Goal: Task Accomplishment & Management: Manage account settings

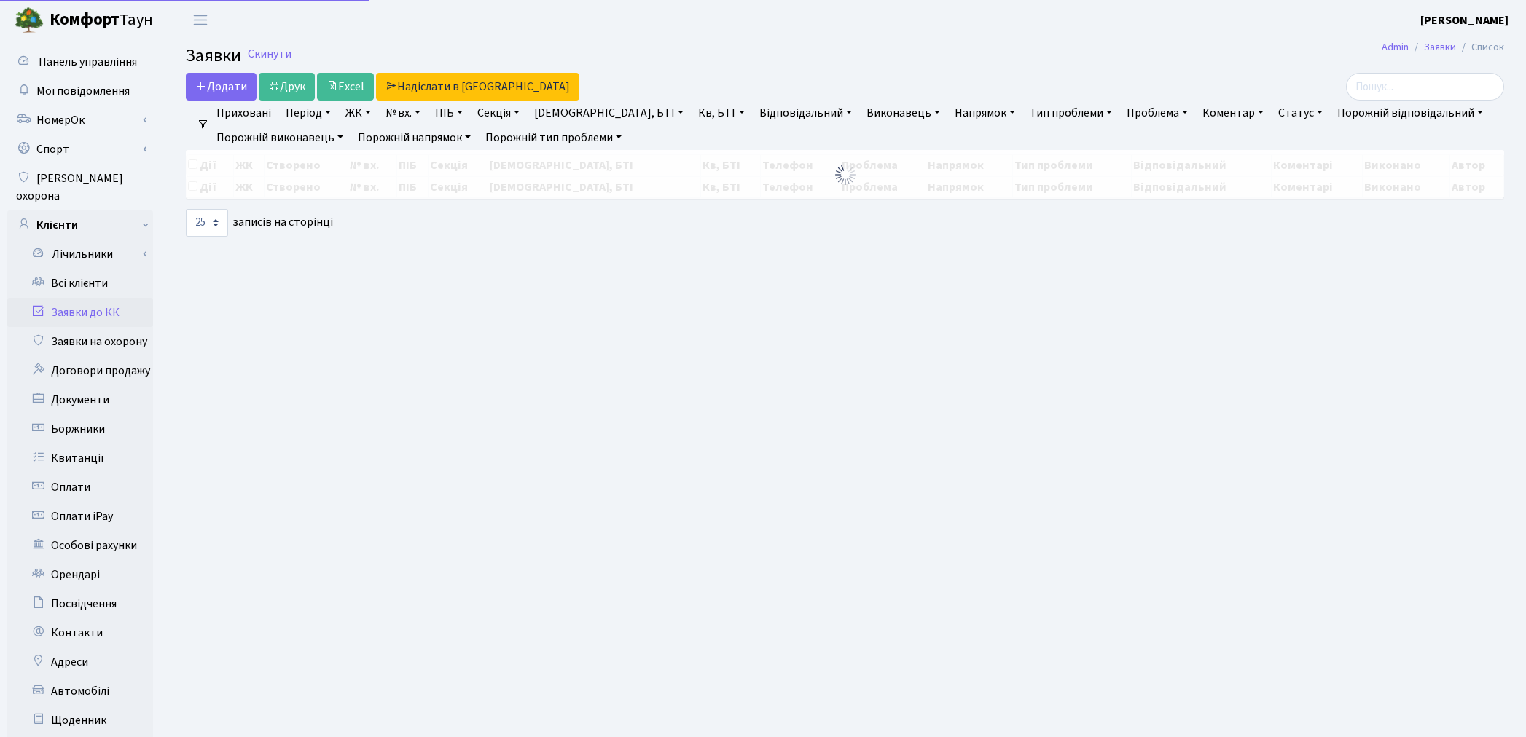
select select "25"
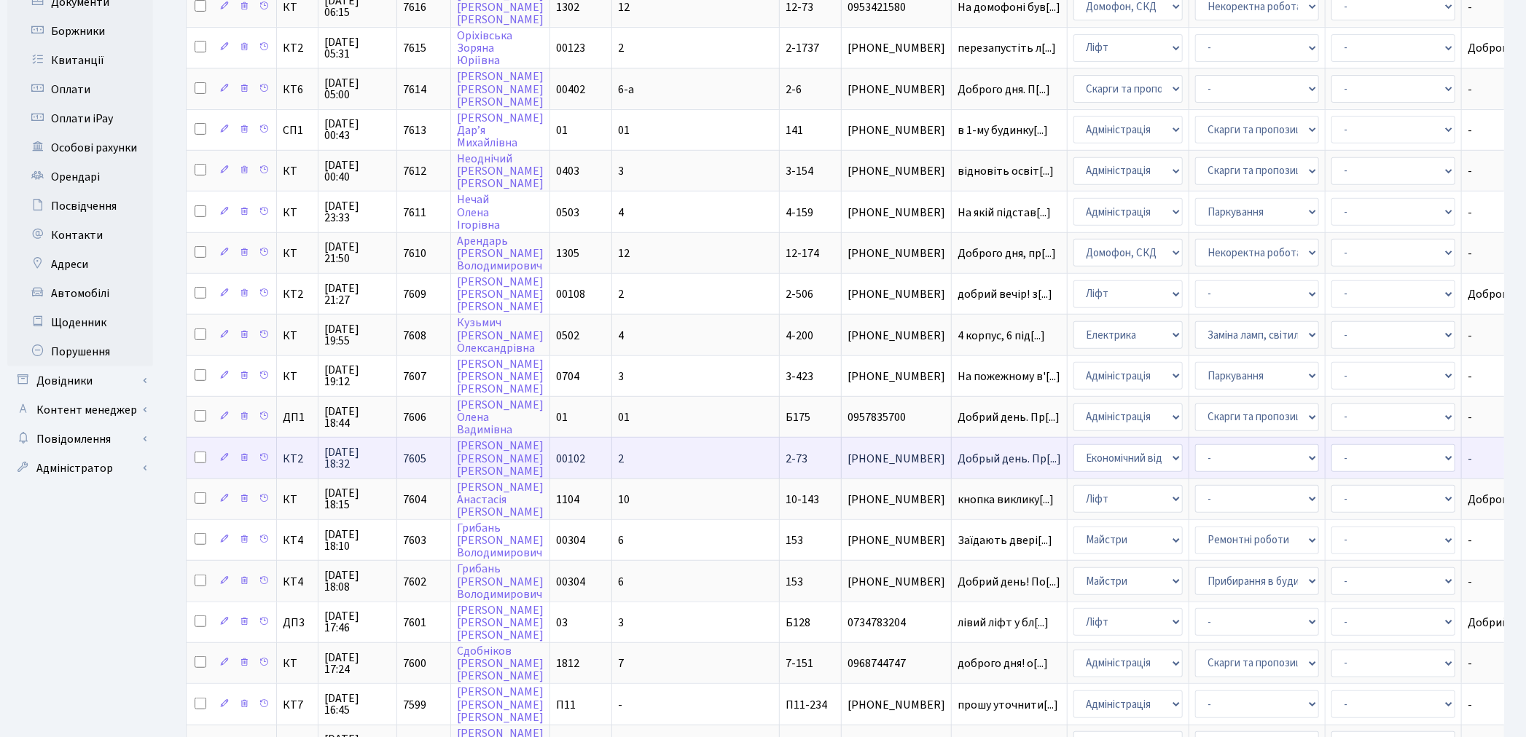
scroll to position [538, 0]
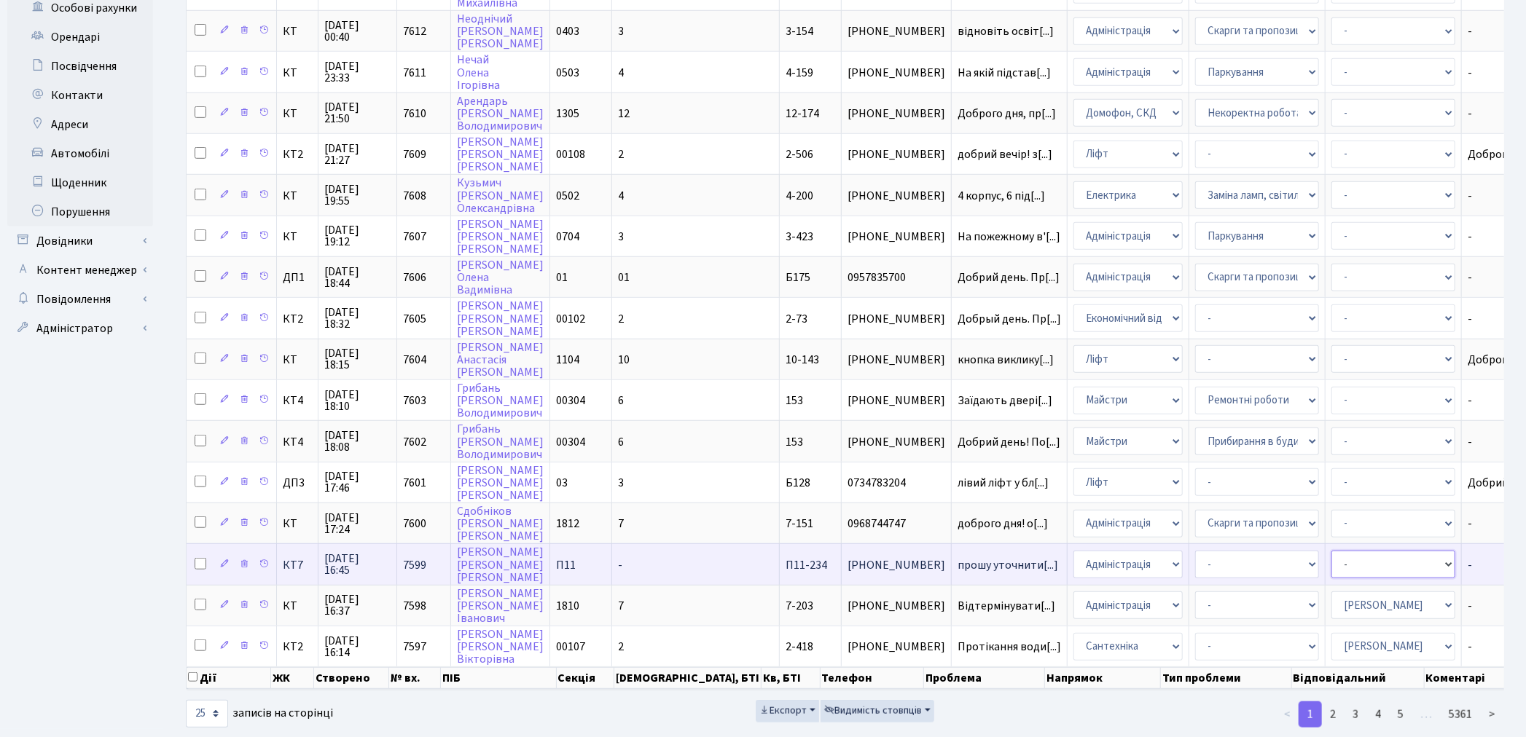
click at [1331, 551] on select "- Адміністратор ЖК КТ Вижул В. В. Гордієнко Н.В. Дядюшкін Д.Ю. Кипчук Т. А. Кла…" at bounding box center [1393, 565] width 124 height 28
select select "82"
click at [1331, 551] on select "- Адміністратор ЖК КТ Вижул В. В. Гордієнко Н.В. Дядюшкін Д.Ю. Кипчук Т. А. Кла…" at bounding box center [1393, 565] width 124 height 28
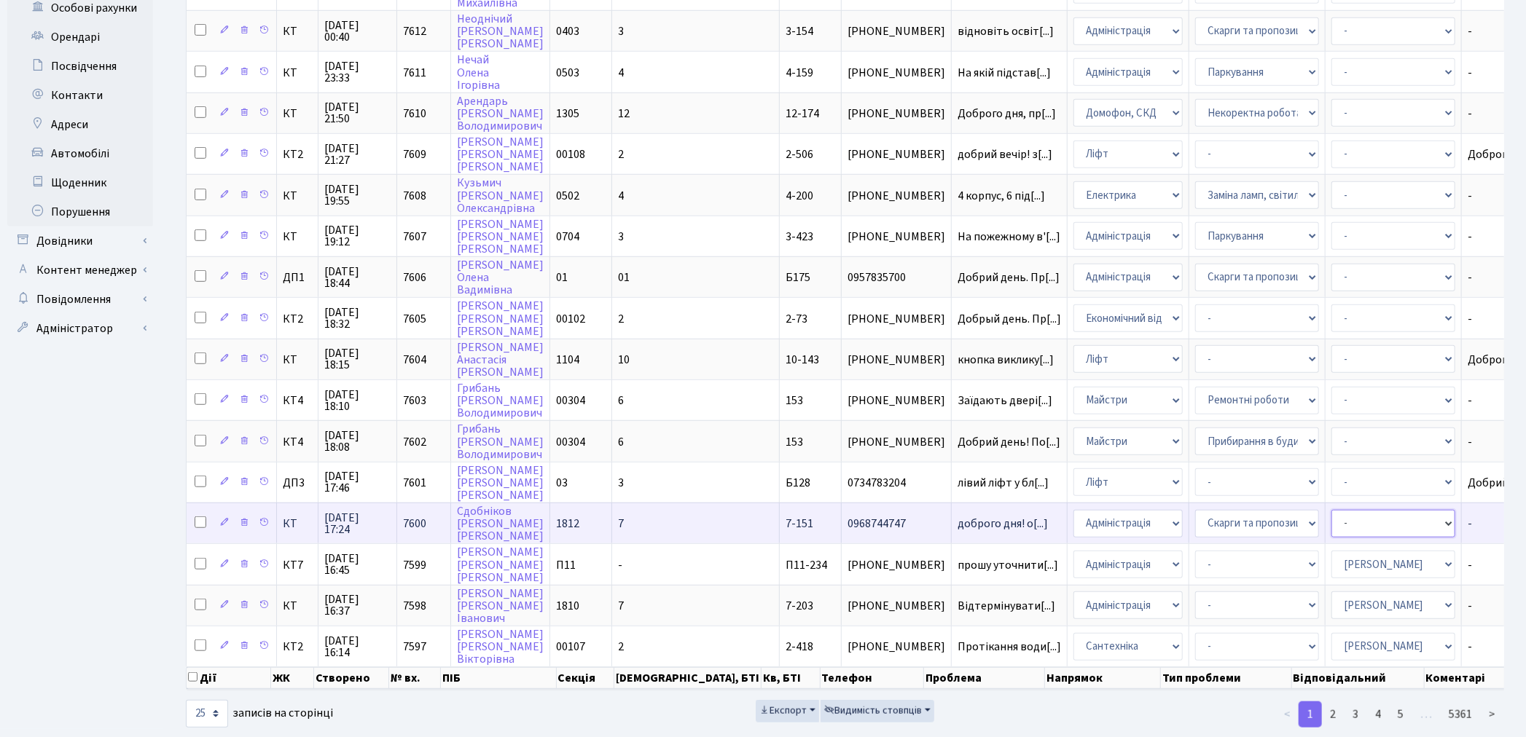
click at [1331, 510] on select "- Адміністратор ЖК КТ Вижул В. В. Гордієнко Н.В. Дядюшкін Д.Ю. Кипчук Т. А. Кла…" at bounding box center [1393, 524] width 124 height 28
select select "82"
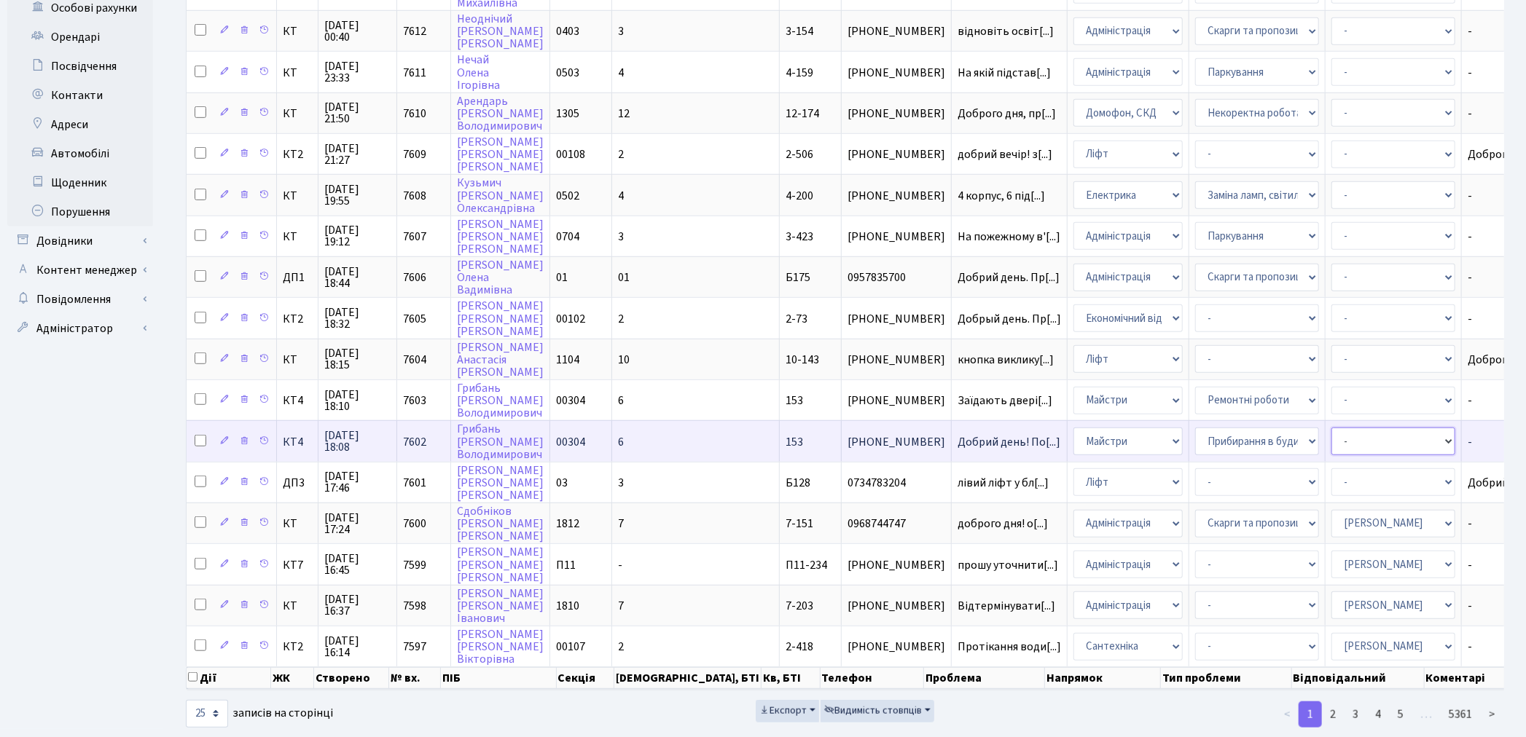
click at [1342, 428] on select "- Адміністратор ЖК КТ [PERSON_NAME] [PERSON_NAME] [PERSON_NAME]Ю. [PERSON_NAME]…" at bounding box center [1393, 442] width 124 height 28
select select "18"
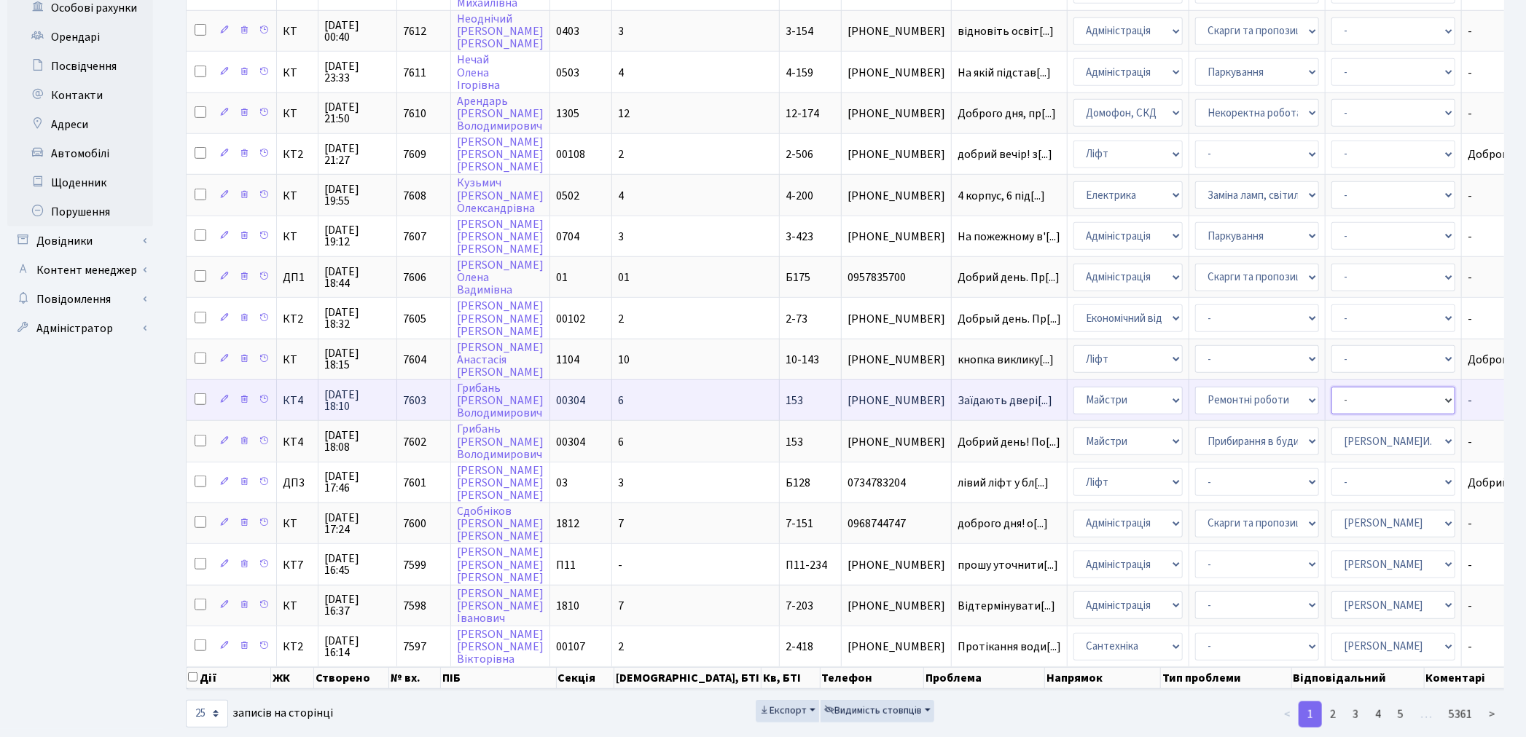
click at [1331, 387] on select "- Адміністратор ЖК КТ Вижул В. В. Гордієнко Н.В. Дядюшкін Д.Ю. Кипчук Т. А. Кла…" at bounding box center [1393, 401] width 124 height 28
select select "18"
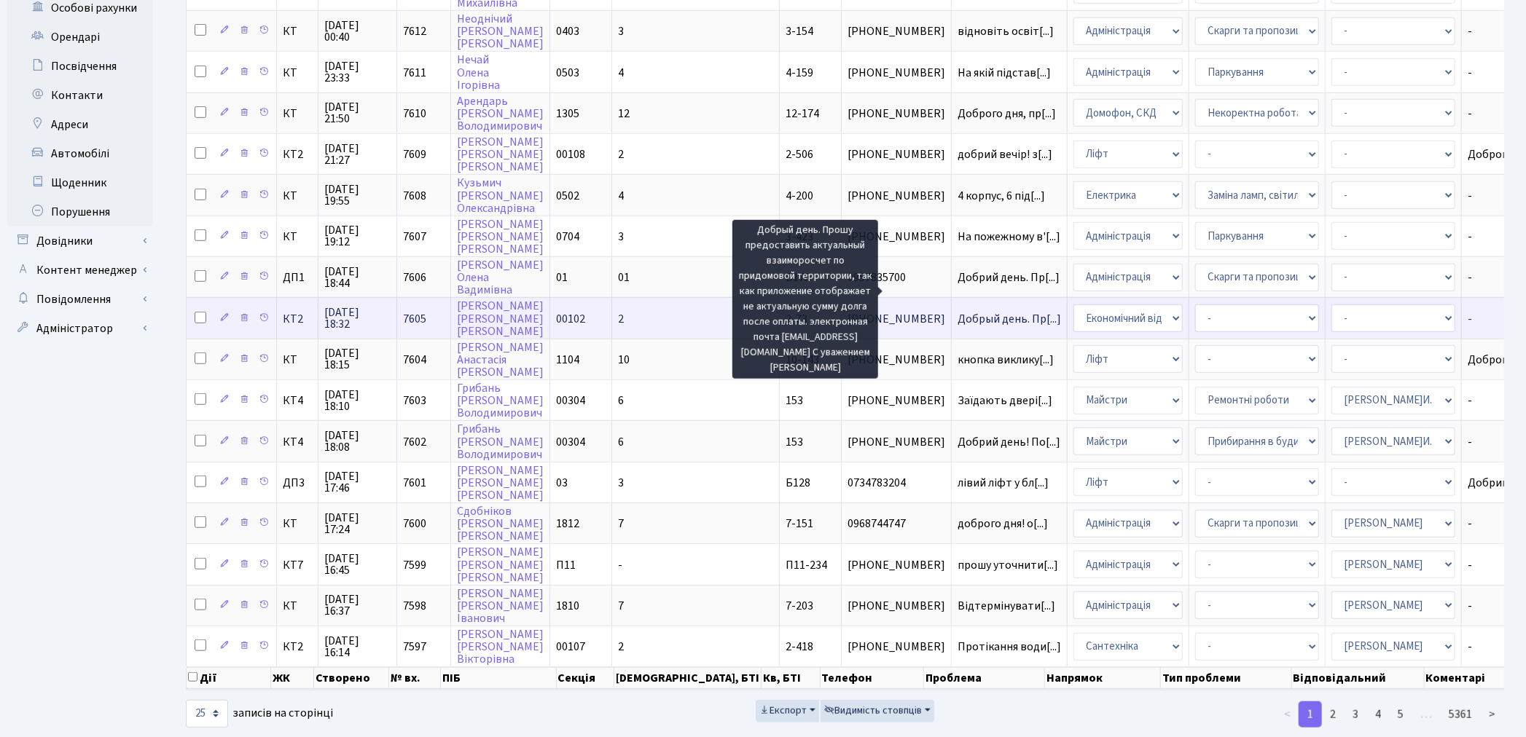
click at [957, 311] on span "Добрый день. Пр[...]" at bounding box center [1008, 319] width 103 height 16
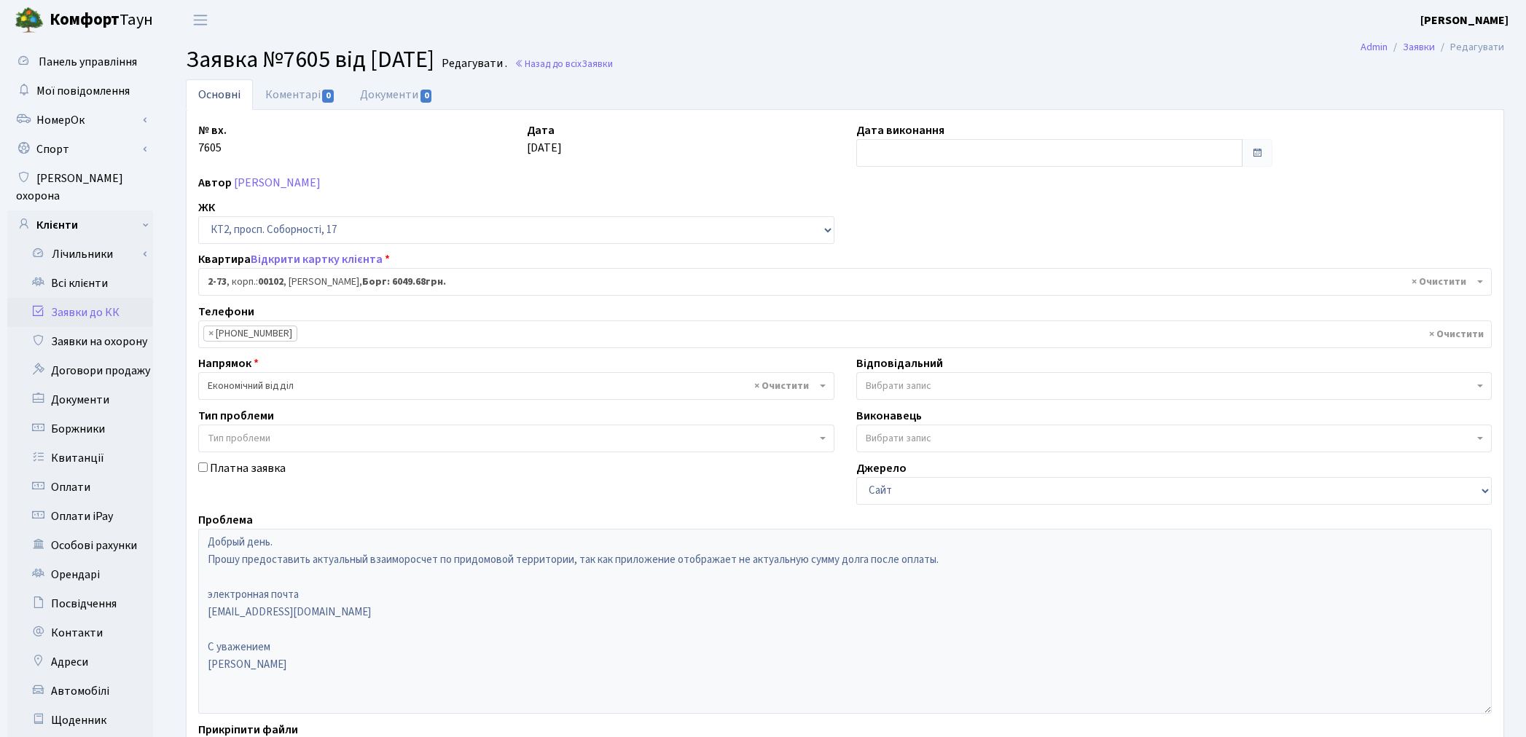
select select "15124"
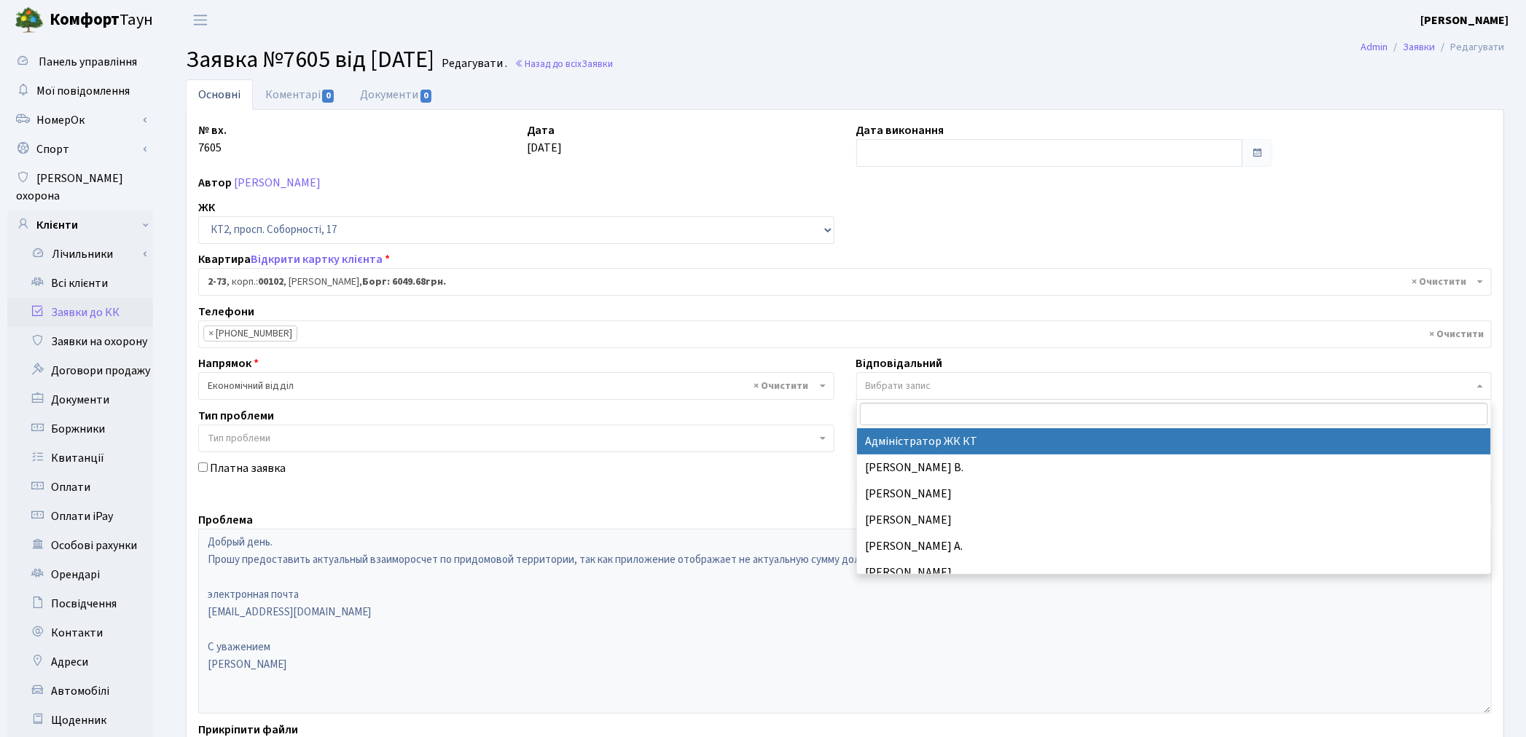
click at [900, 383] on span "Вибрати запис" at bounding box center [899, 386] width 66 height 15
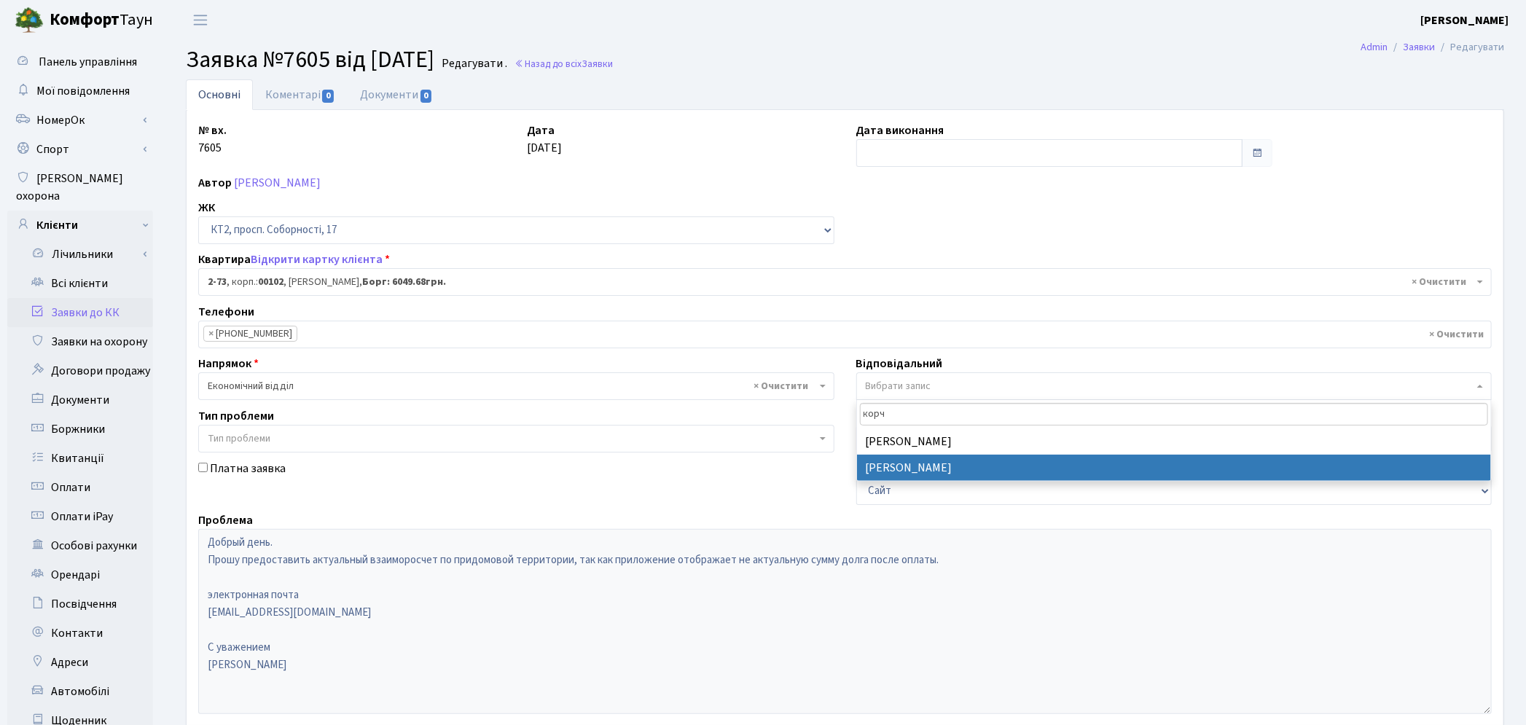
type input "корч"
select select "33"
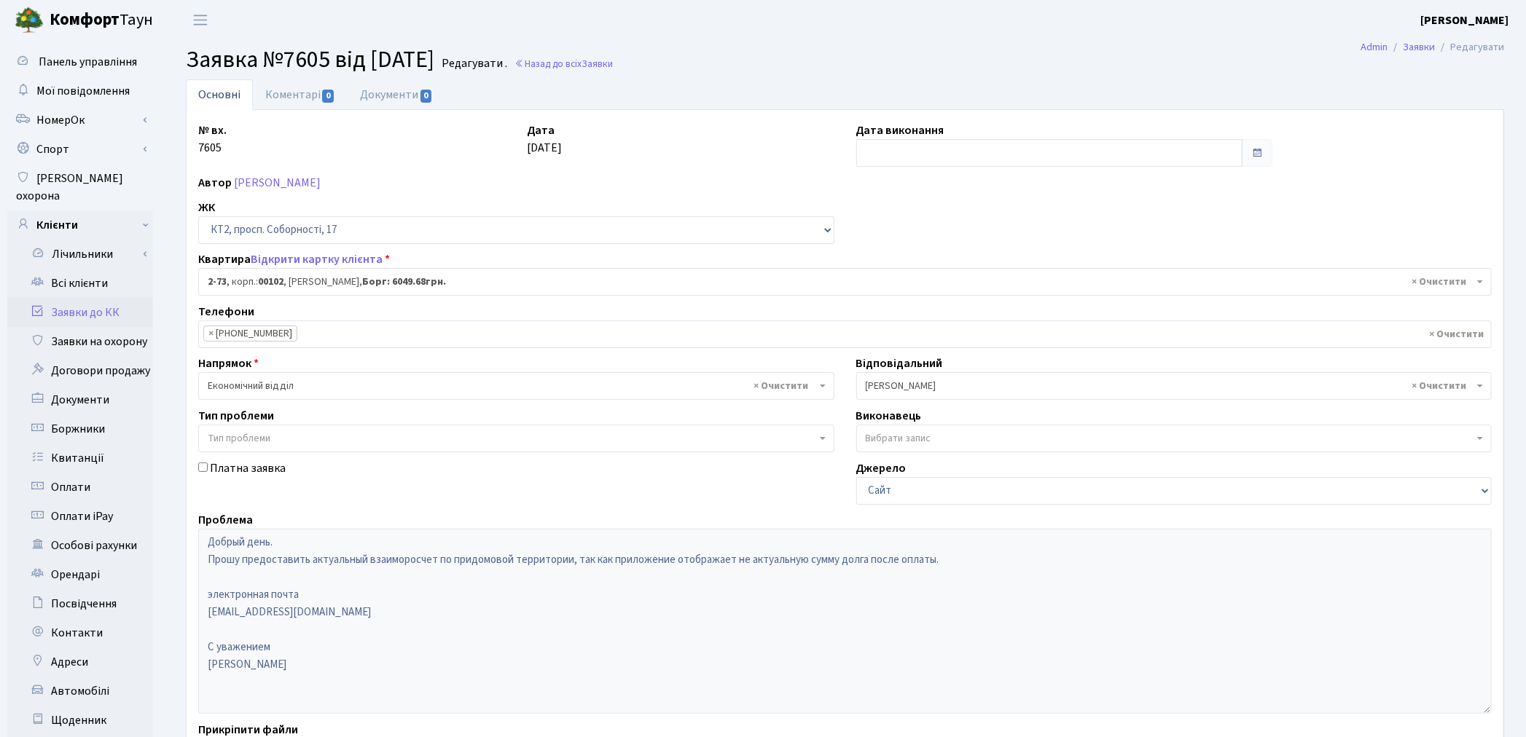
scroll to position [169, 0]
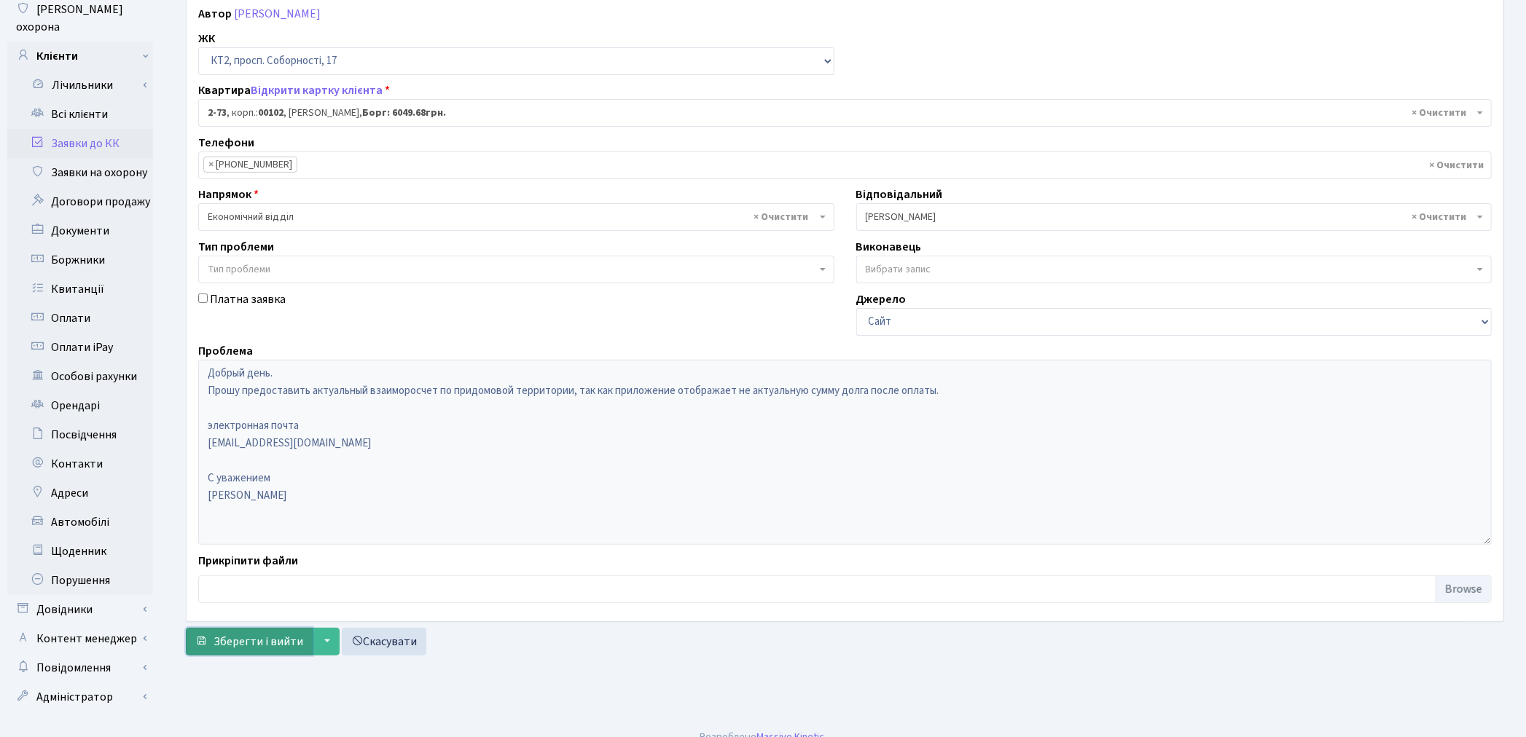
click at [270, 638] on span "Зберегти і вийти" at bounding box center [258, 642] width 90 height 16
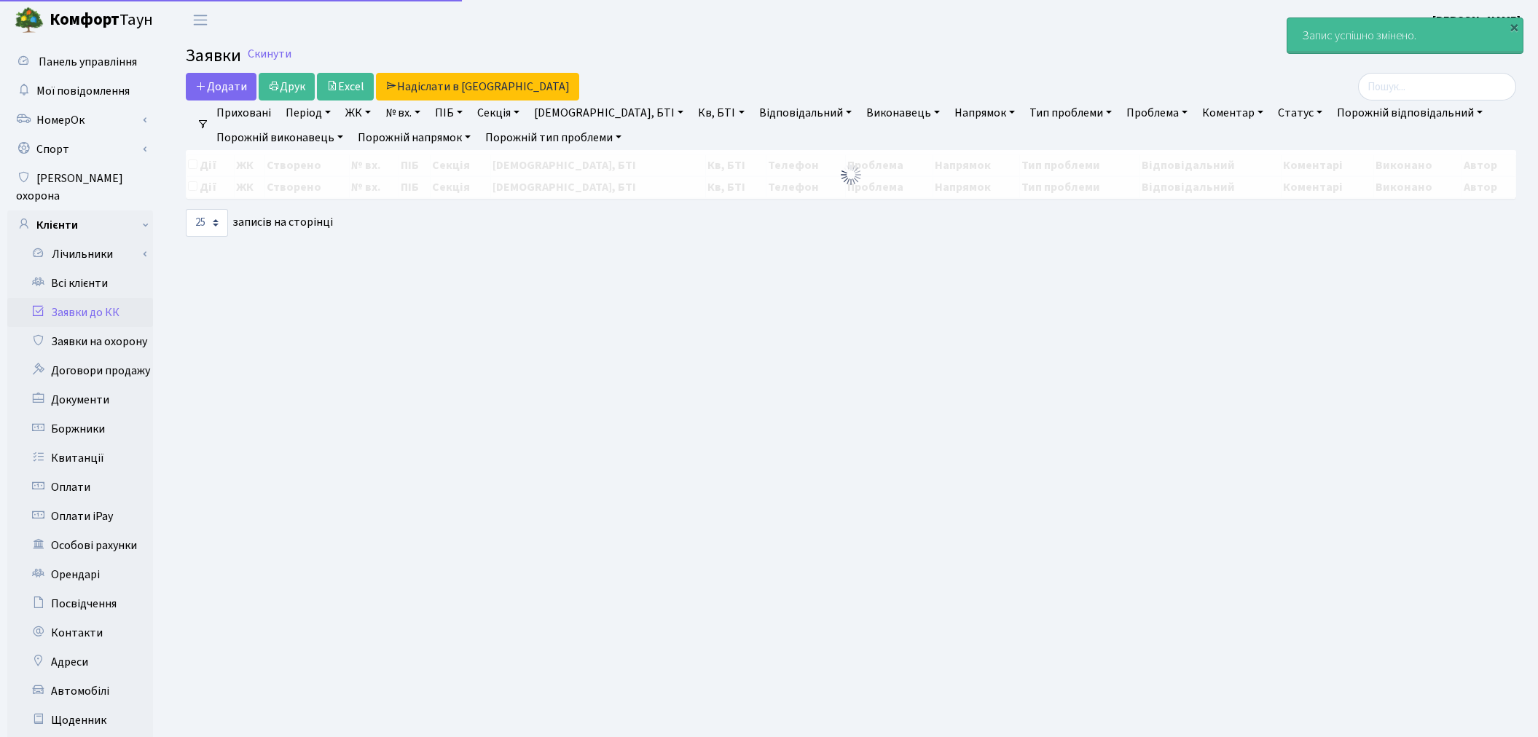
select select "25"
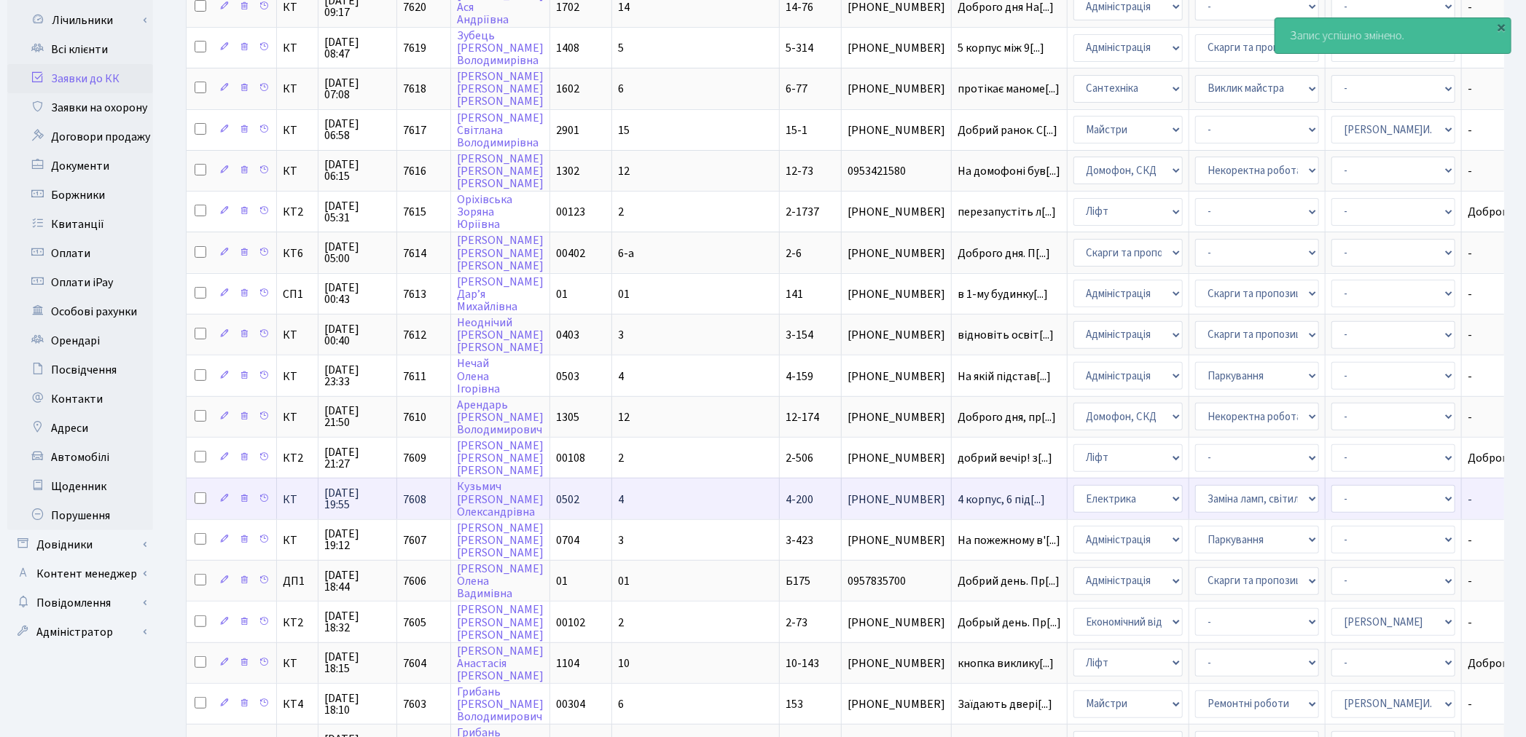
scroll to position [243, 0]
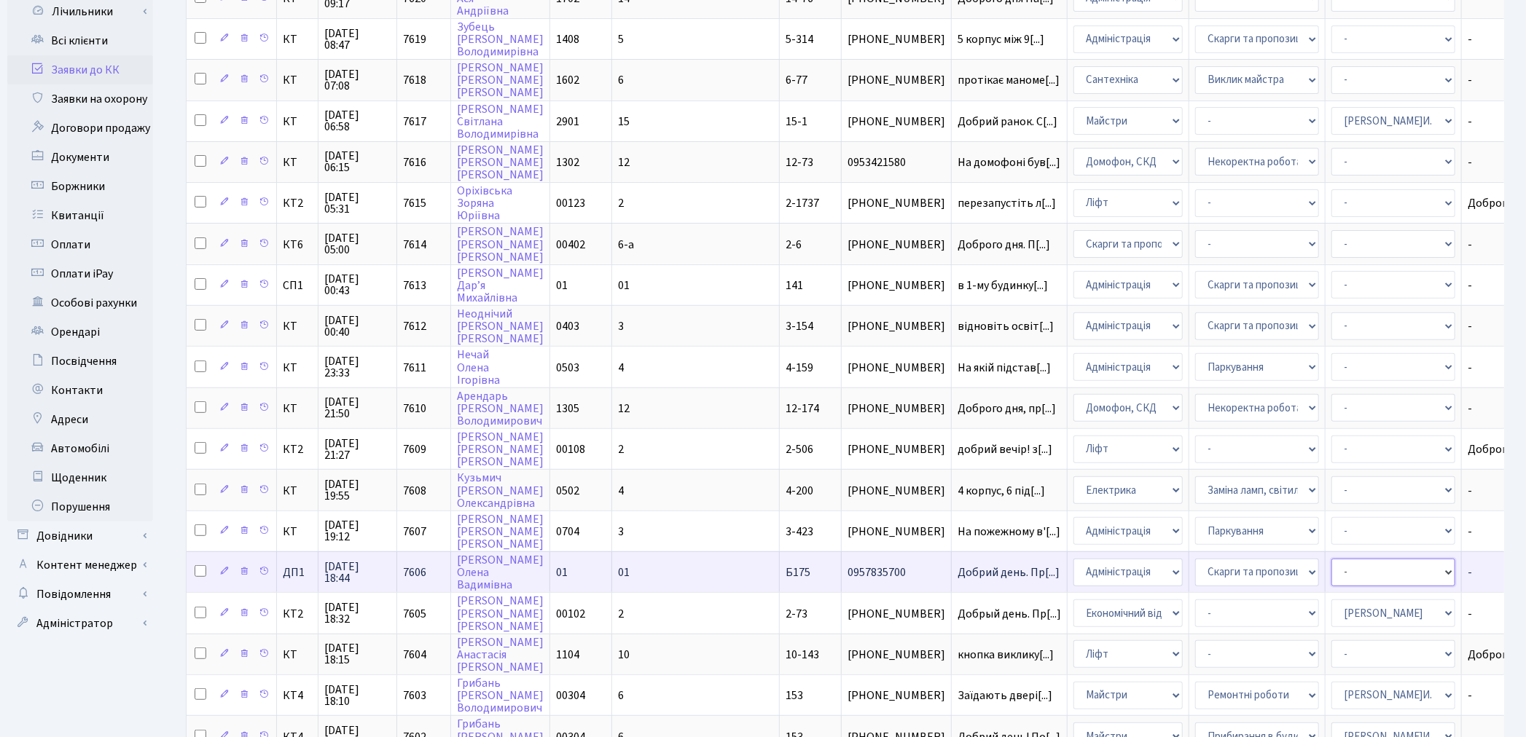
click at [1331, 559] on select "- Адміністратор ЖК КТ Вижул В. В. Гордієнко Н.В. Дядюшкін Д.Ю. Кипчук Т. А. Кла…" at bounding box center [1393, 573] width 124 height 28
select select "94"
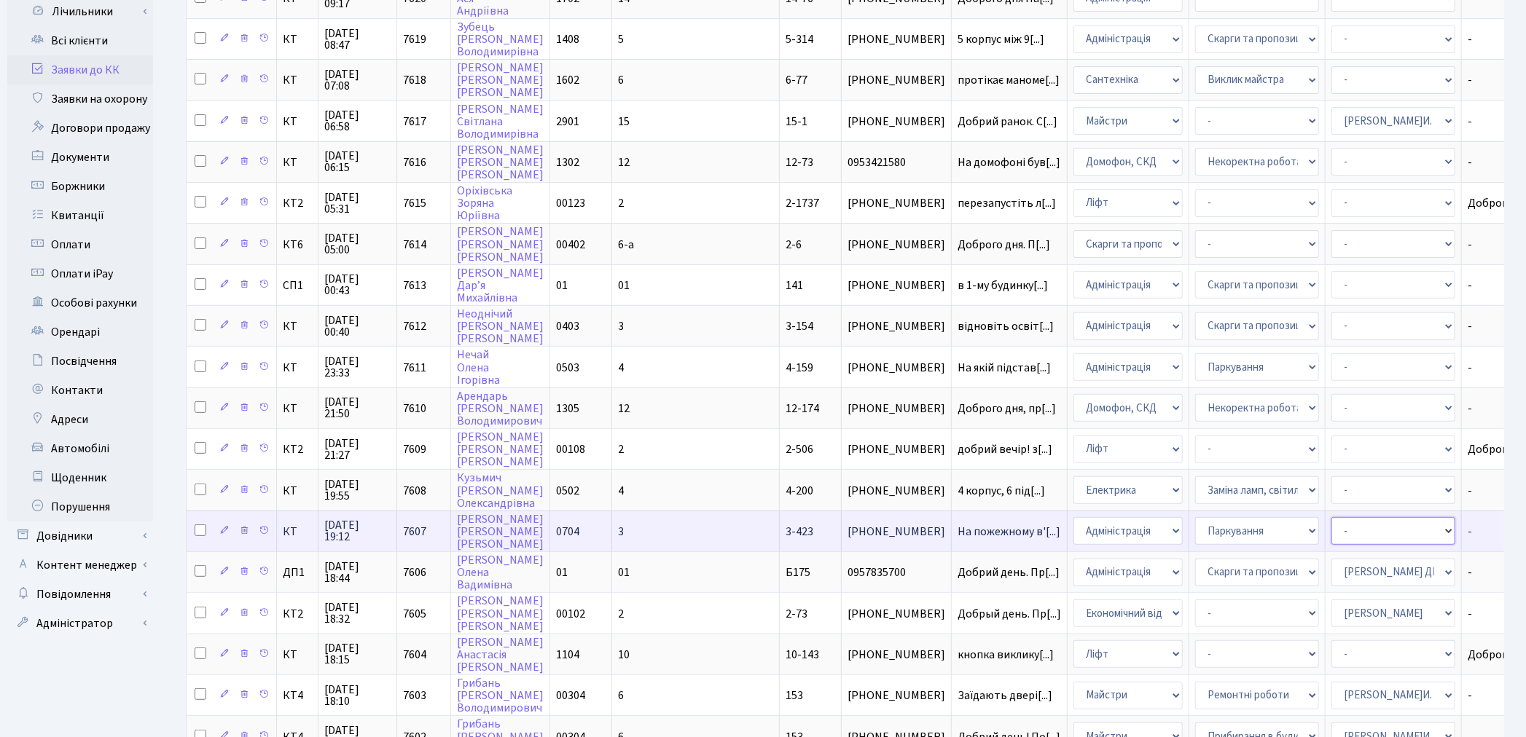
click at [1331, 517] on select "- Адміністратор ЖК КТ Вижул В. В. Гордієнко Н.В. Дядюшкін Д.Ю. Кипчук Т. А. Кла…" at bounding box center [1393, 531] width 124 height 28
select select "82"
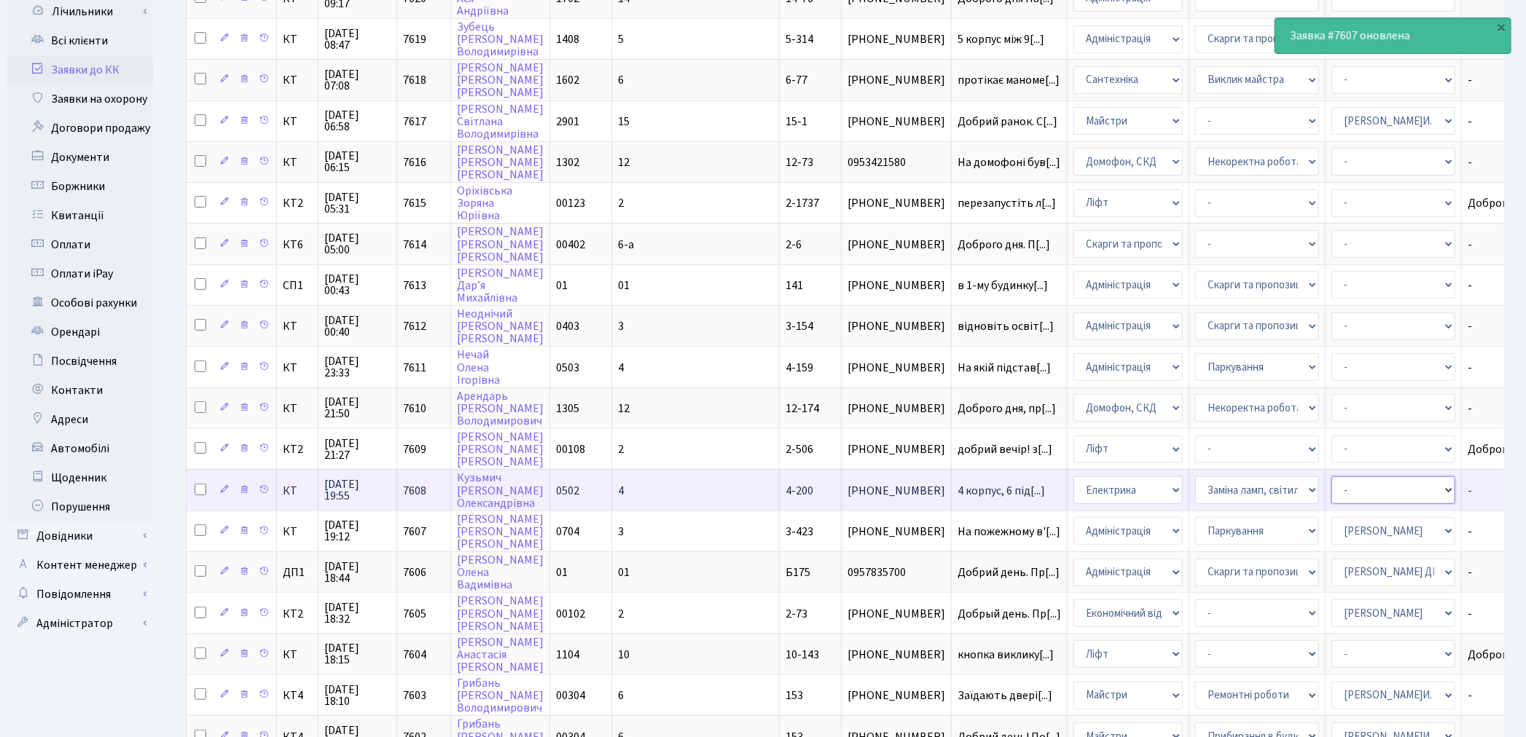
drag, startPoint x: 1333, startPoint y: 468, endPoint x: 1345, endPoint y: 471, distance: 12.2
click at [1333, 476] on select "- Адміністратор ЖК КТ [PERSON_NAME] [PERSON_NAME] [PERSON_NAME]Ю. [PERSON_NAME]…" at bounding box center [1393, 490] width 124 height 28
select select "22"
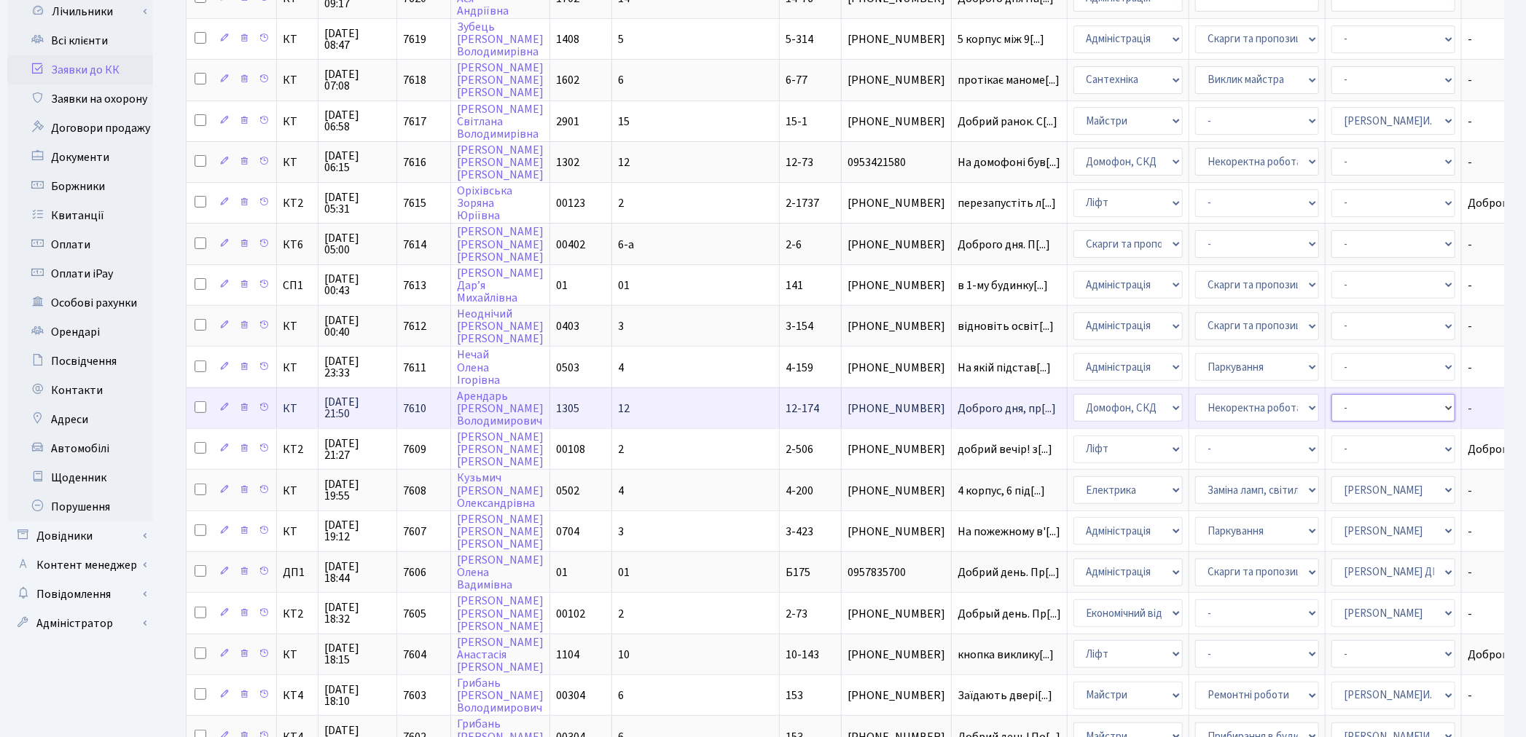
click at [1331, 394] on select "- Адміністратор ЖК КТ Вижул В. В. Гордієнко Н.В. Дядюшкін Д.Ю. Кипчук Т. А. Кла…" at bounding box center [1393, 408] width 124 height 28
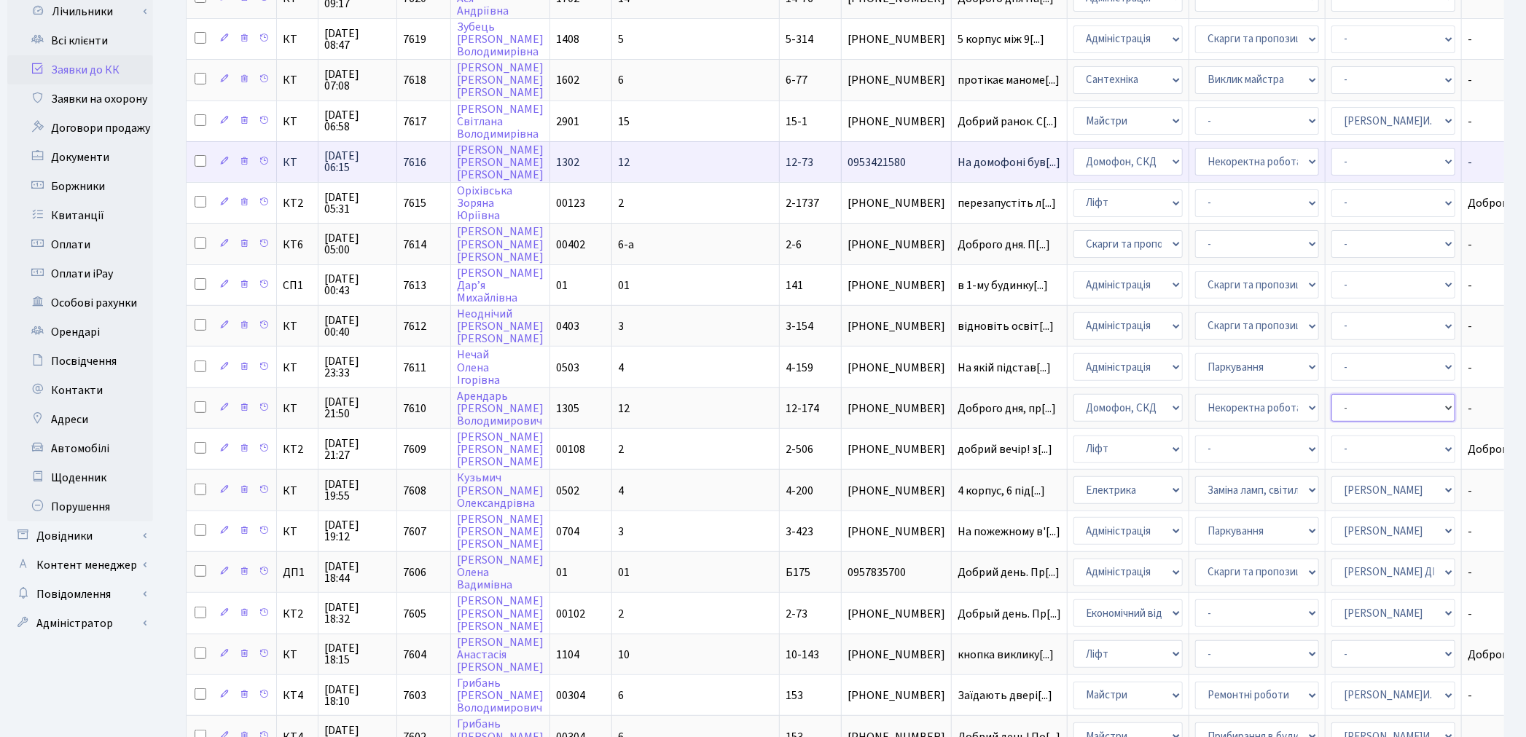
select select "22"
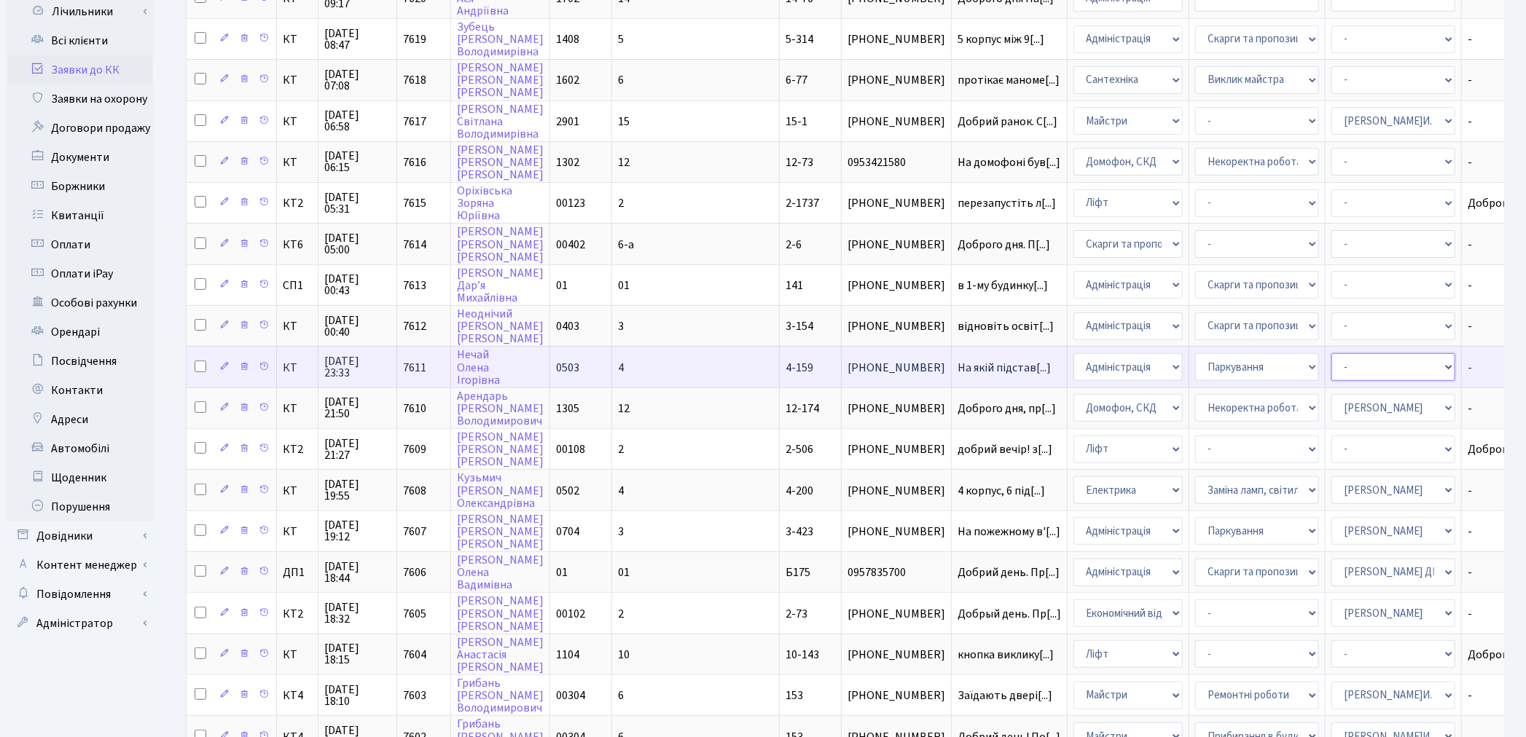
click at [1331, 353] on select "- Адміністратор ЖК КТ Вижул В. В. Гордієнко Н.В. Дядюшкін Д.Ю. Кипчук Т. А. Кла…" at bounding box center [1393, 367] width 124 height 28
select select "82"
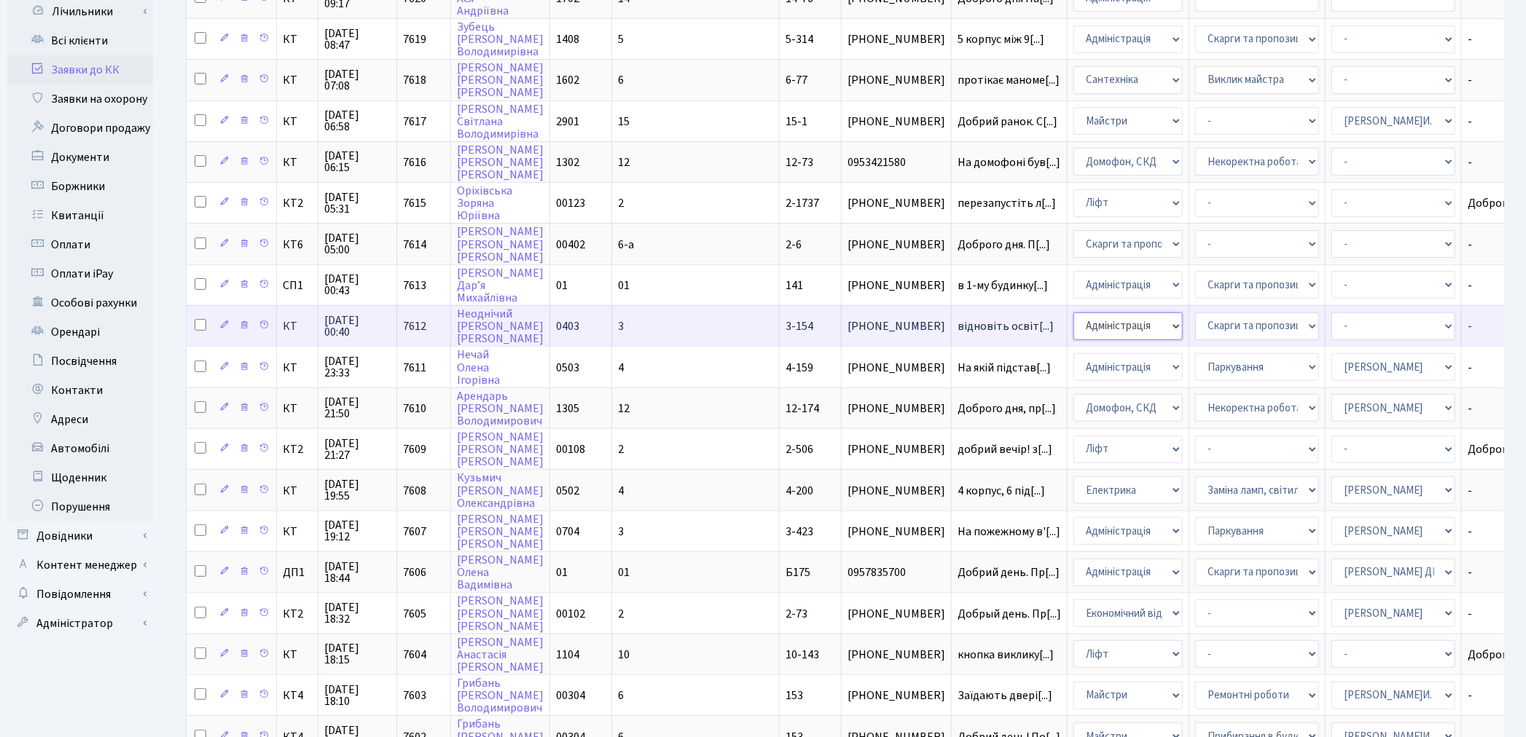
click at [1073, 318] on select "- Адміністрація Домофон, СКД Ліфт Майстри Сантехніка Економічний відділ Електри…" at bounding box center [1127, 327] width 109 height 28
select select "3"
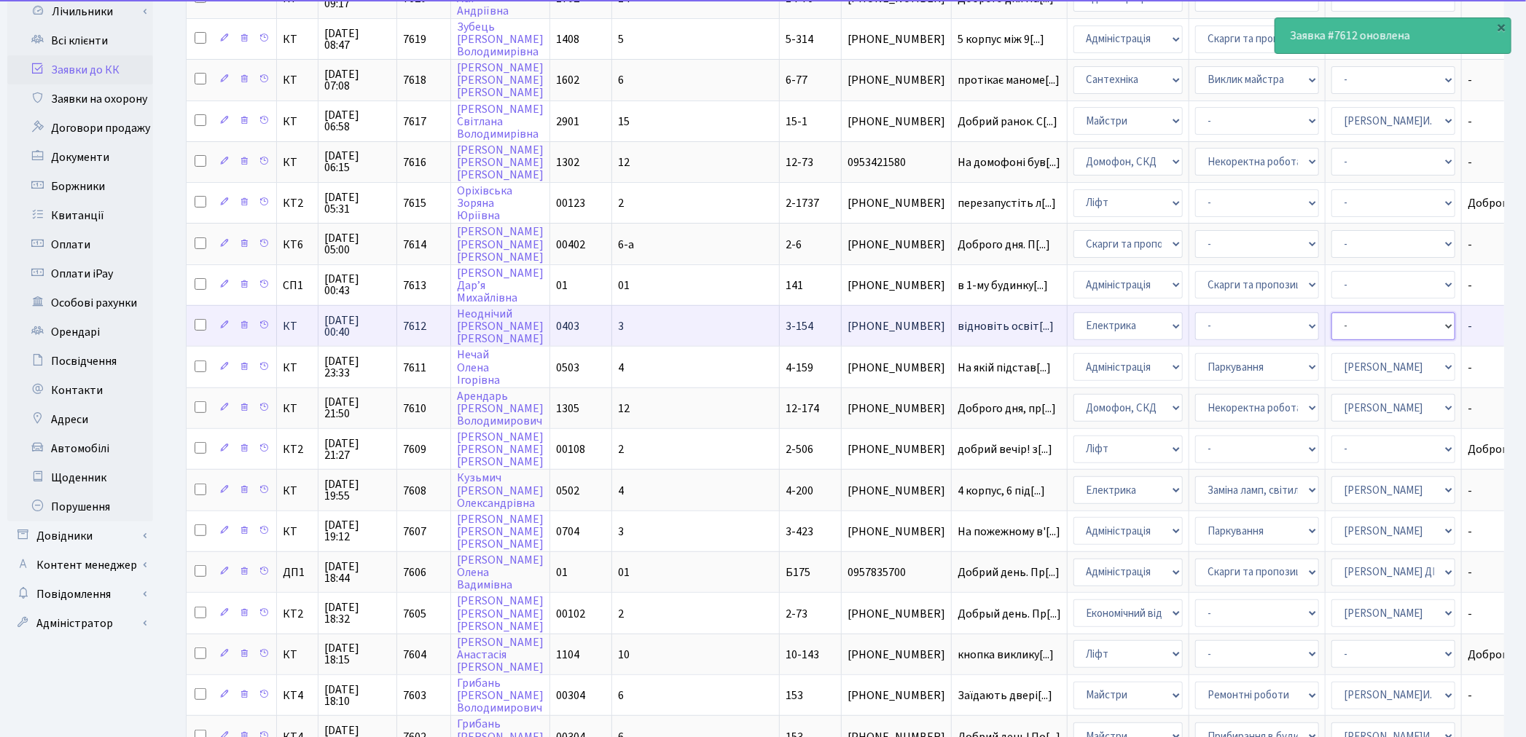
click at [1339, 313] on select "- Адміністратор ЖК КТ Вижул В. В. Гордієнко Н.В. Дядюшкін Д.Ю. Кипчук Т. А. Кла…" at bounding box center [1393, 327] width 124 height 28
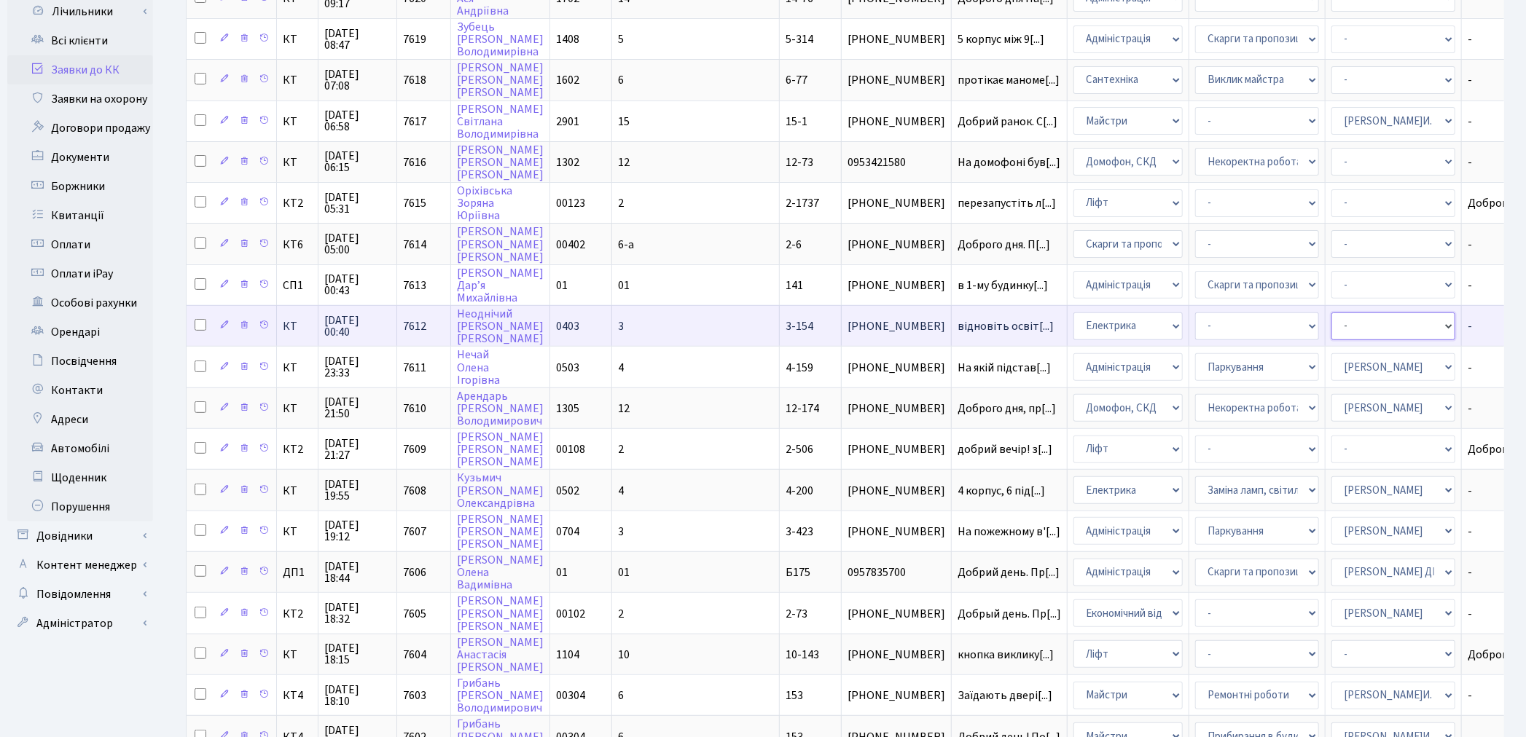
select select "22"
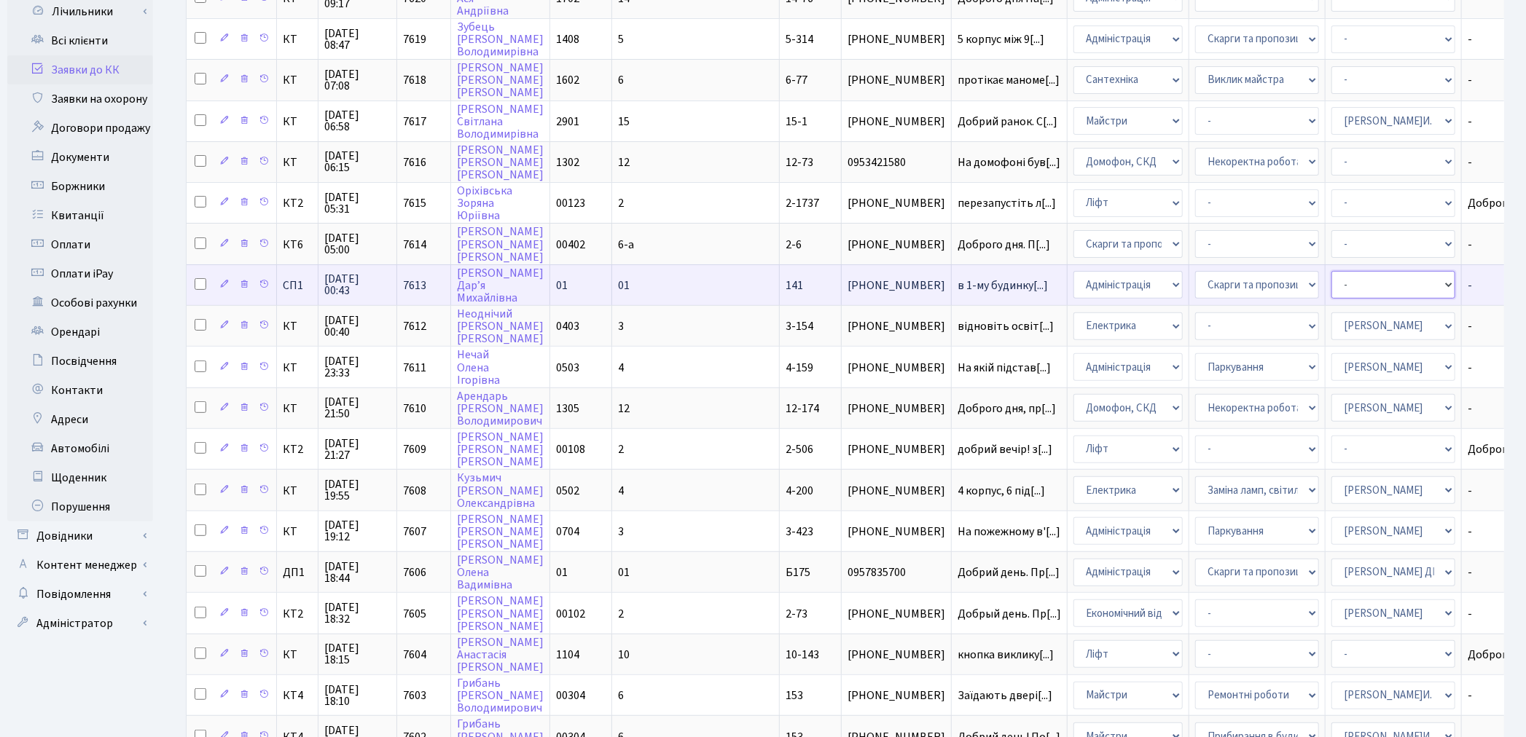
click at [1331, 273] on select "- Адміністратор ЖК КТ Вижул В. В. Гордієнко Н.В. Дядюшкін Д.Ю. Кипчук Т. А. Кла…" at bounding box center [1393, 285] width 124 height 28
select select "85"
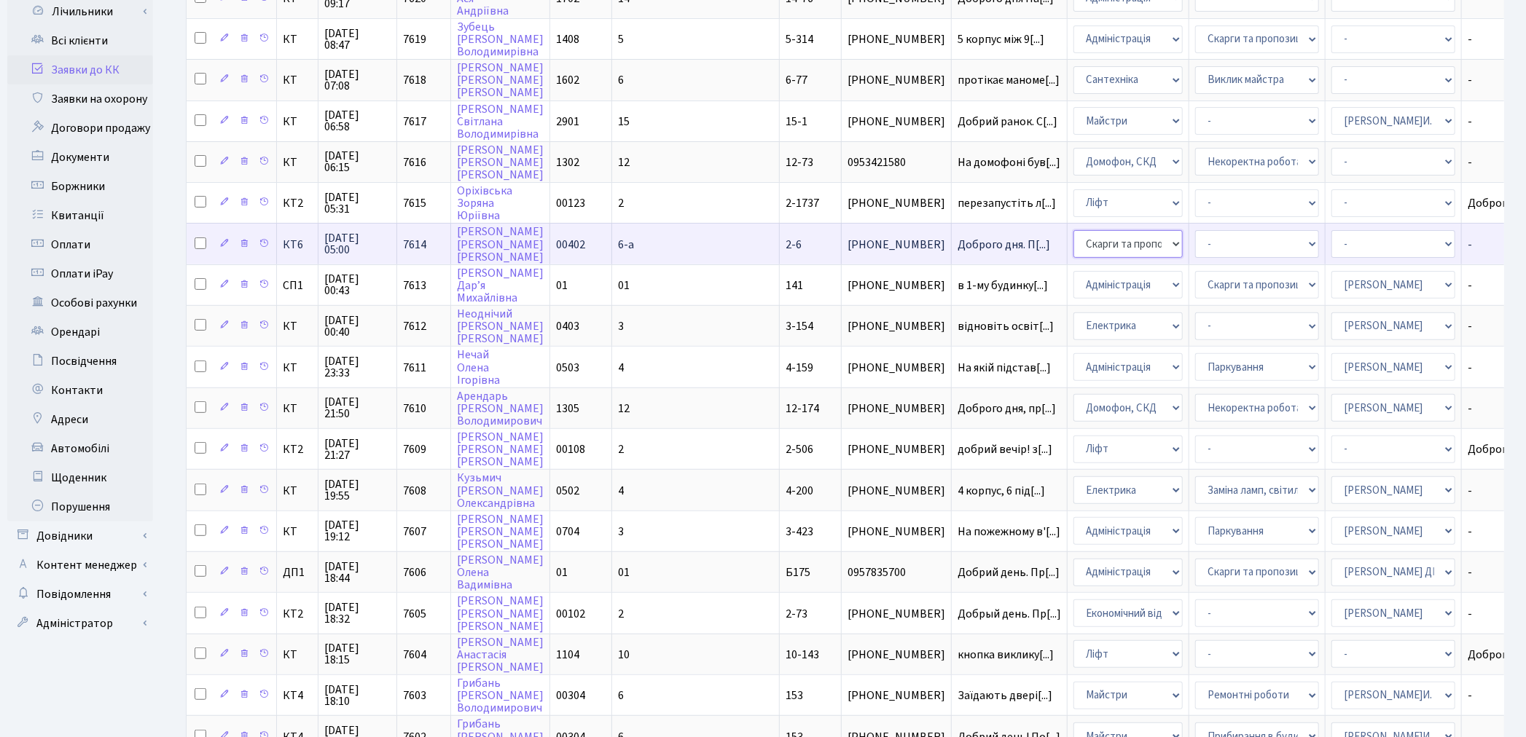
click at [1089, 234] on select "- Адміністрація Домофон, СКД Ліфт Майстри Сантехніка Економічний відділ Електри…" at bounding box center [1127, 244] width 109 height 28
select select "1"
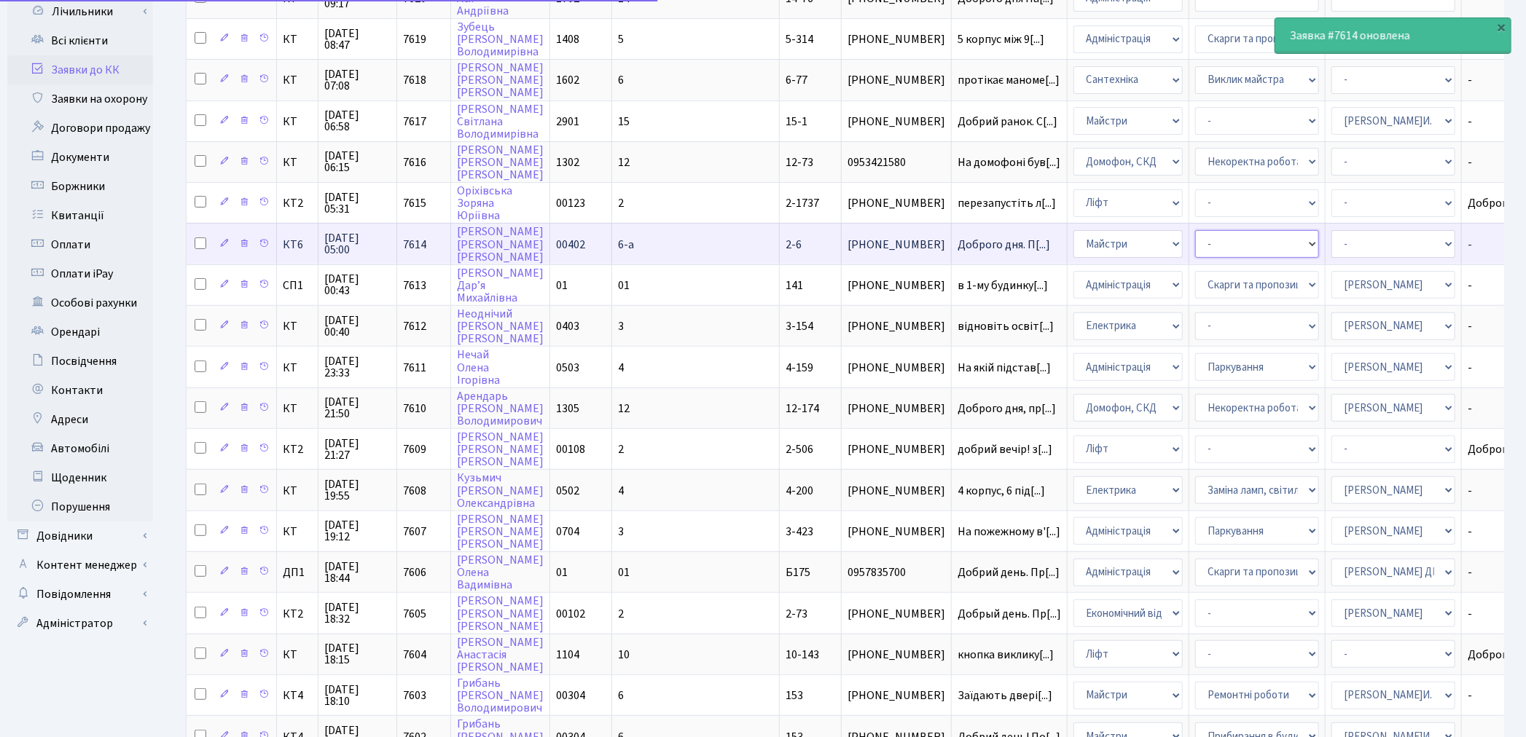
click at [1195, 233] on select "- Дитячі майданчики Замовлення плану комунікацій Озеленення Прибирання в будинк…" at bounding box center [1257, 244] width 124 height 28
select select "58"
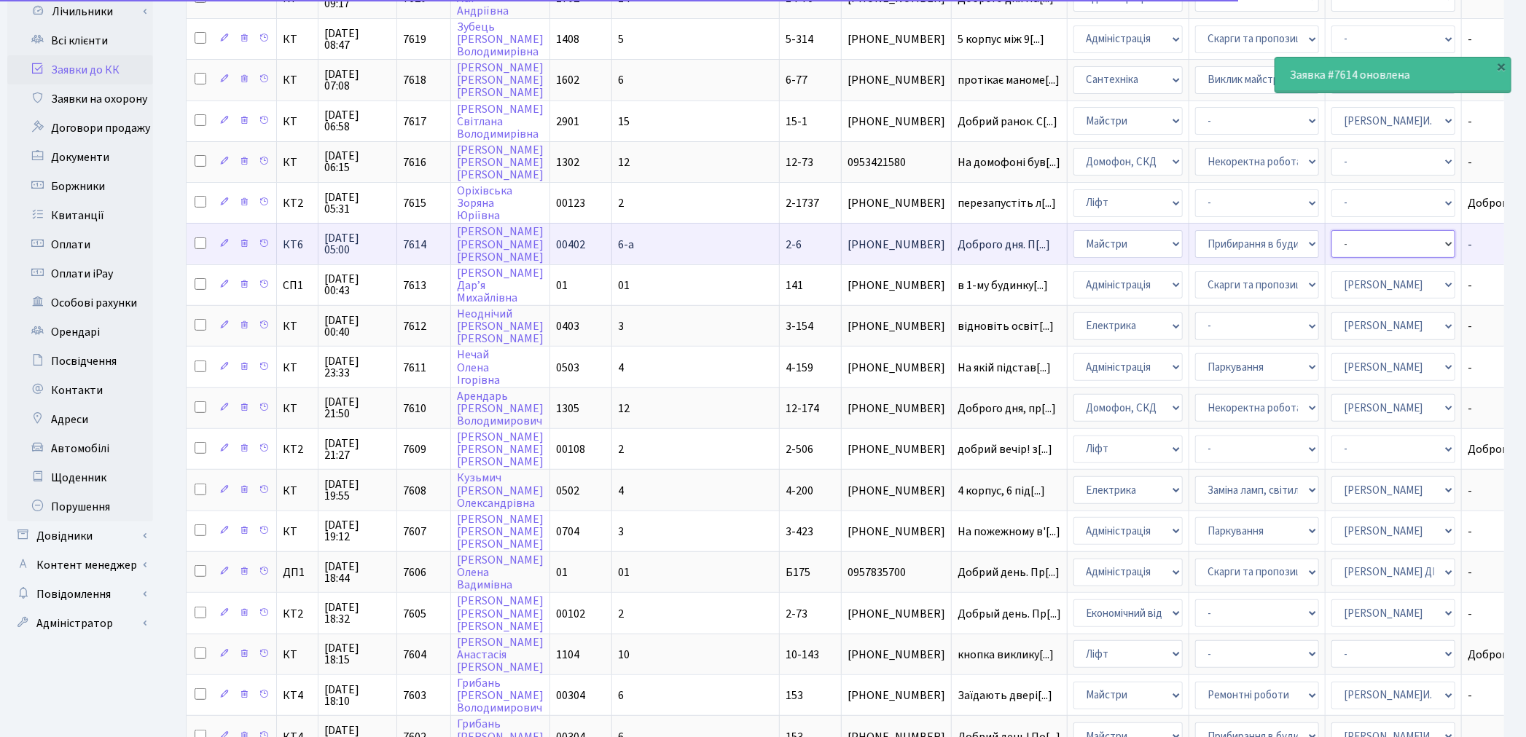
click at [1331, 231] on select "- Адміністратор ЖК КТ Вижул В. В. Гордієнко Н.В. Дядюшкін Д.Ю. Кипчук Т. А. Кла…" at bounding box center [1393, 244] width 124 height 28
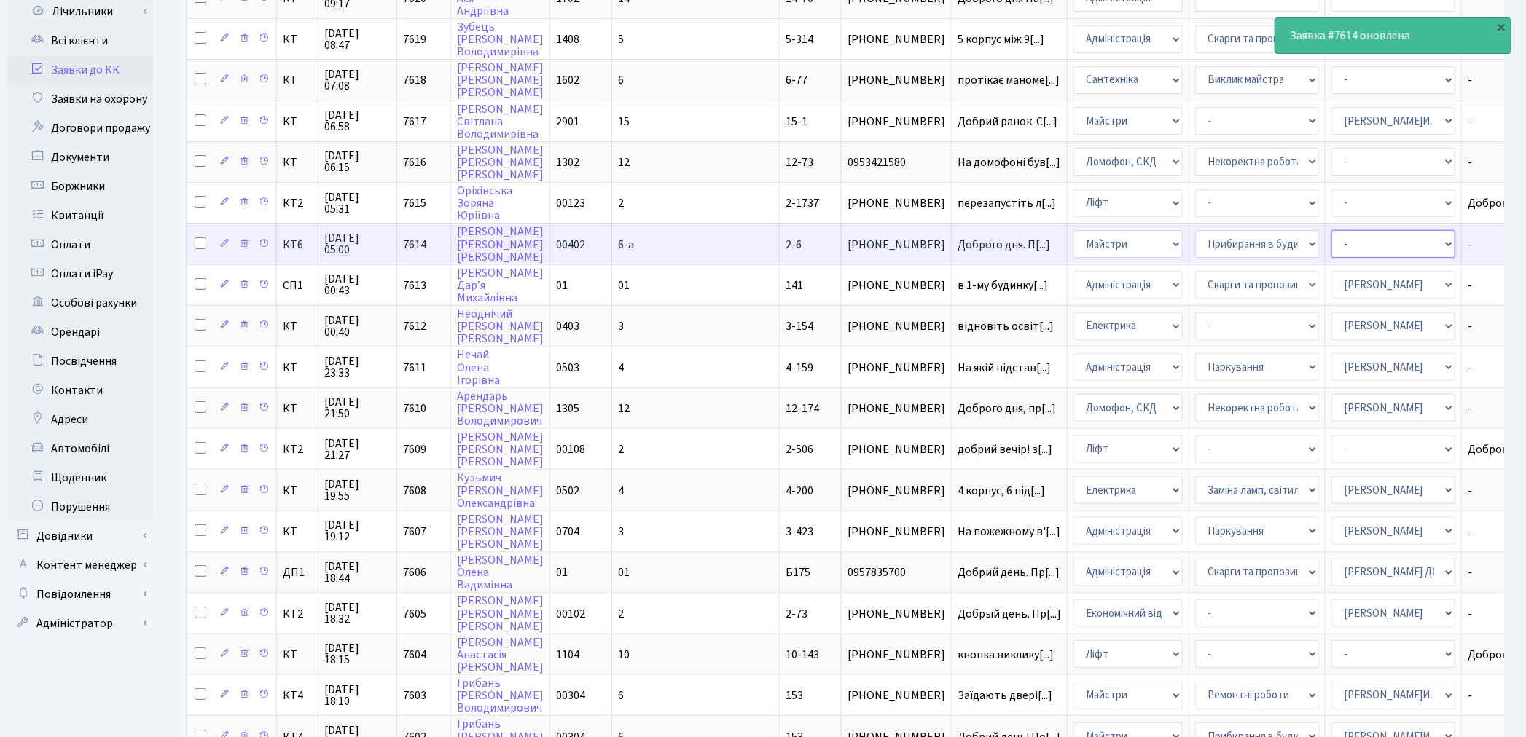
select select "18"
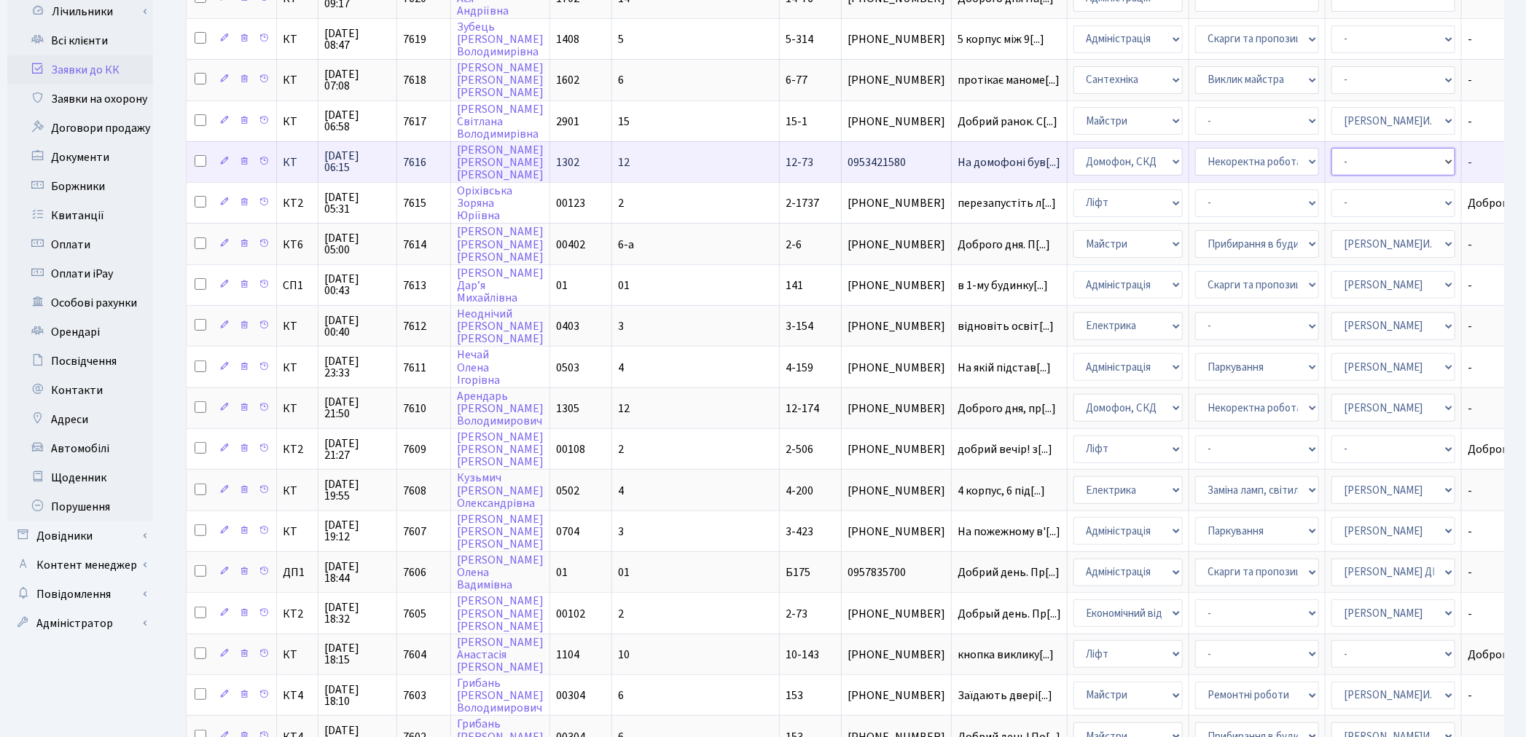
click at [1331, 154] on select "- Адміністратор ЖК КТ Вижул В. В. Гордієнко Н.В. Дядюшкін Д.Ю. Кипчук Т. А. Кла…" at bounding box center [1393, 162] width 124 height 28
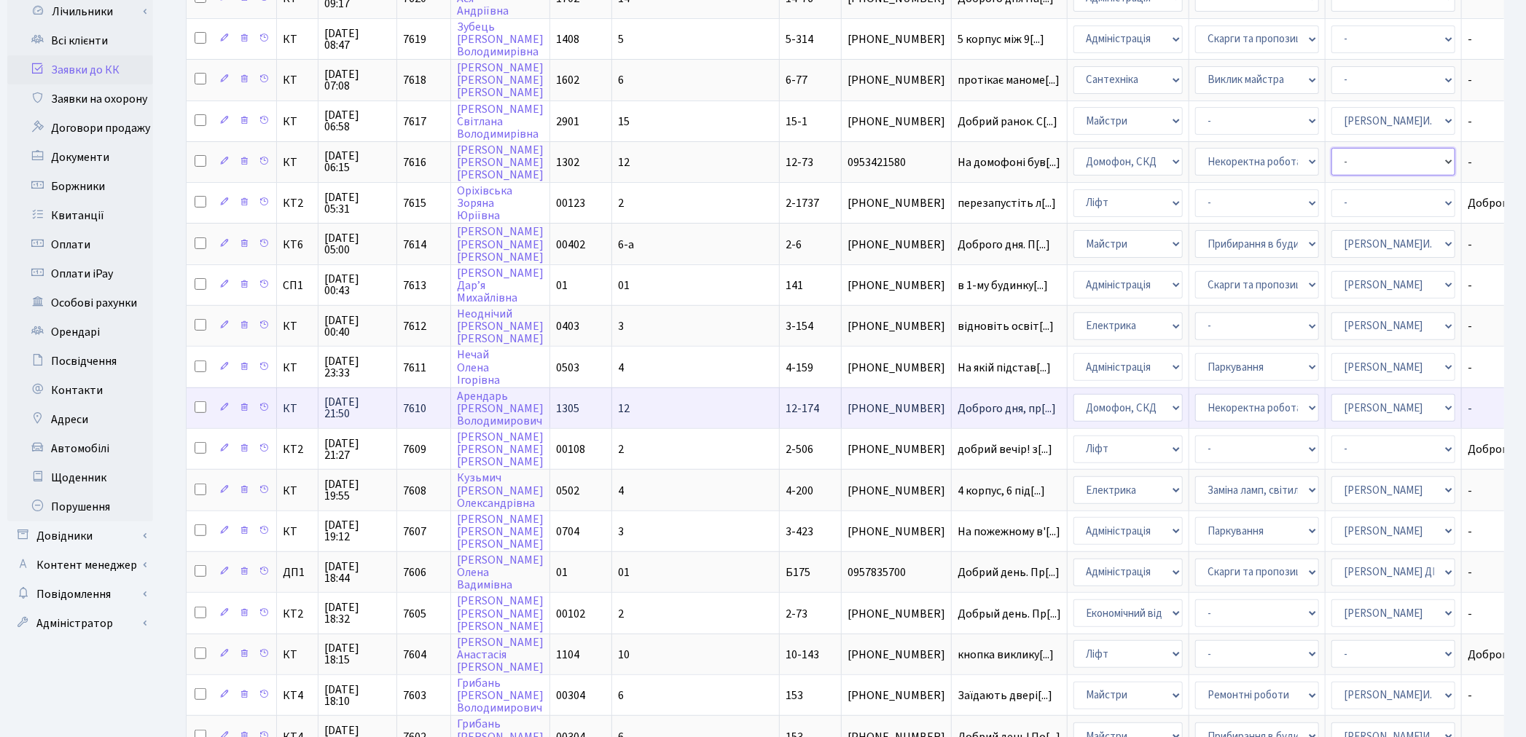
select select "22"
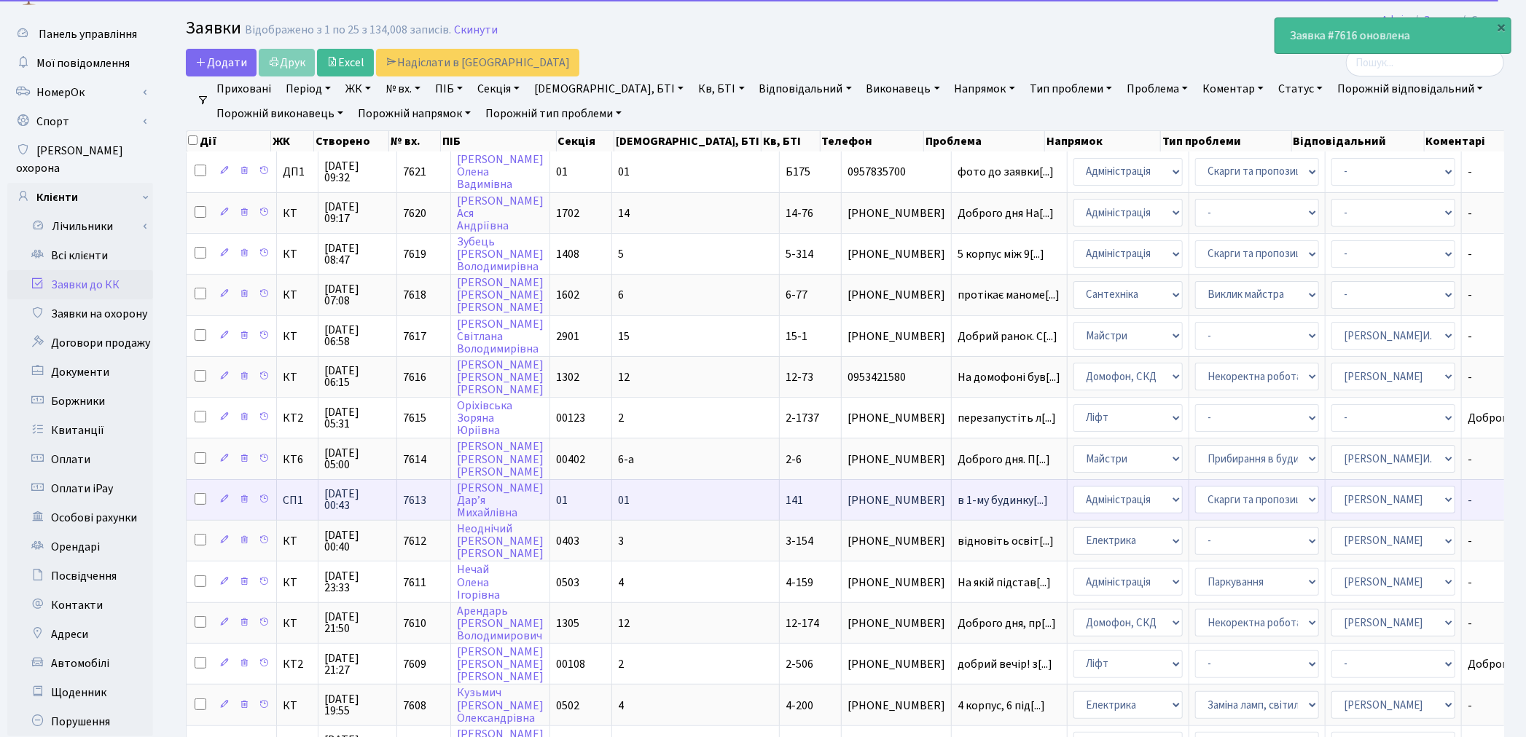
scroll to position [0, 0]
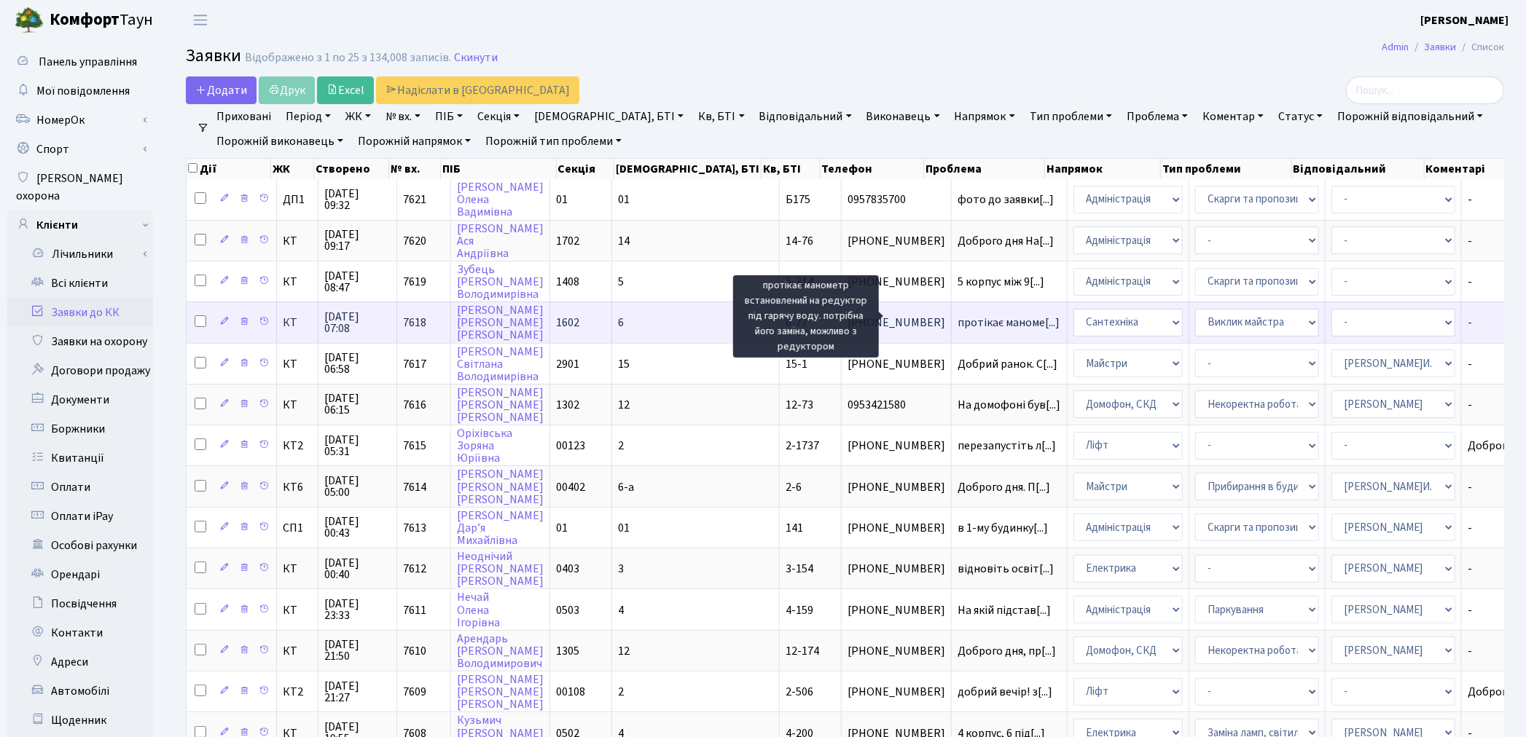
click at [957, 315] on span "протікає маноме[...]" at bounding box center [1008, 323] width 102 height 16
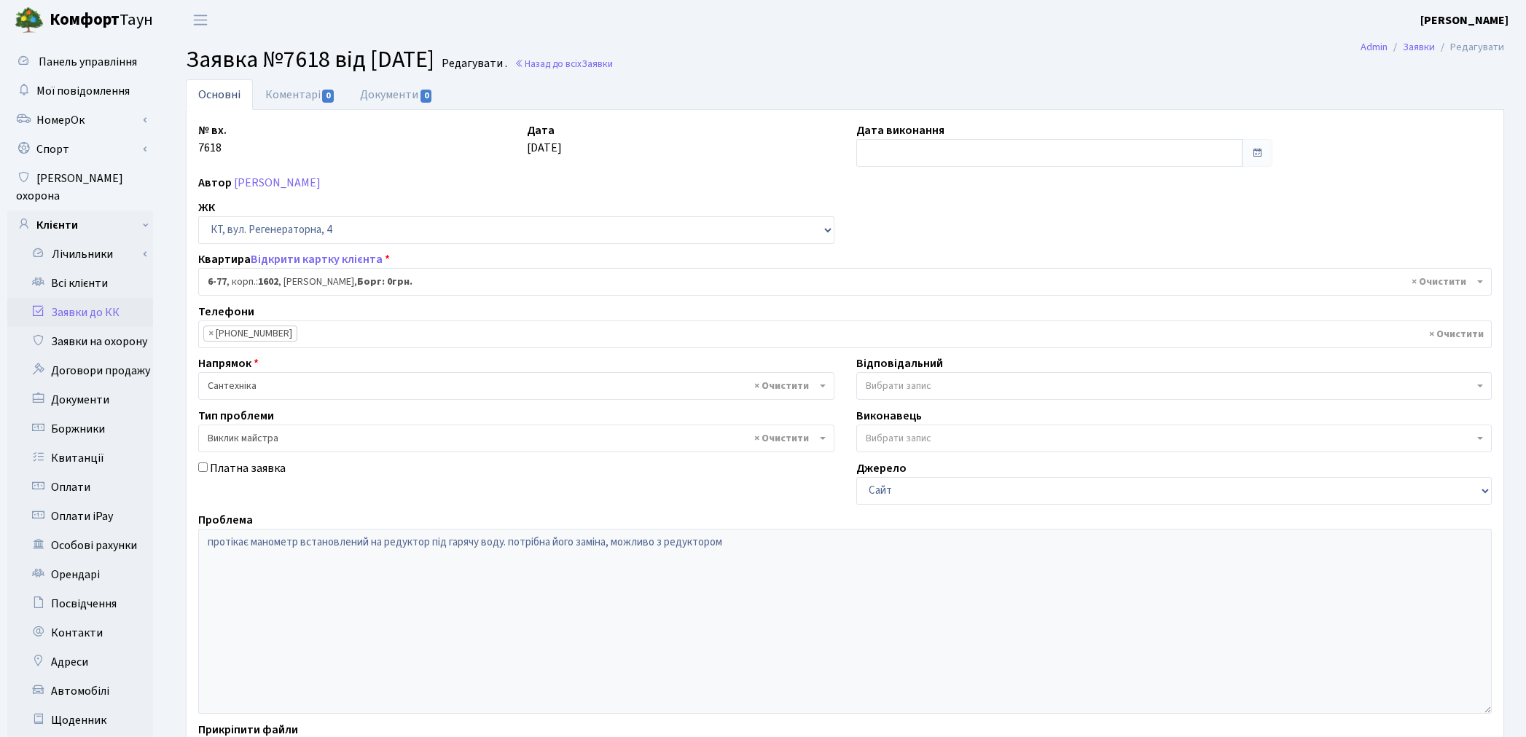
select select "5302"
select select "29"
click at [275, 86] on link "Коментарі 0" at bounding box center [300, 94] width 95 height 30
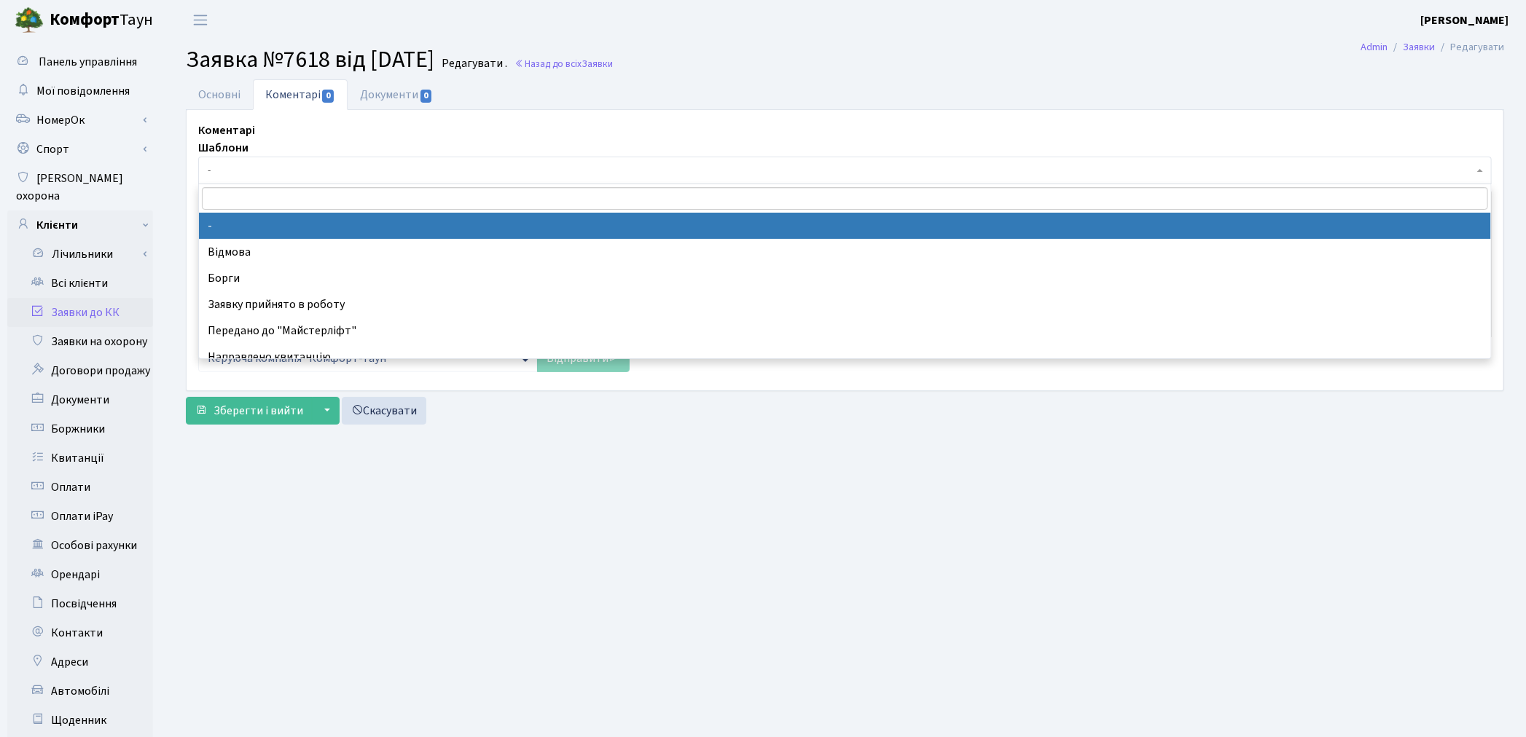
click at [278, 178] on span "-" at bounding box center [840, 170] width 1265 height 15
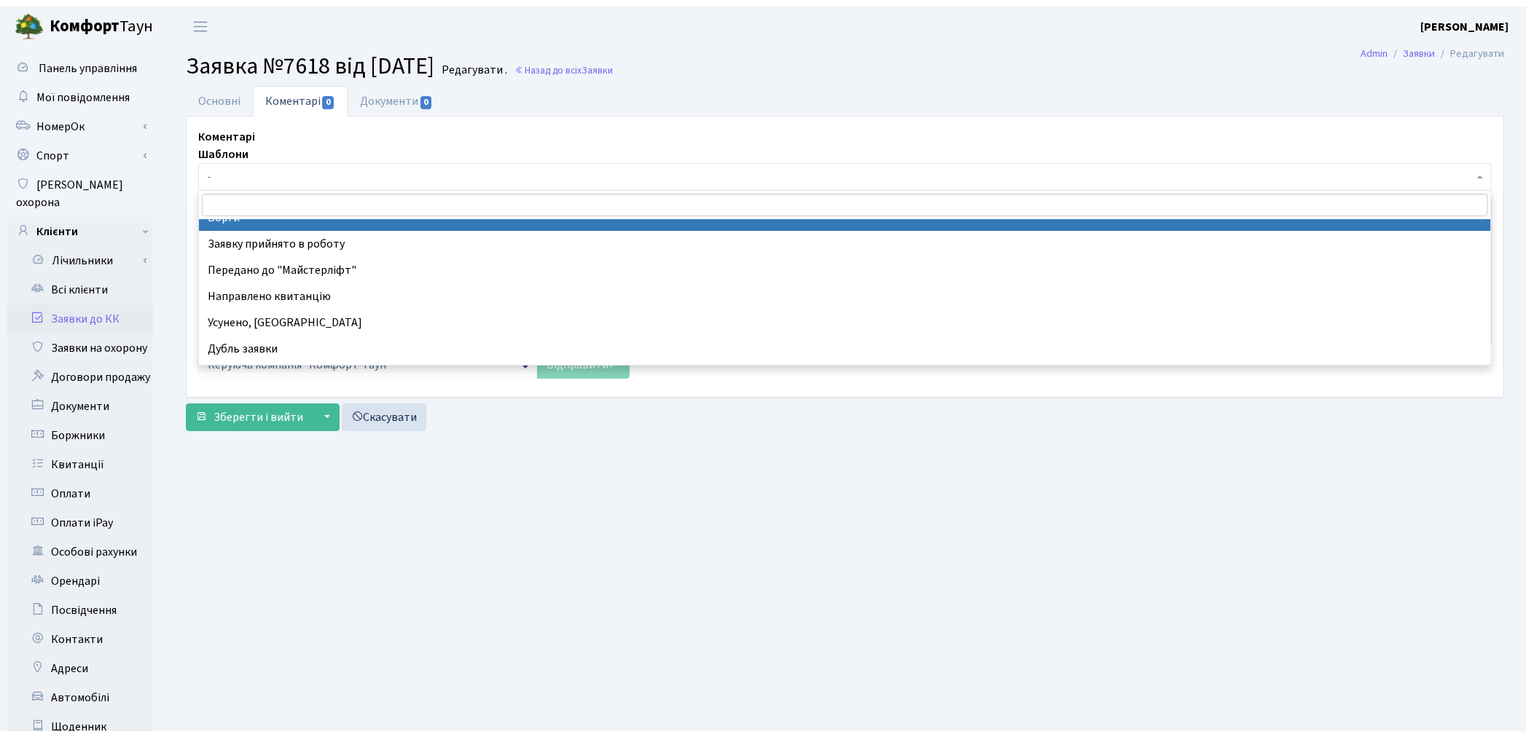
scroll to position [162, 0]
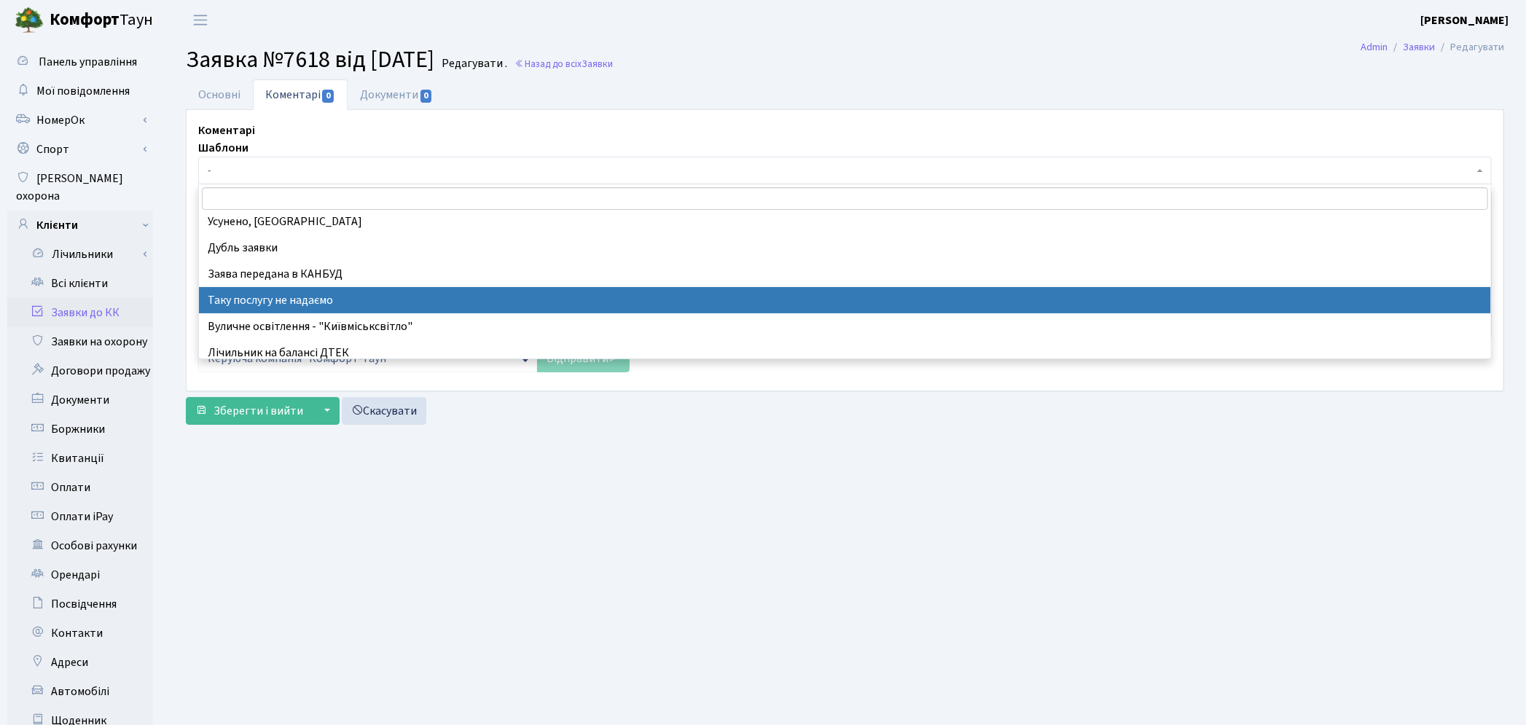
select select "21"
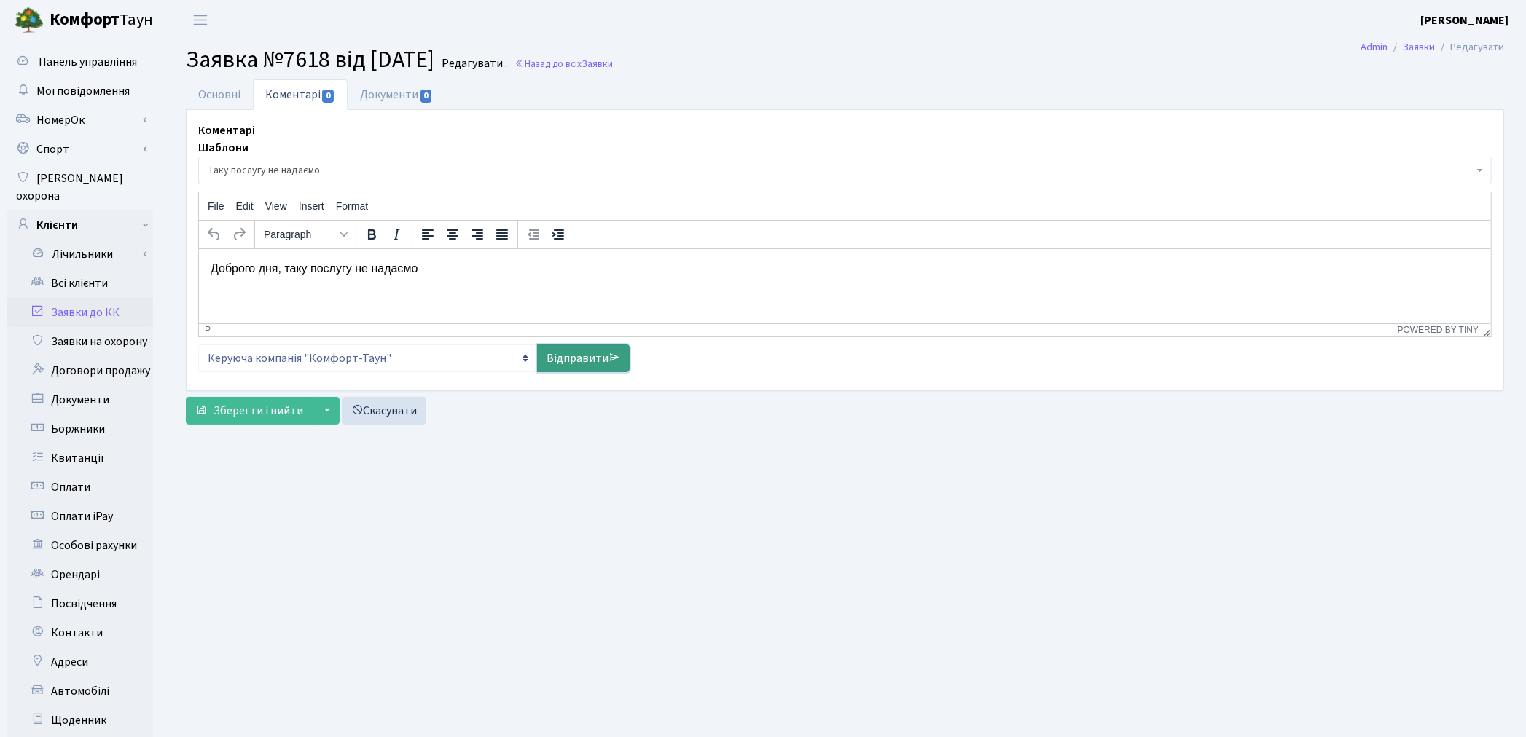
click at [574, 361] on link "Відправити" at bounding box center [583, 359] width 93 height 28
select select
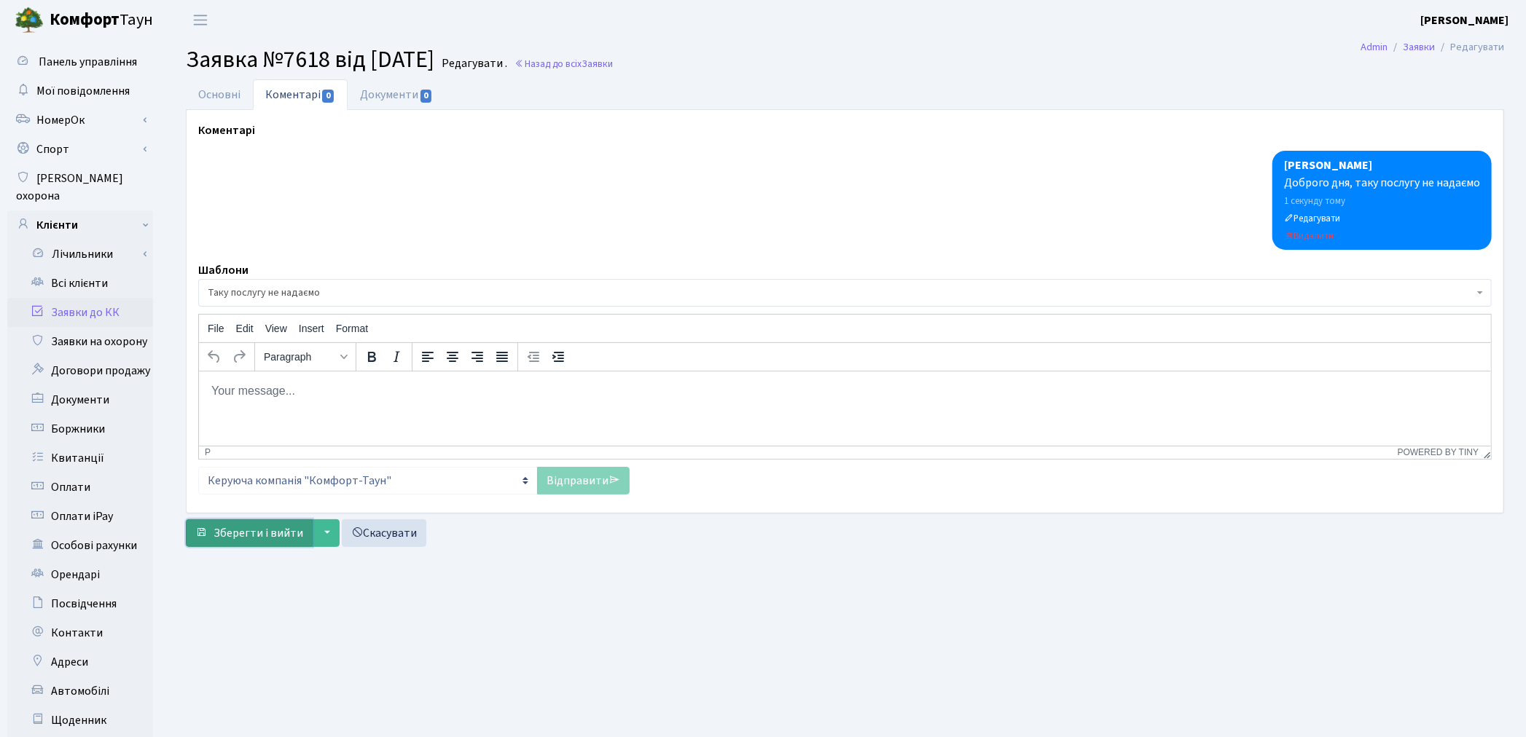
click at [238, 542] on button "Зберегти і вийти" at bounding box center [249, 533] width 127 height 28
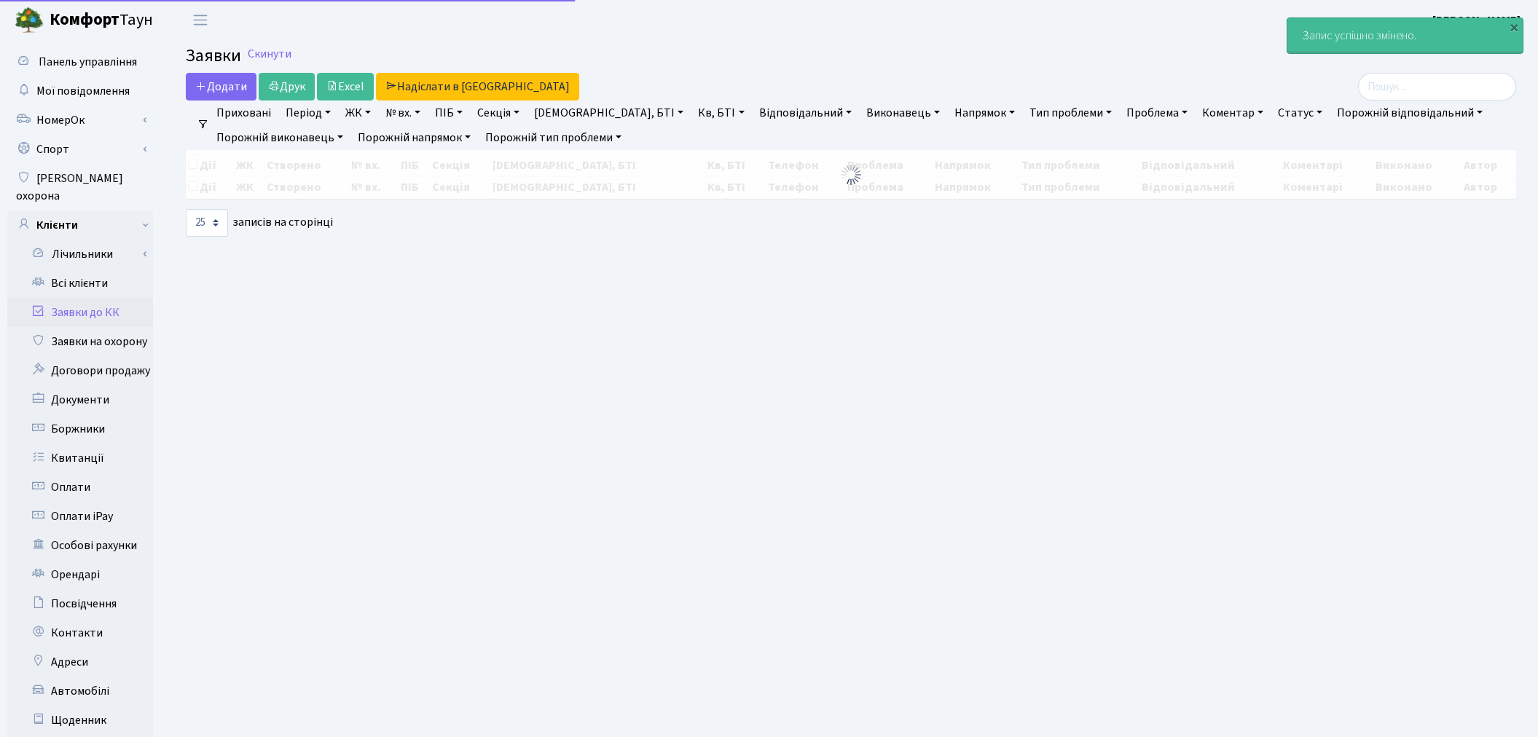
select select "25"
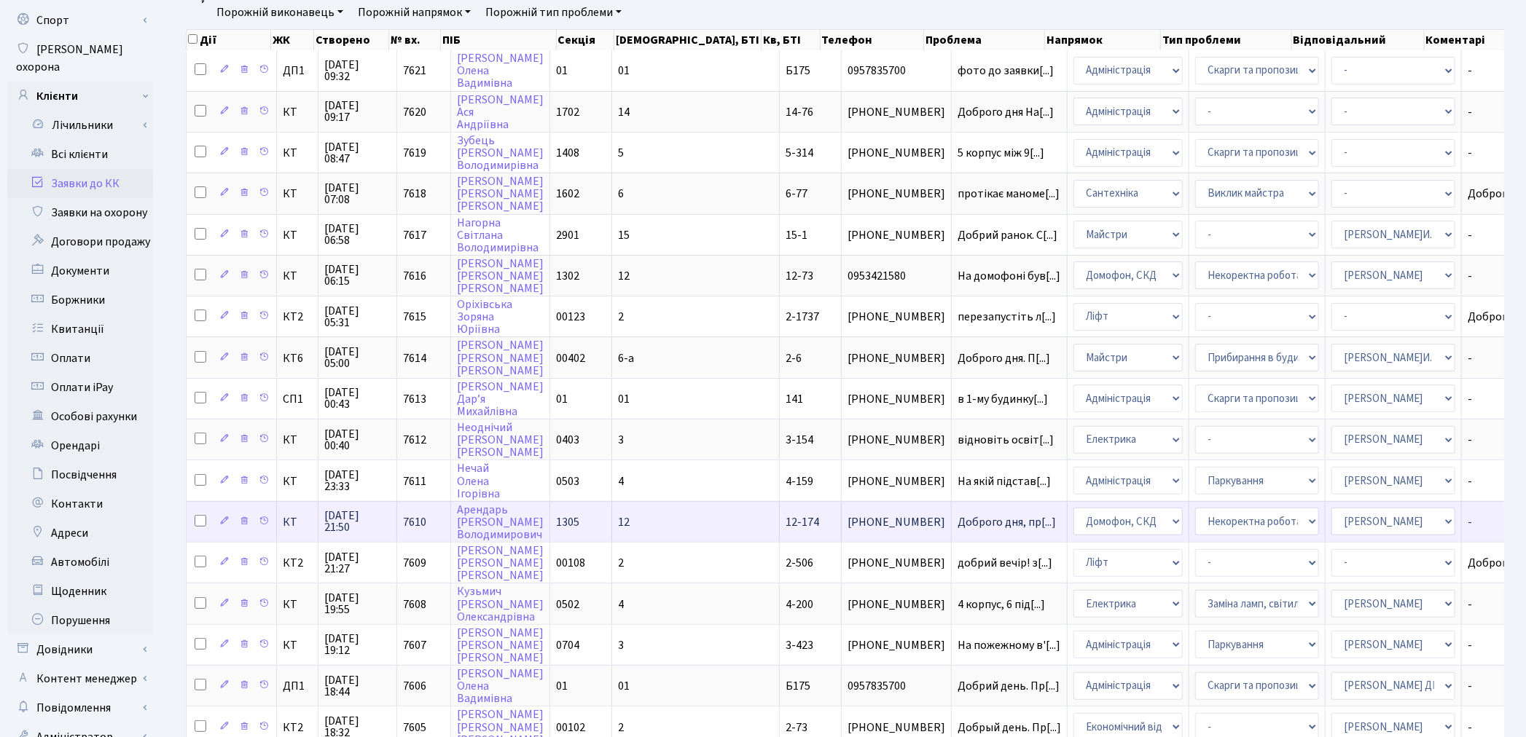
scroll to position [81, 0]
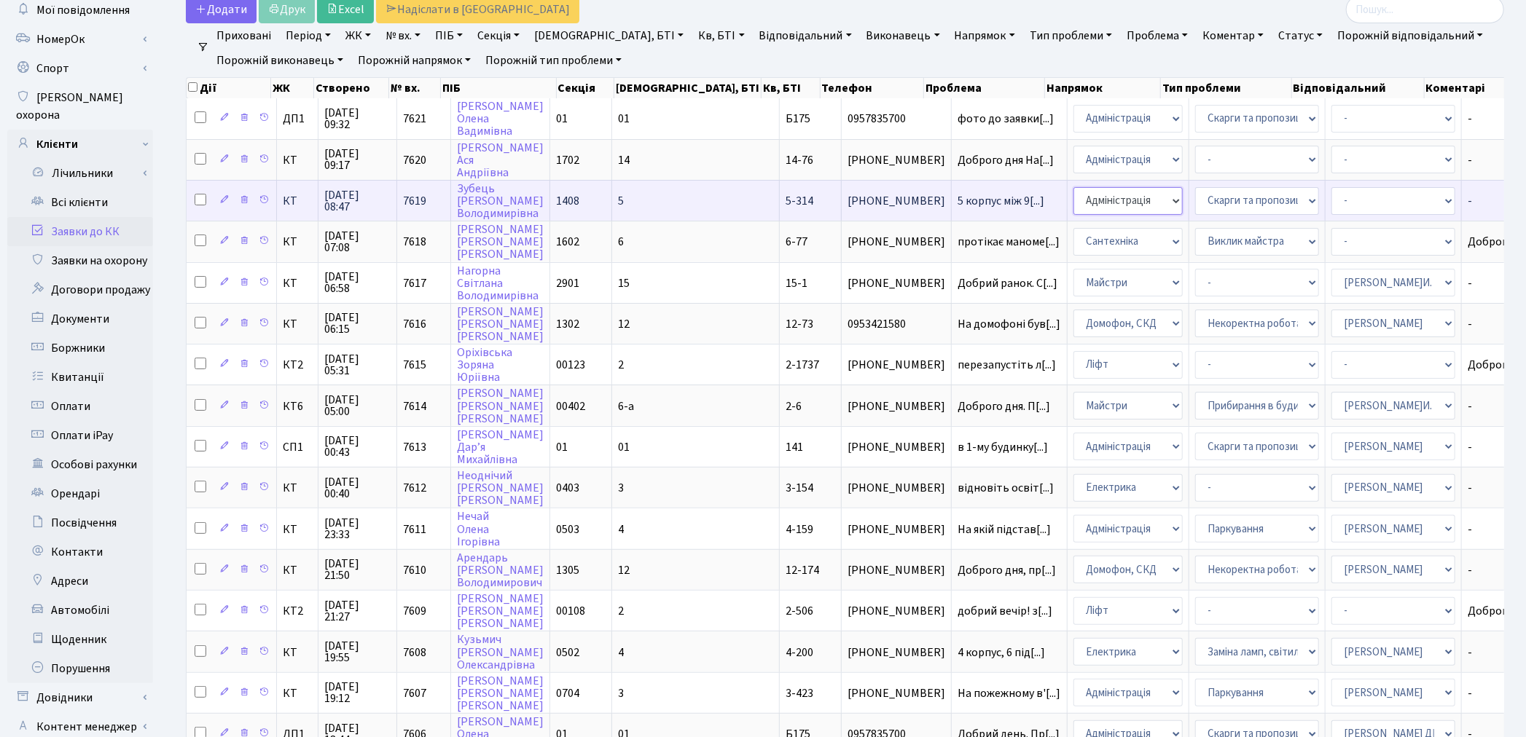
click at [1077, 192] on select "- Адміністрація Домофон, СКД Ліфт Майстри Сантехніка Економічний відділ Електри…" at bounding box center [1127, 201] width 109 height 28
select select "1"
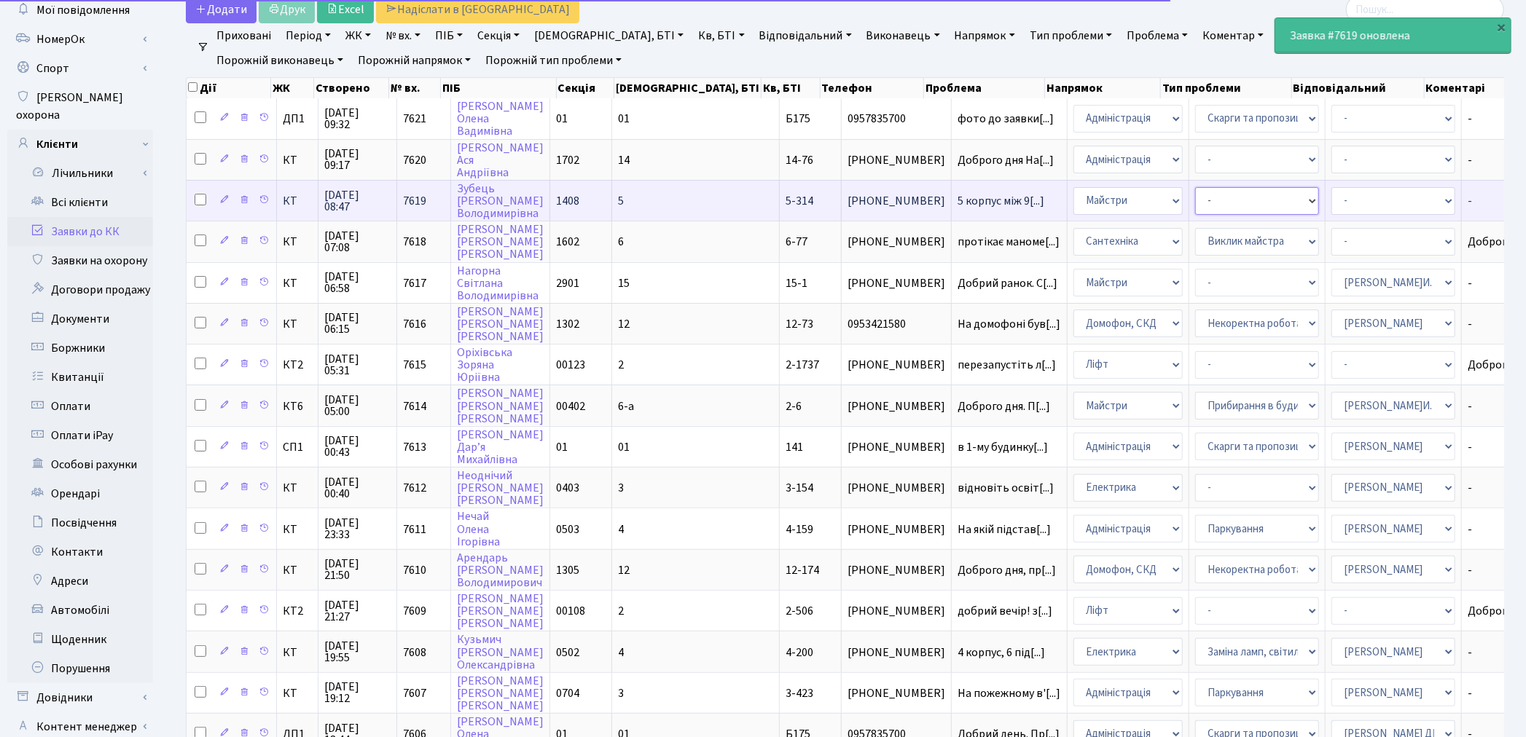
click at [1195, 199] on select "- Дитячі майданчики Замовлення плану комунікацій Озеленення Прибирання в будинк…" at bounding box center [1257, 201] width 124 height 28
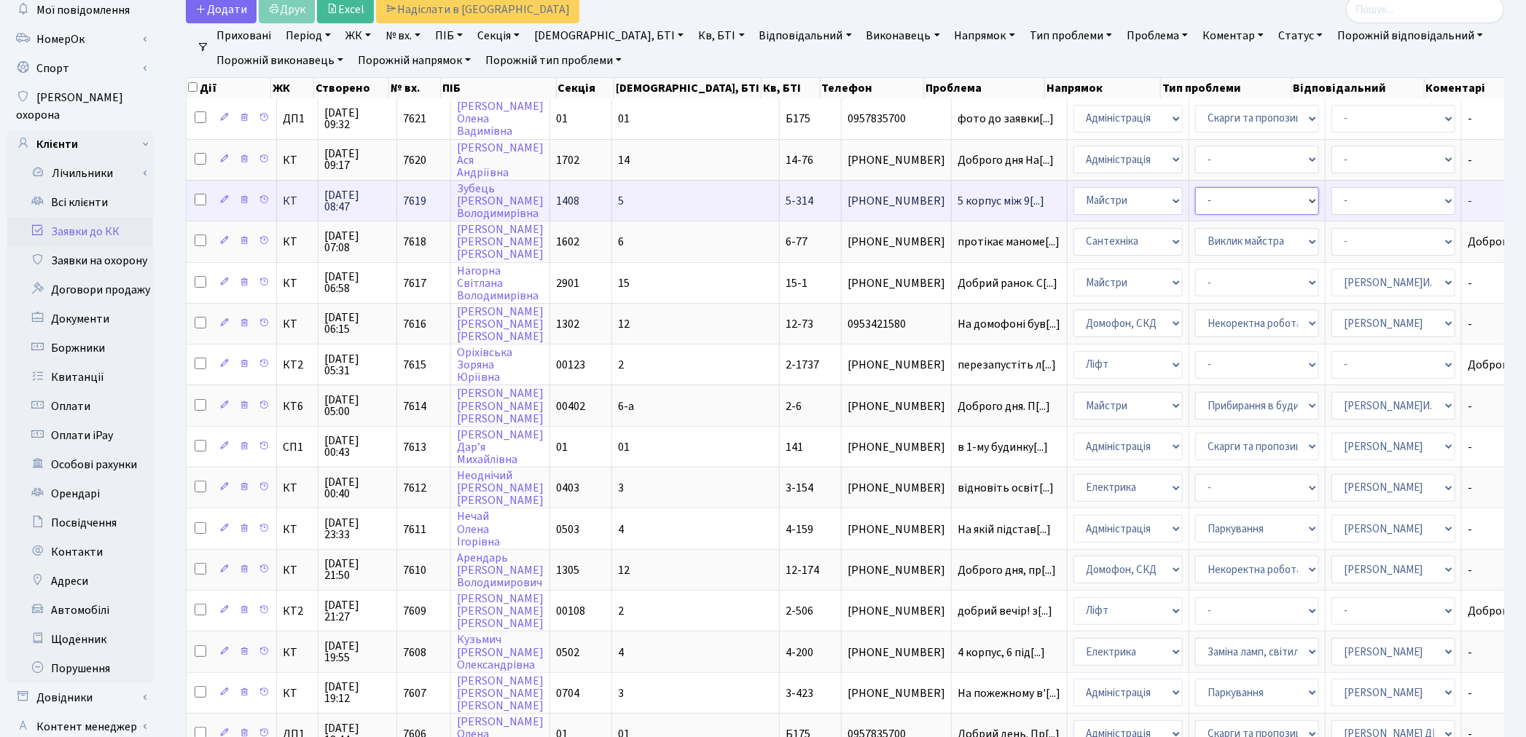
select select "56"
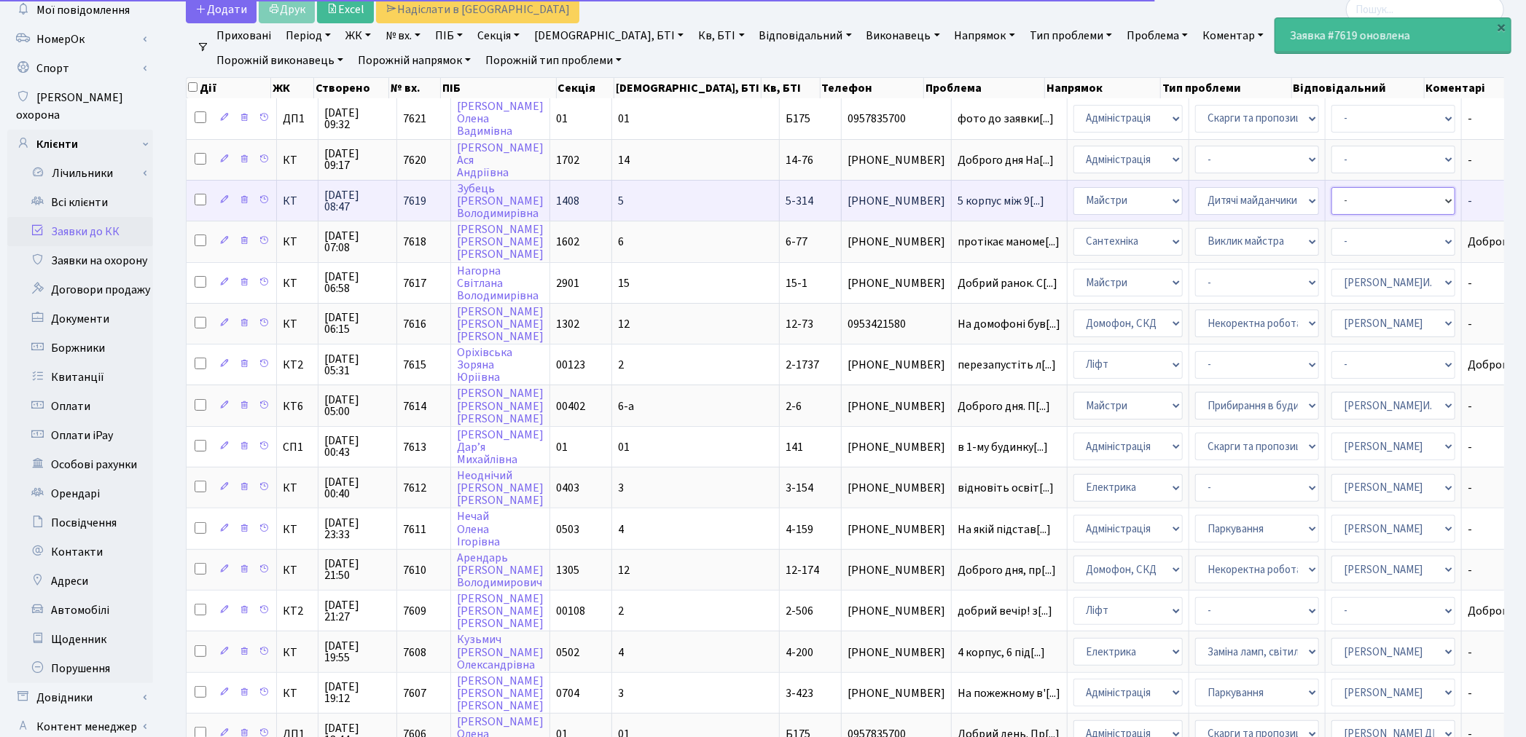
click at [1331, 201] on select "- Адміністратор ЖК КТ Вижул В. В. Гордієнко Н.В. Дядюшкін Д.Ю. Кипчук Т. А. Кла…" at bounding box center [1393, 201] width 124 height 28
select select "26"
click at [1331, 202] on select "- Адміністратор ЖК КТ Вижул В. В. Гордієнко Н.В. Дядюшкін Д.Ю. Кипчук Т. А. Кла…" at bounding box center [1393, 201] width 124 height 28
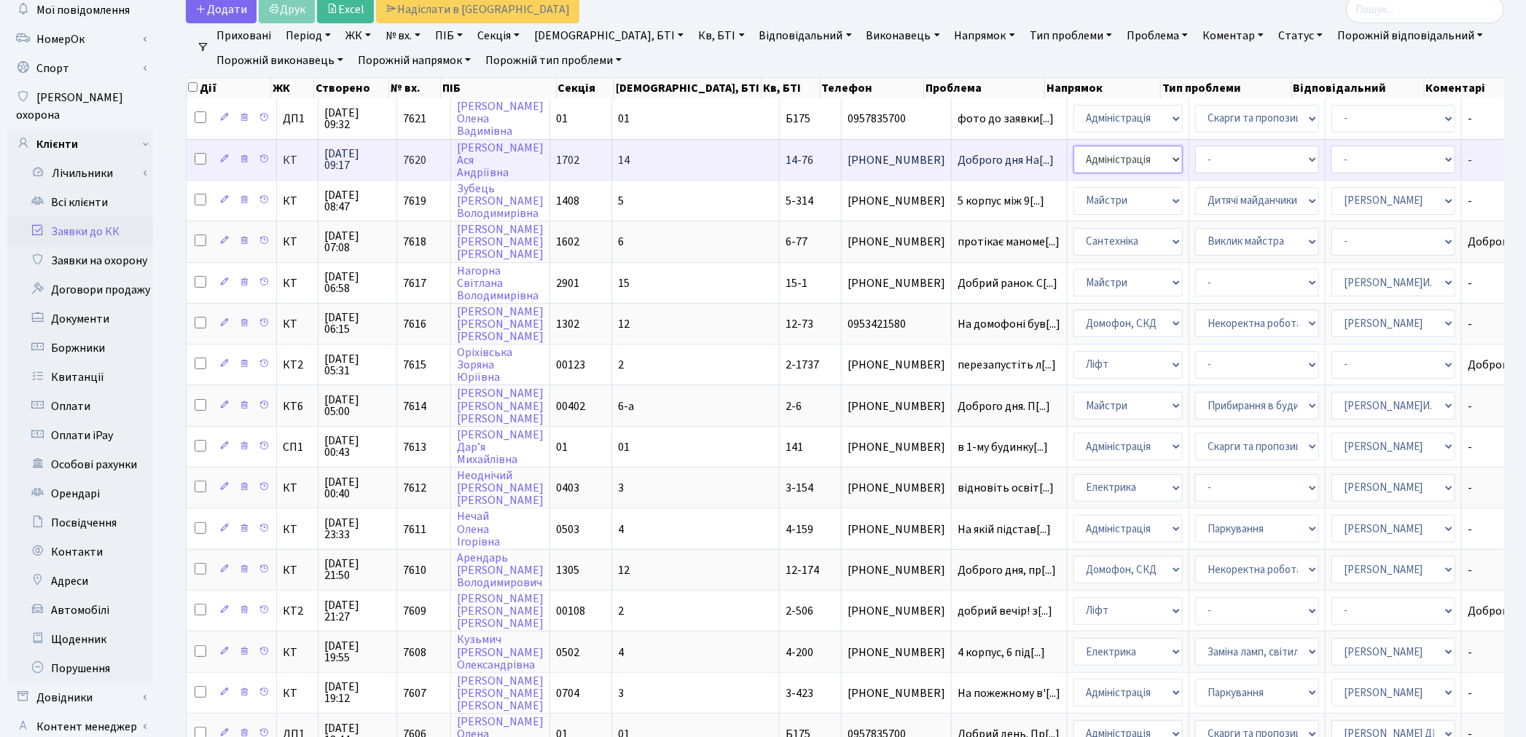
click at [1073, 154] on select "- Адміністрація Домофон, СКД Ліфт Майстри Сантехніка Економічний відділ Електри…" at bounding box center [1127, 160] width 109 height 28
select select "1"
click at [1331, 158] on select "- Адміністратор ЖК КТ Вижул В. В. Гордієнко Н.В. Дядюшкін Д.Ю. Кипчук Т. А. Кла…" at bounding box center [1393, 160] width 124 height 28
select select "18"
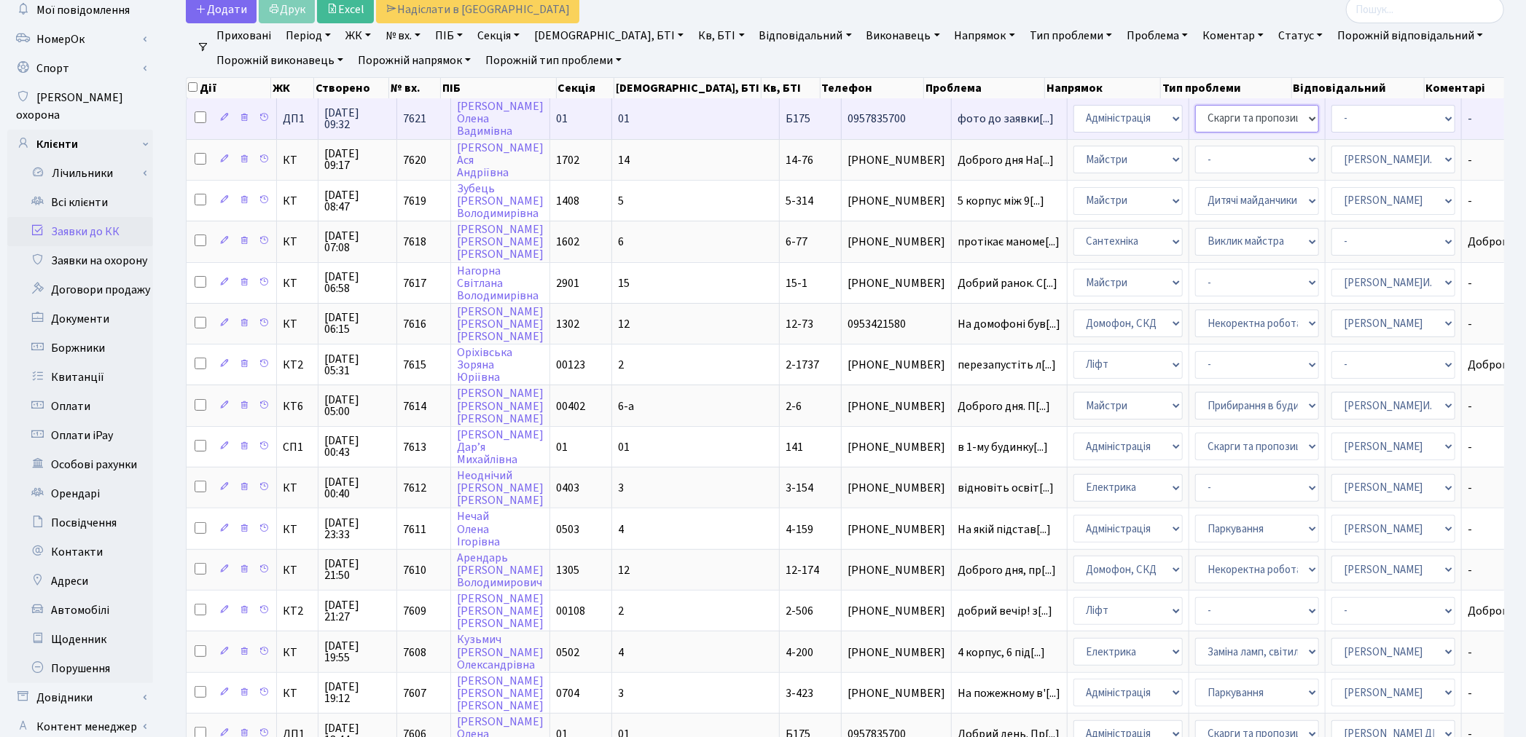
click at [1195, 120] on select "- Відеонагляд Замовлення плану комунікацій Замовлення технічних умов Спільне ви…" at bounding box center [1257, 119] width 124 height 28
select select "66"
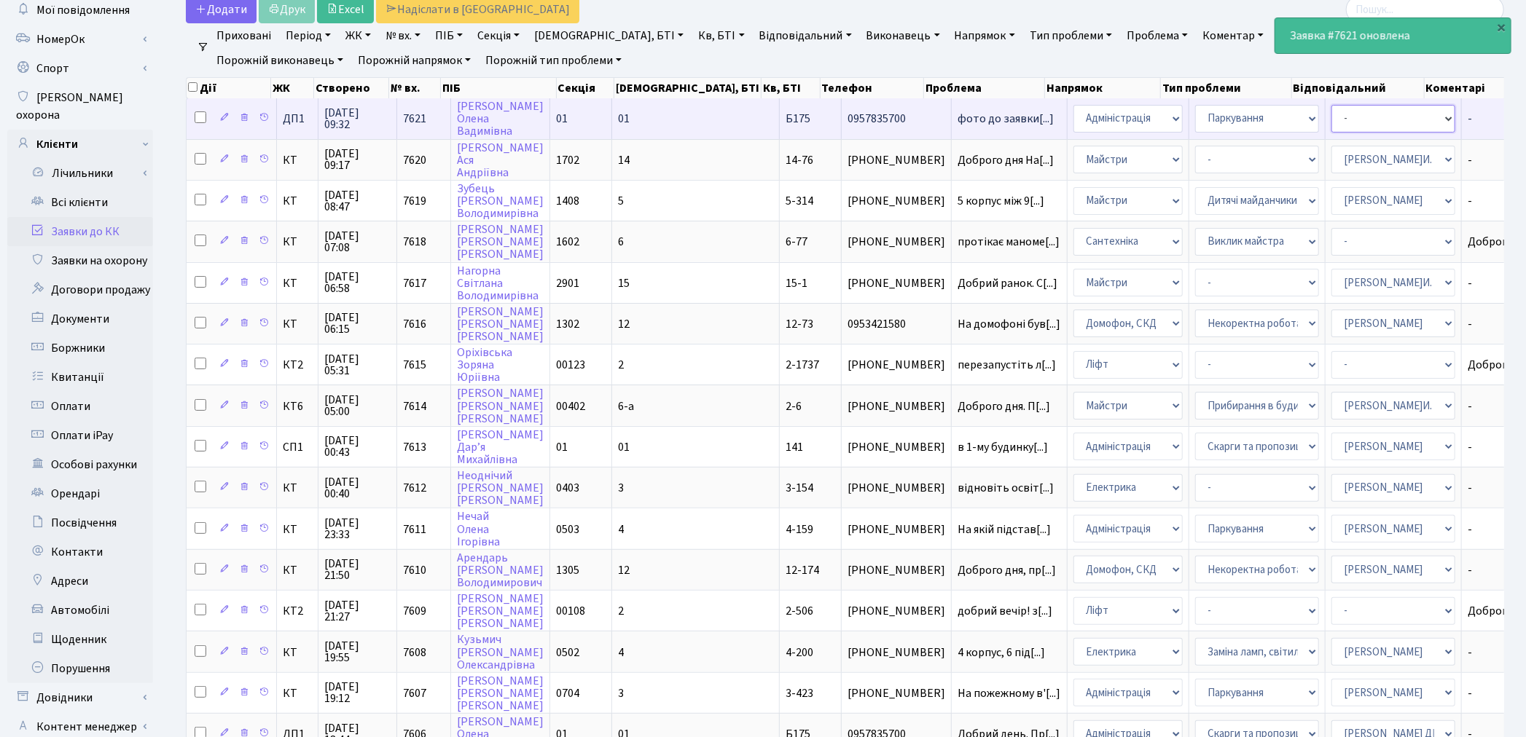
click at [1331, 125] on select "- Адміністратор ЖК КТ Вижул В. В. Гордієнко Н.В. Дядюшкін Д.Ю. Кипчук Т. А. Кла…" at bounding box center [1393, 119] width 124 height 28
select select "82"
click at [1331, 124] on select "- Адміністратор ЖК КТ Вижул В. В. Гордієнко Н.В. Дядюшкін Д.Ю. Кипчук Т. А. Кла…" at bounding box center [1393, 119] width 124 height 28
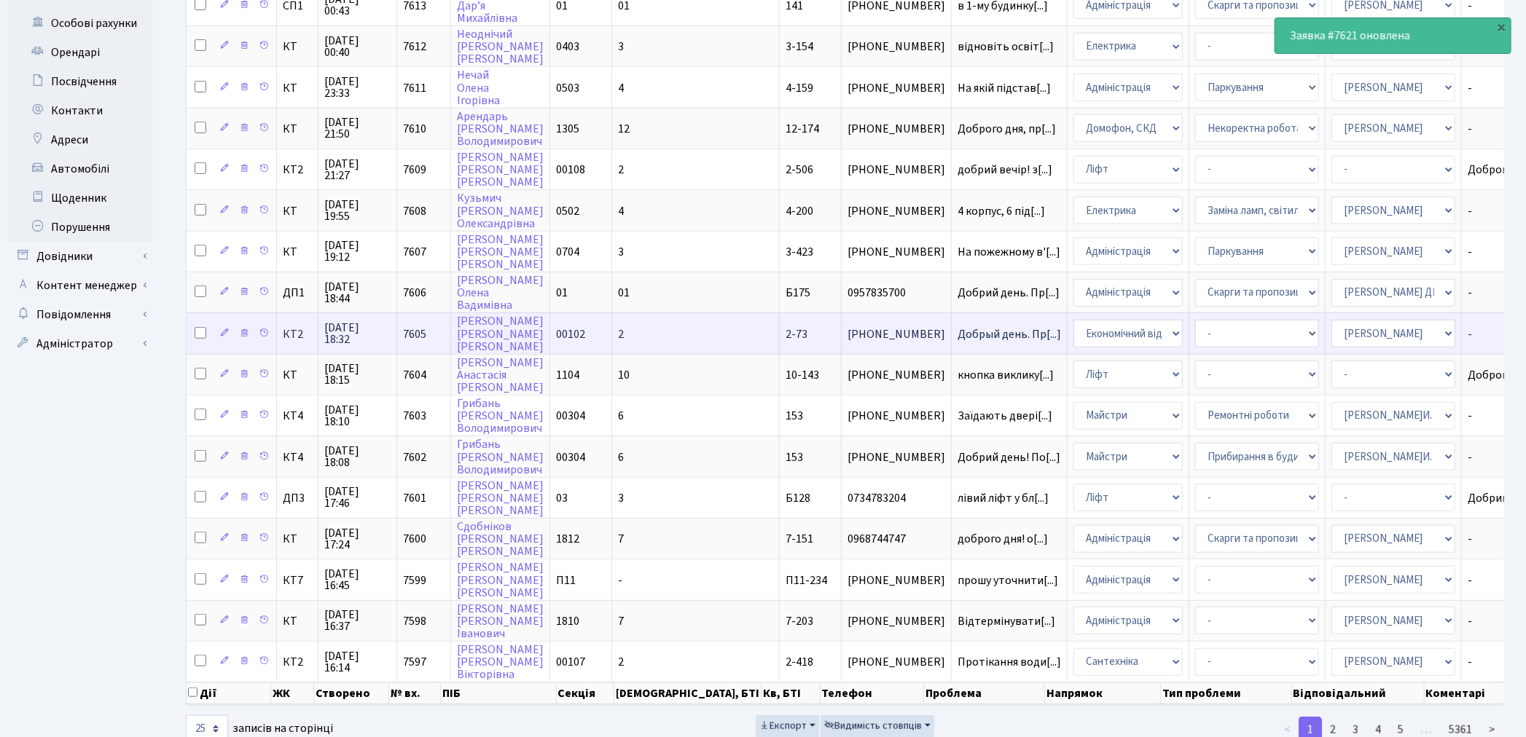
scroll to position [538, 0]
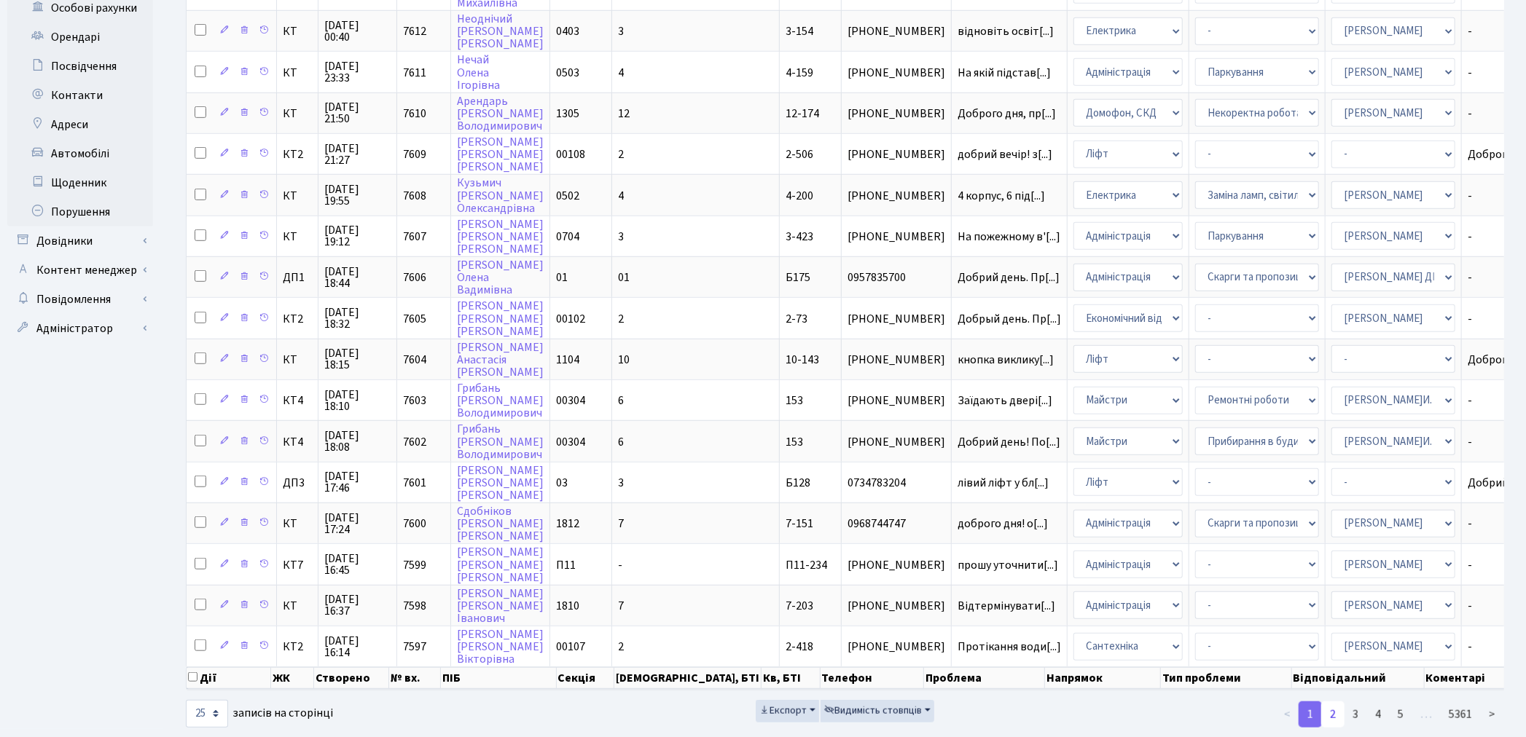
click at [1335, 702] on link "2" at bounding box center [1332, 715] width 23 height 26
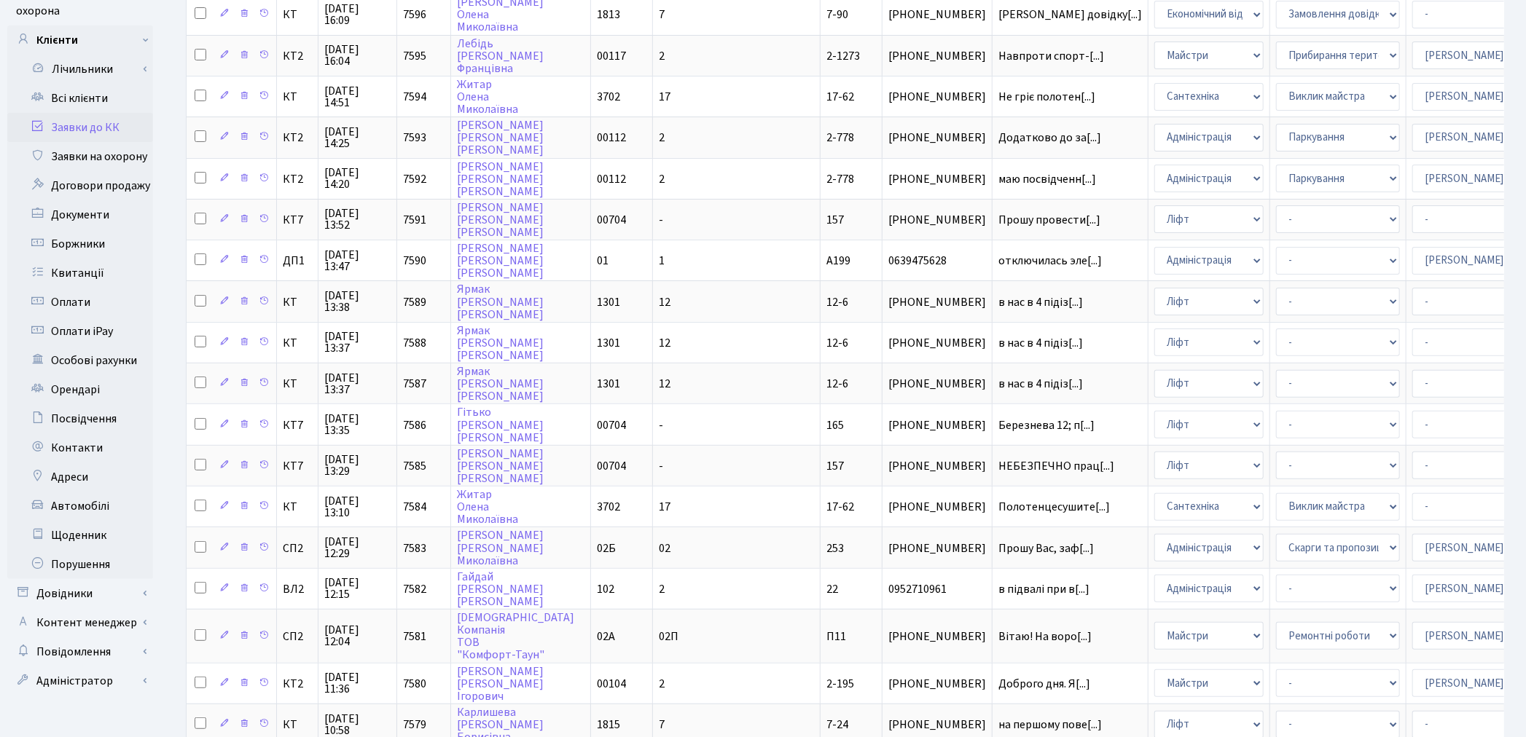
scroll to position [133, 0]
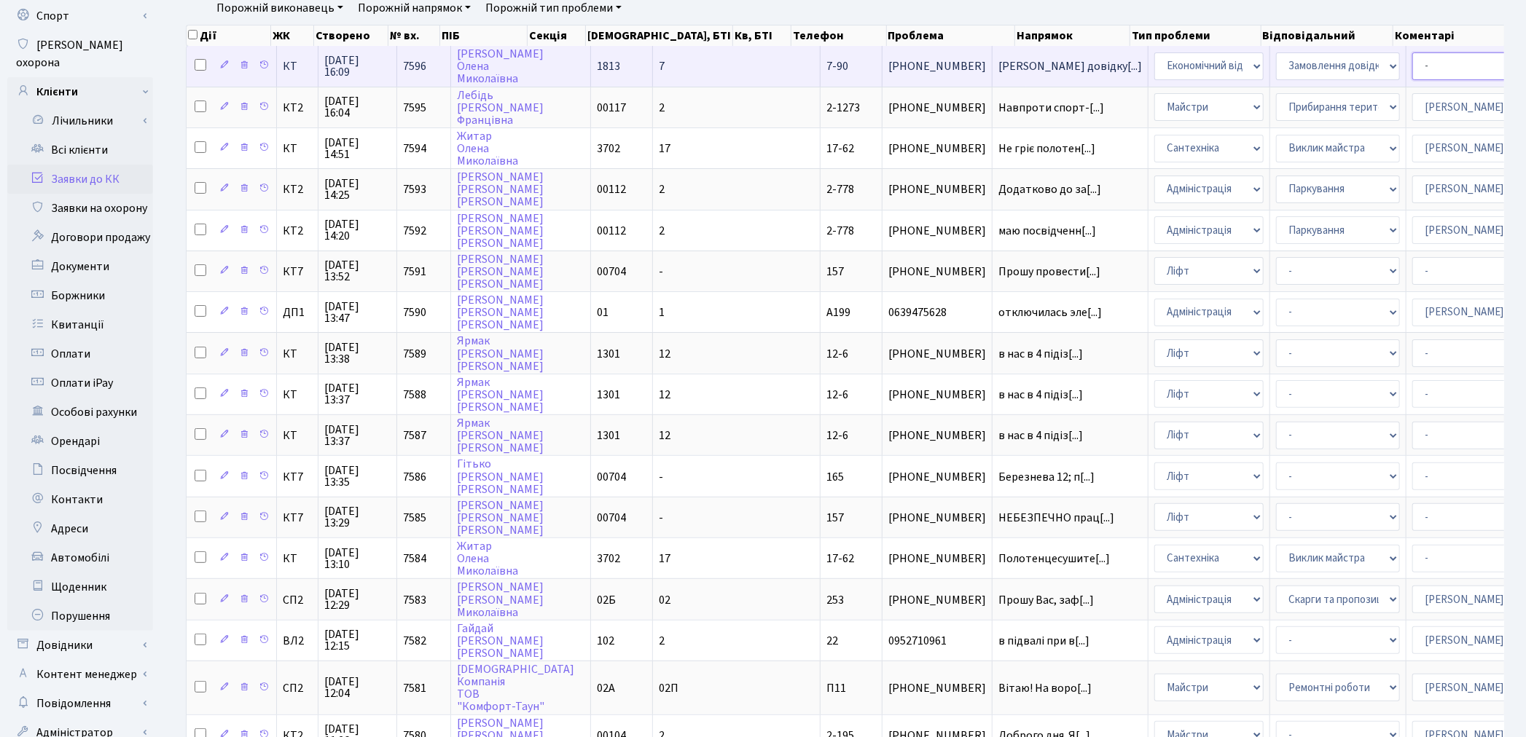
click at [1412, 59] on select "- Адміністратор ЖК КТ Вижул В. В. Гордієнко Н.В. Дядюшкін Д.Ю. Кипчук Т. А. Кла…" at bounding box center [1474, 66] width 124 height 28
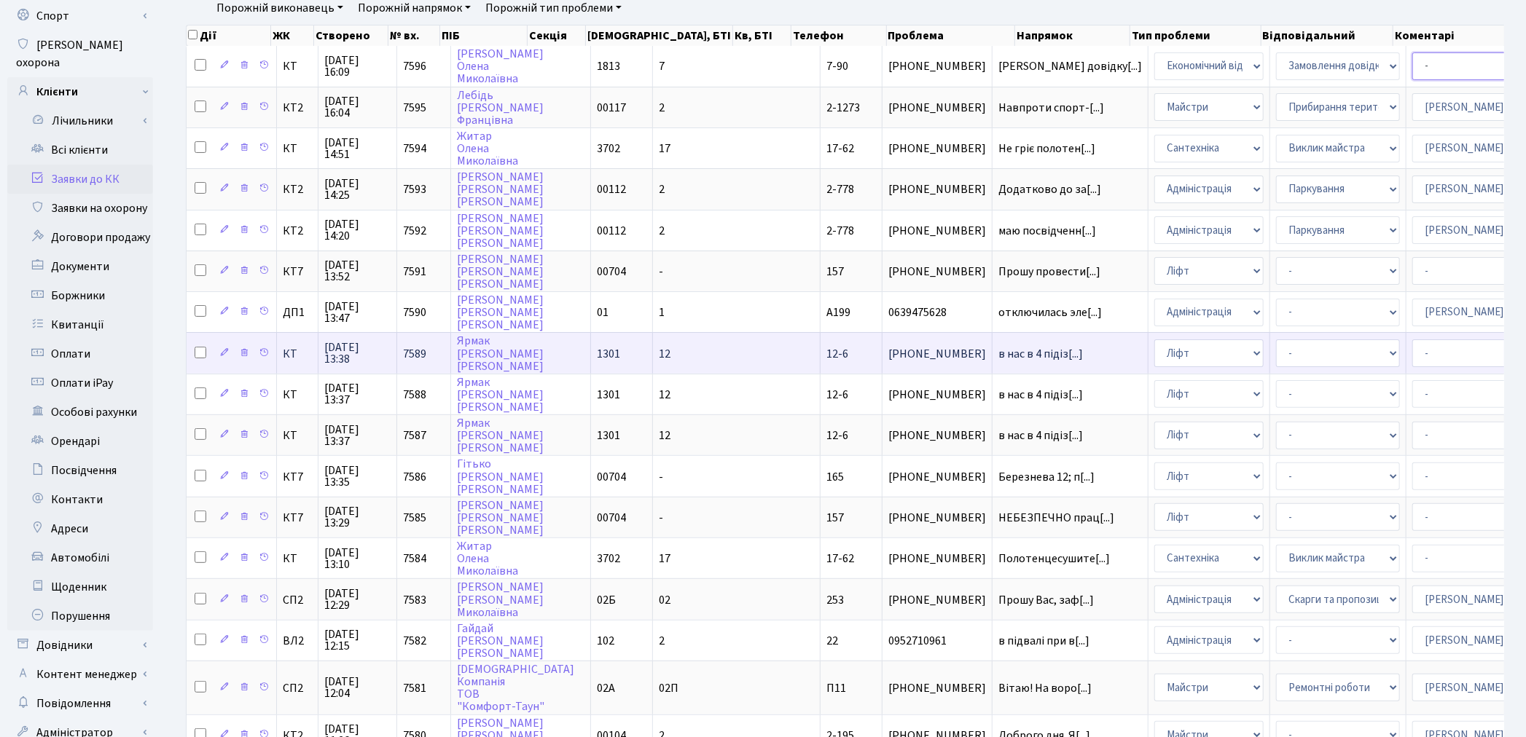
select select "33"
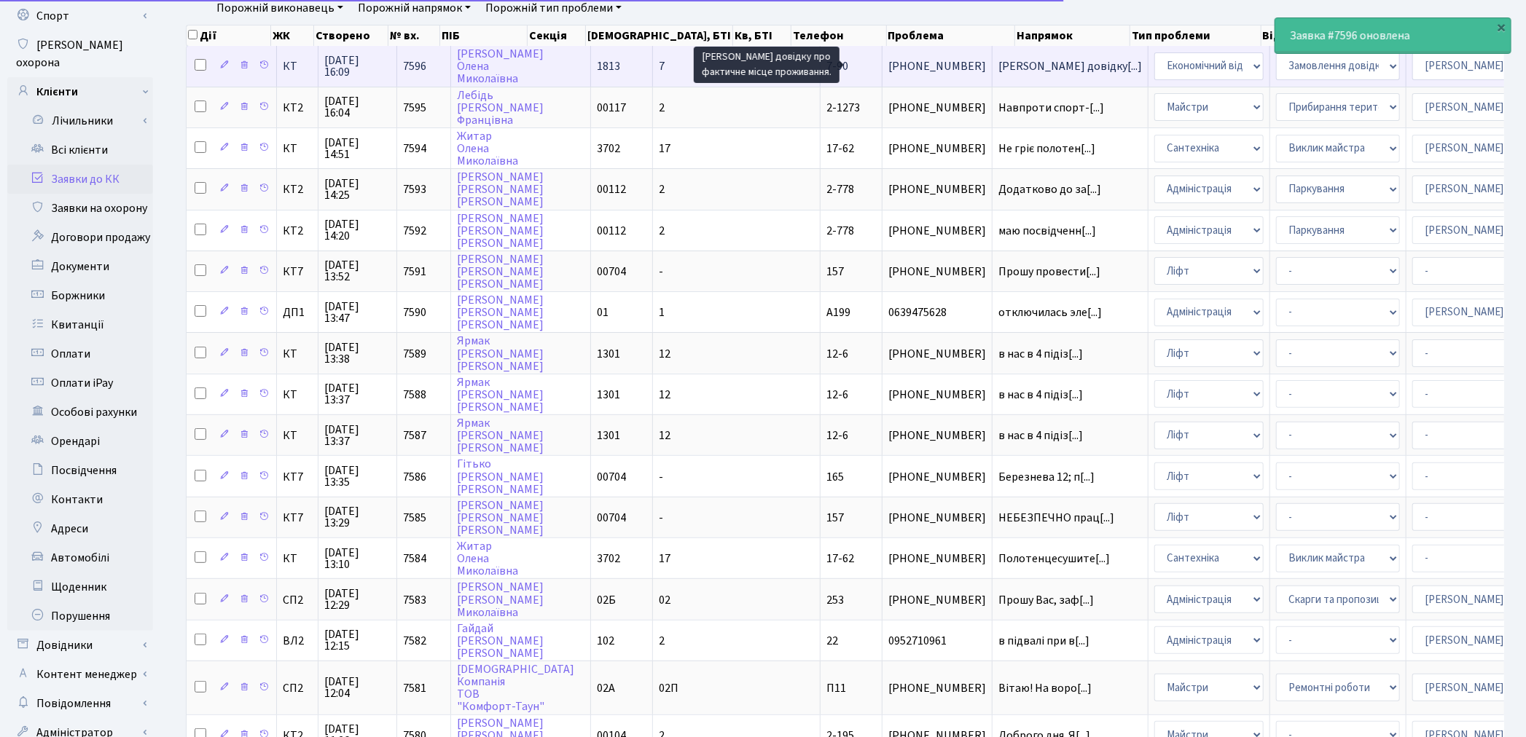
click at [998, 59] on span "Надати довідку[...]" at bounding box center [1070, 66] width 144 height 16
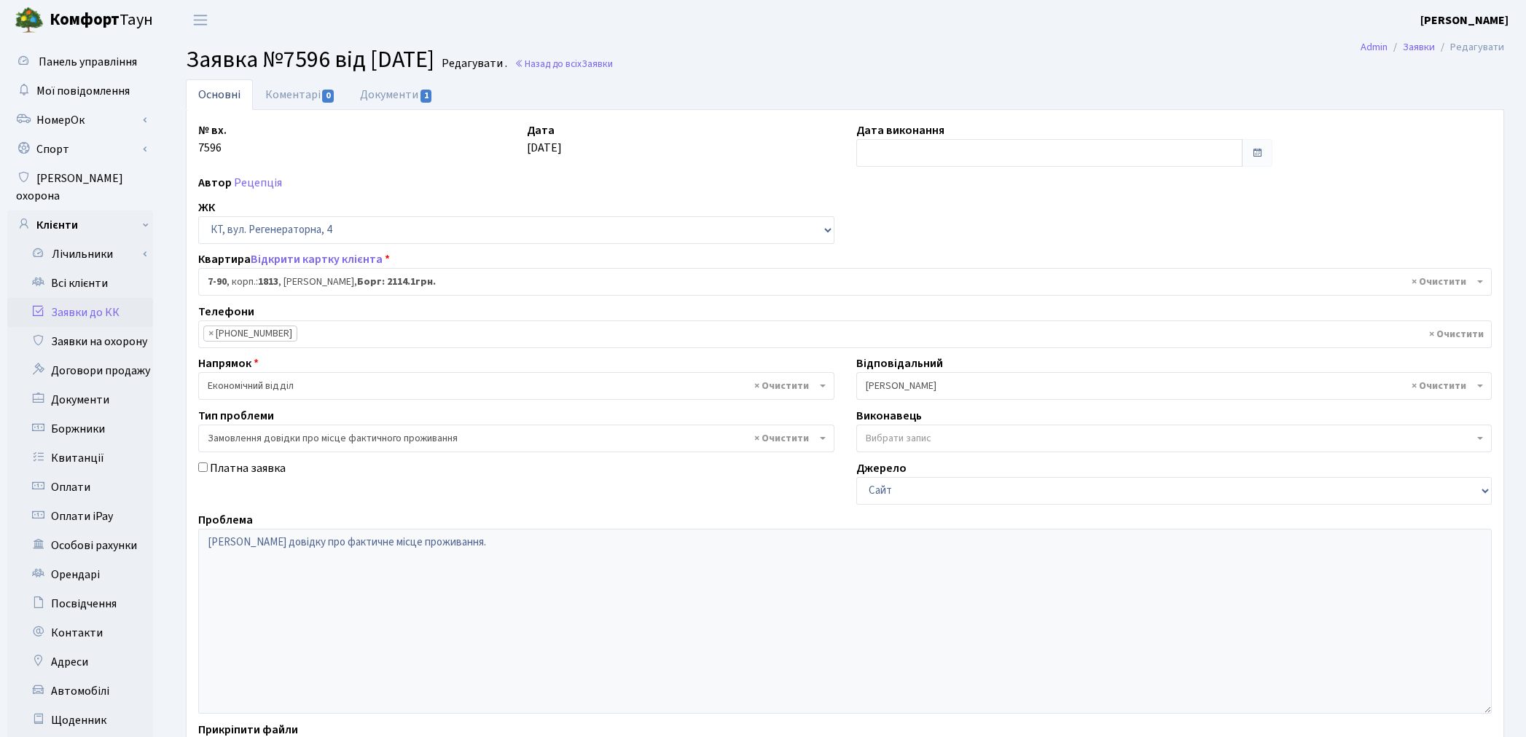
select select "5091"
select select "8"
click at [82, 270] on link "Всі клієнти" at bounding box center [80, 283] width 146 height 29
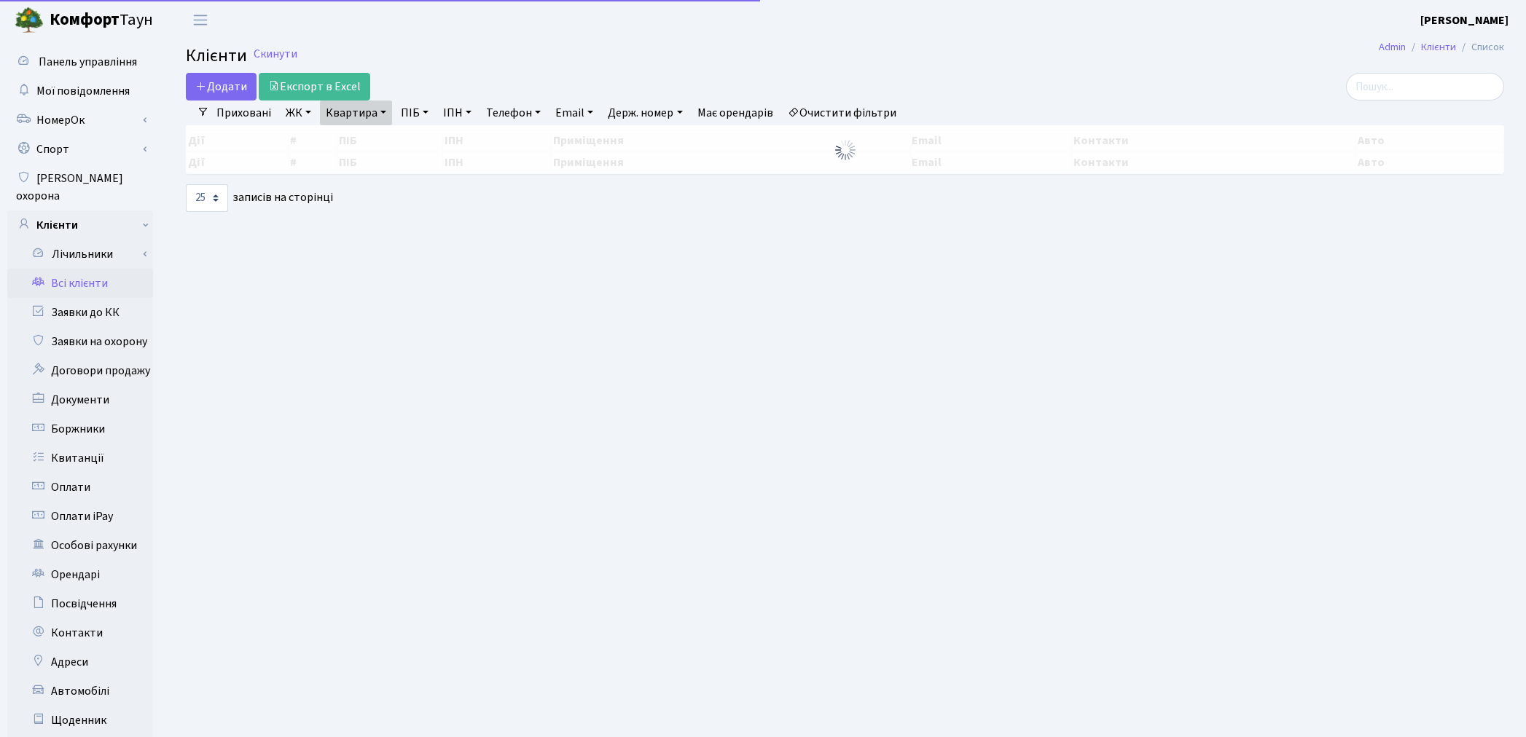
select select "25"
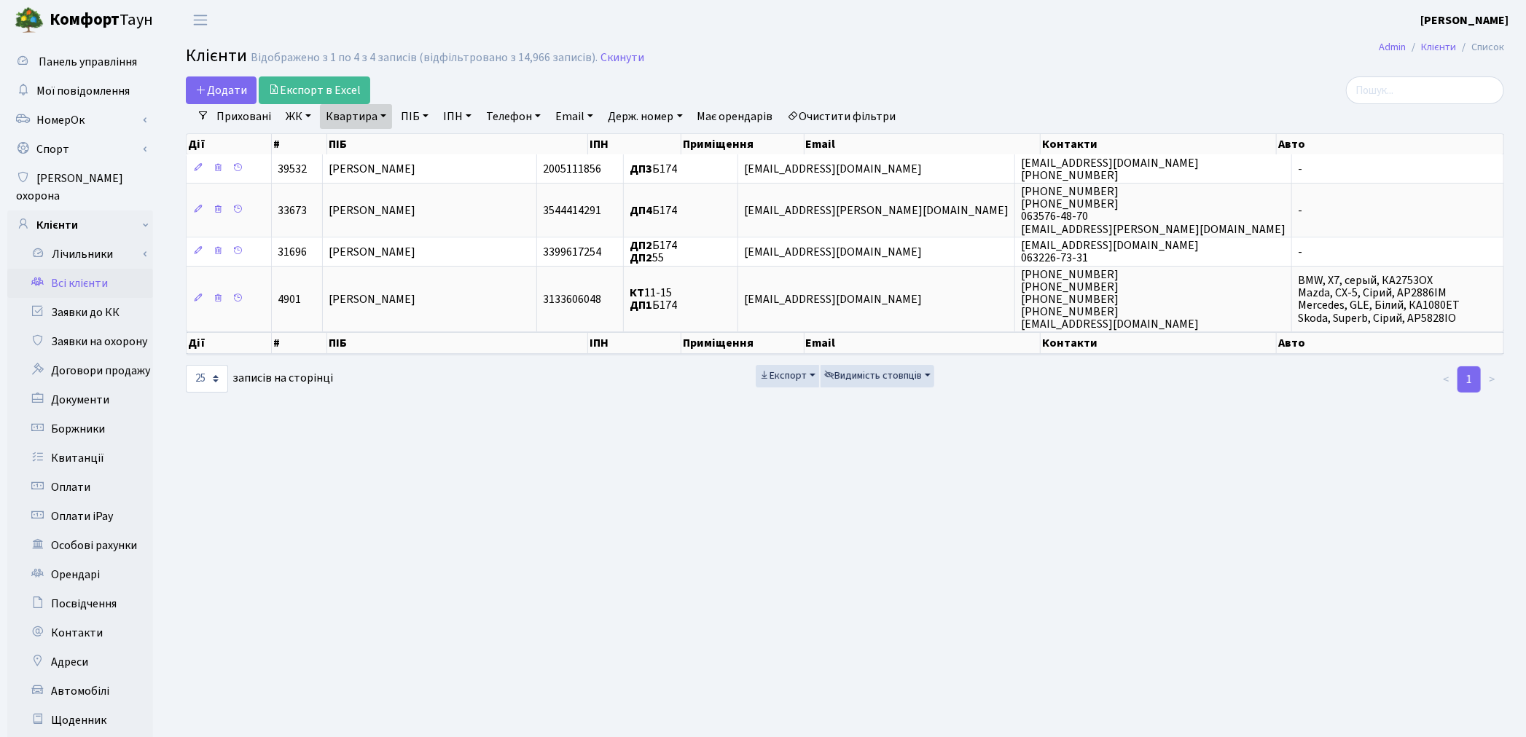
click at [884, 114] on link "Очистити фільтри" at bounding box center [842, 116] width 120 height 25
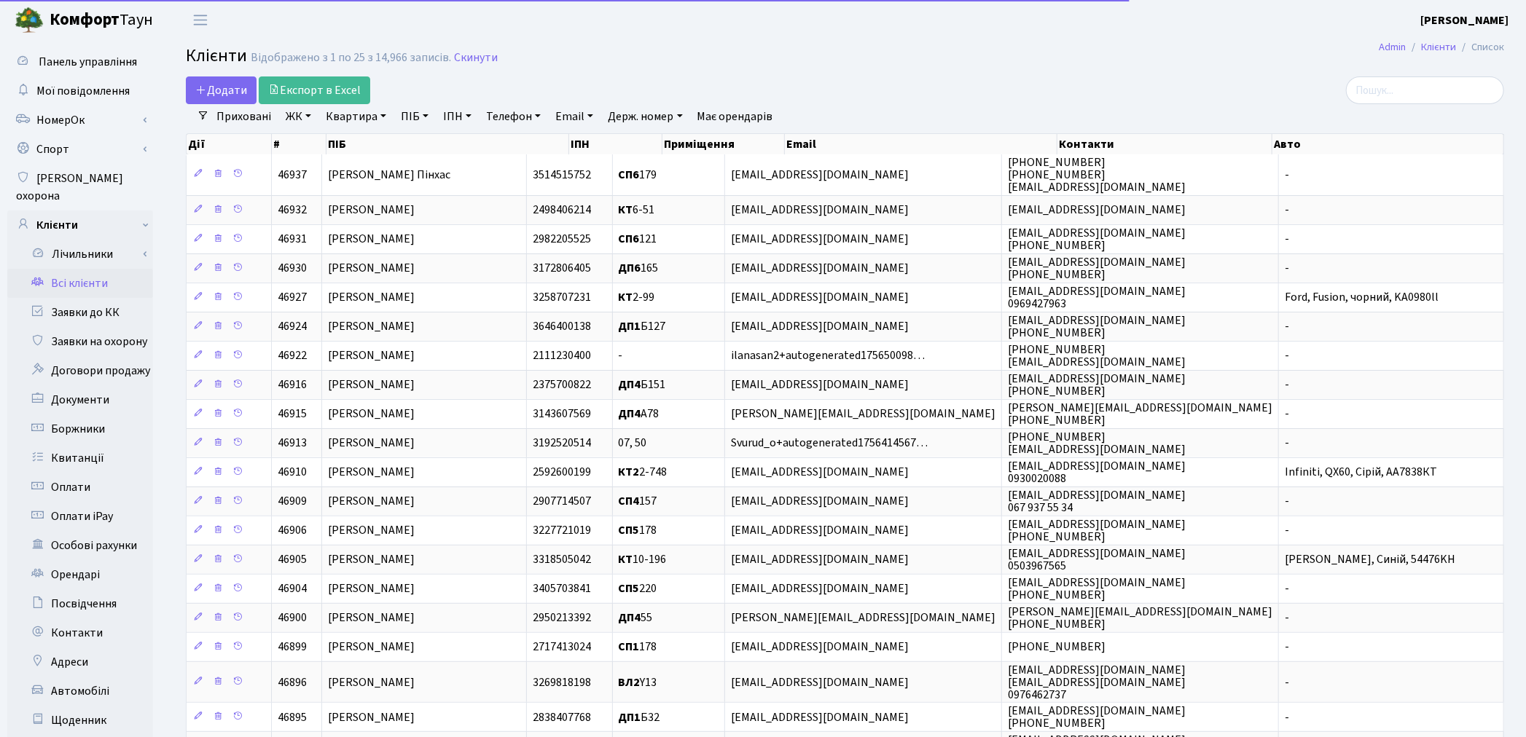
click at [350, 112] on link "Квартира" at bounding box center [356, 116] width 72 height 25
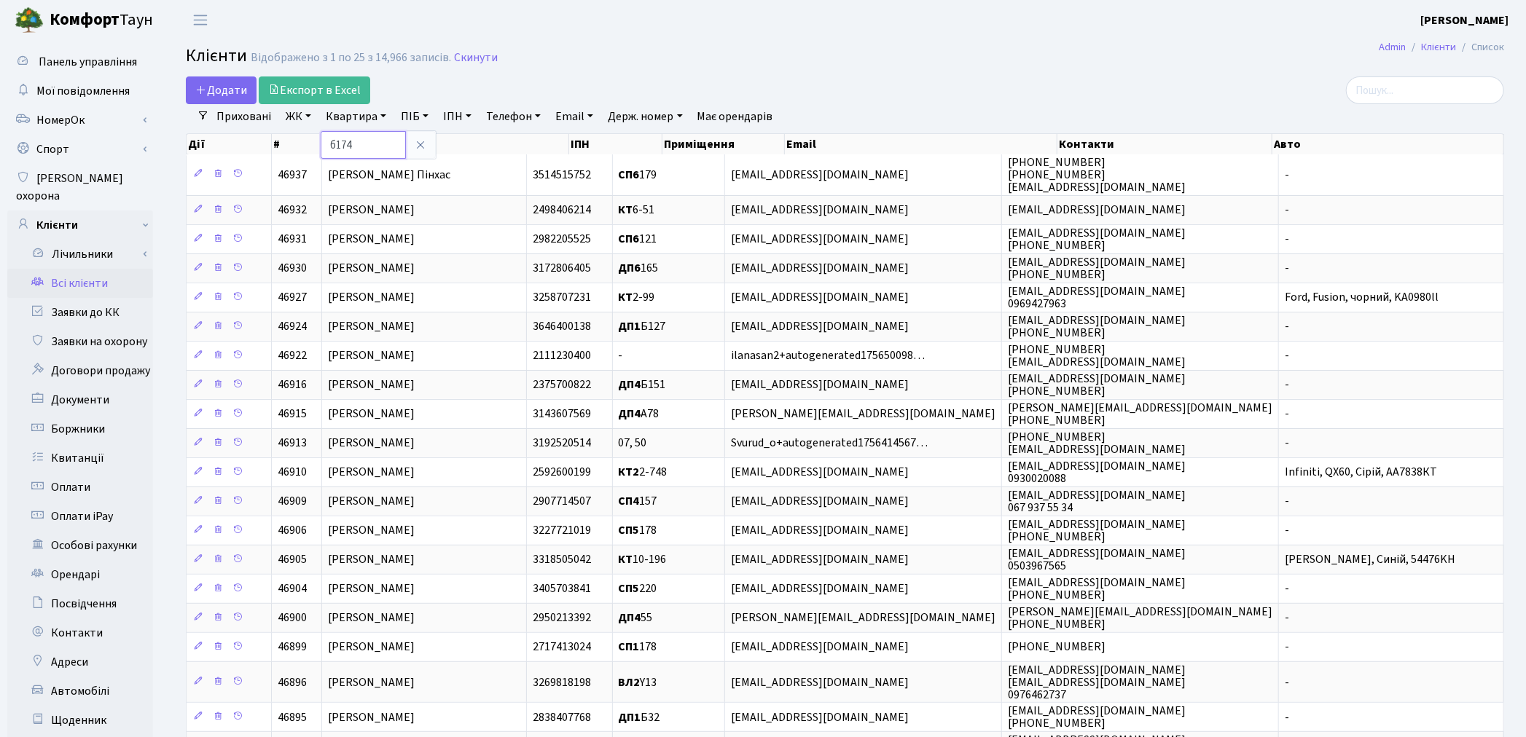
type input "б174"
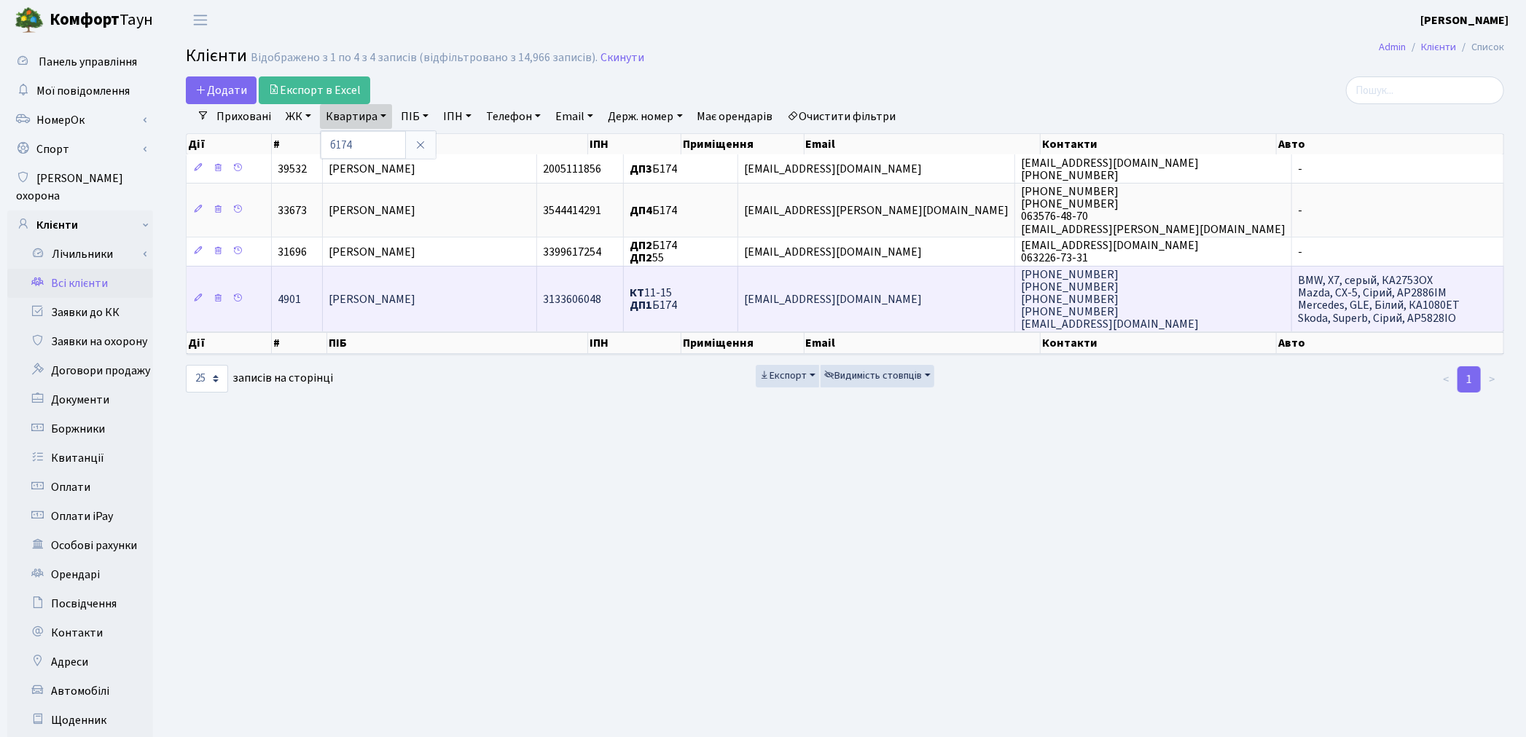
click at [415, 291] on span "[PERSON_NAME]" at bounding box center [372, 299] width 87 height 16
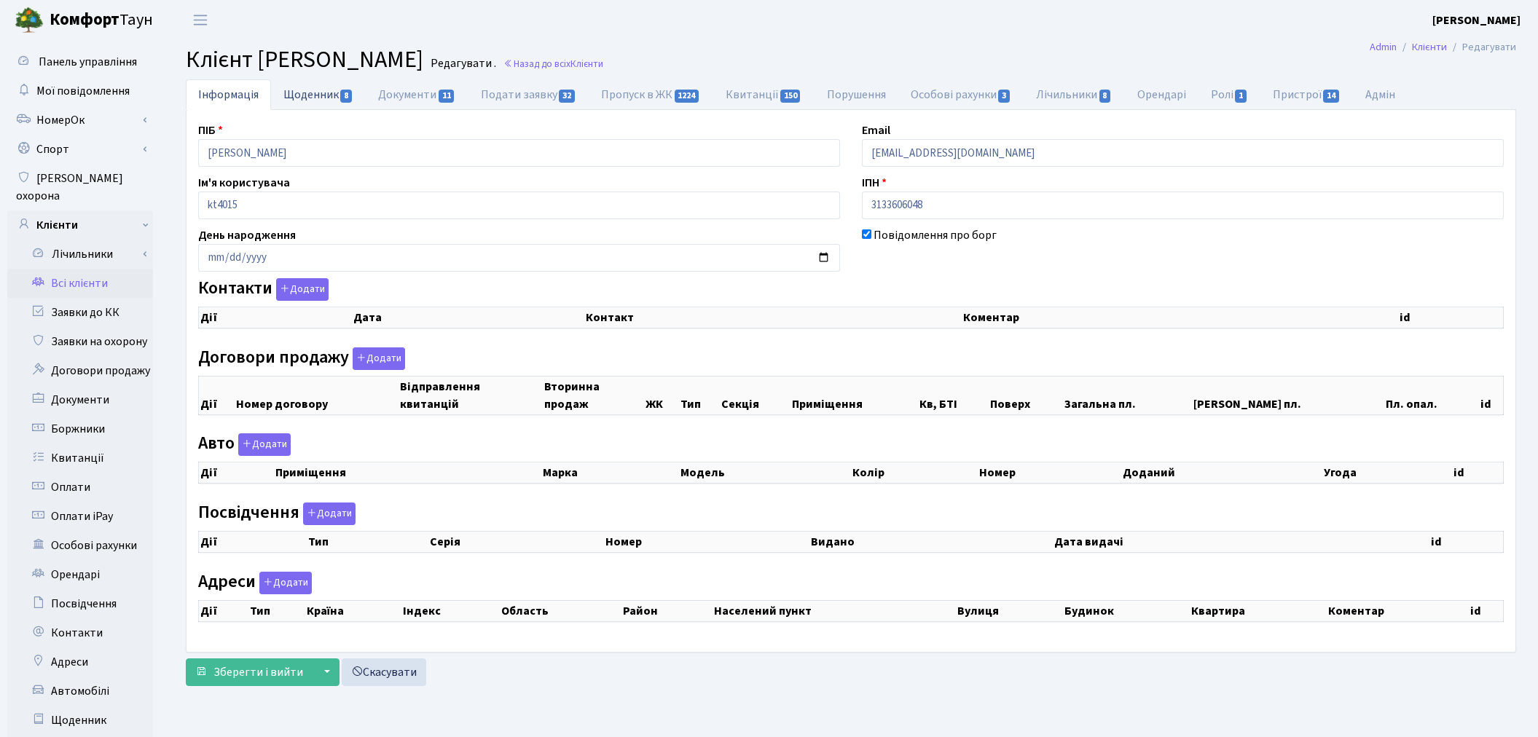
checkbox input "true"
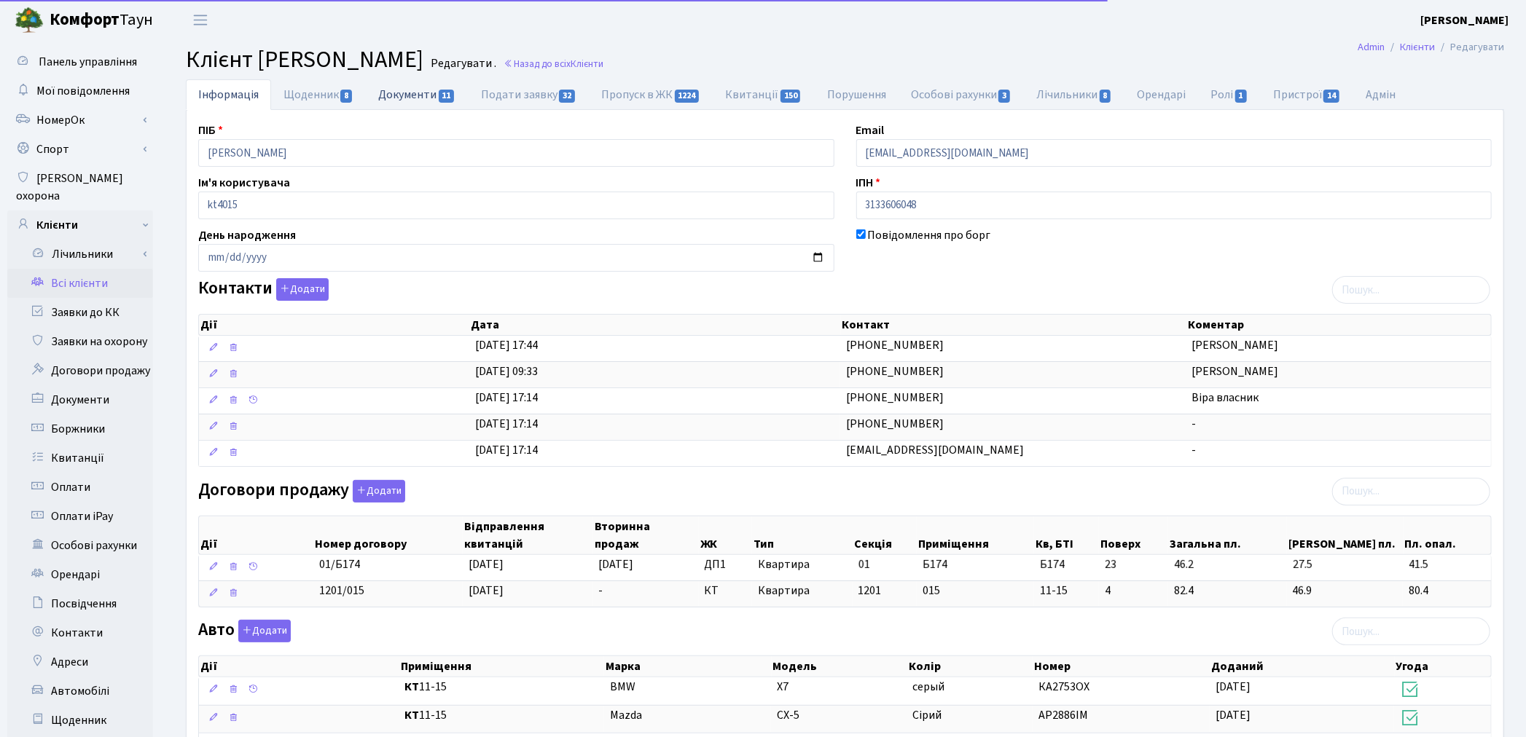
click at [403, 97] on link "Документи 11" at bounding box center [417, 94] width 102 height 30
select select "25"
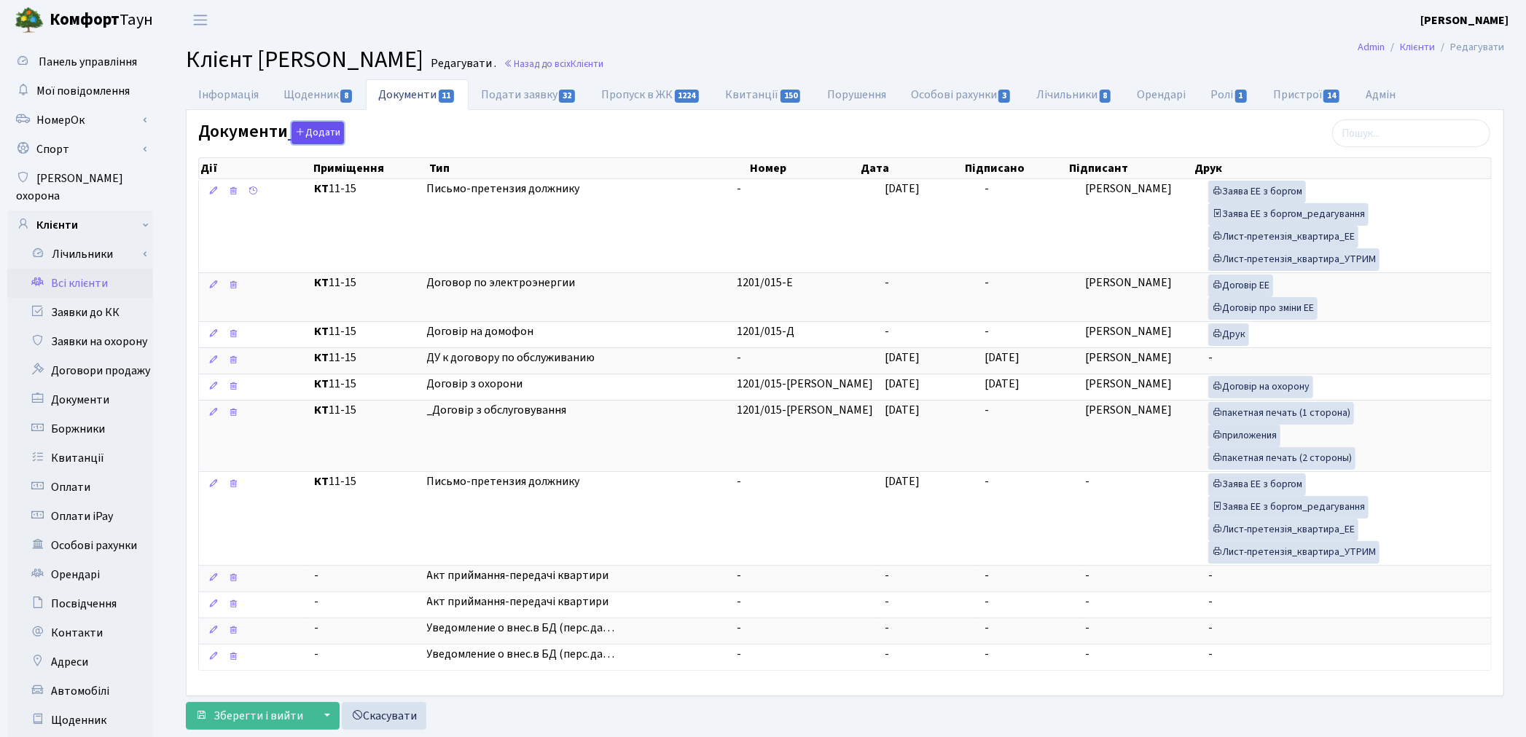
click at [315, 136] on button "Додати" at bounding box center [317, 133] width 52 height 23
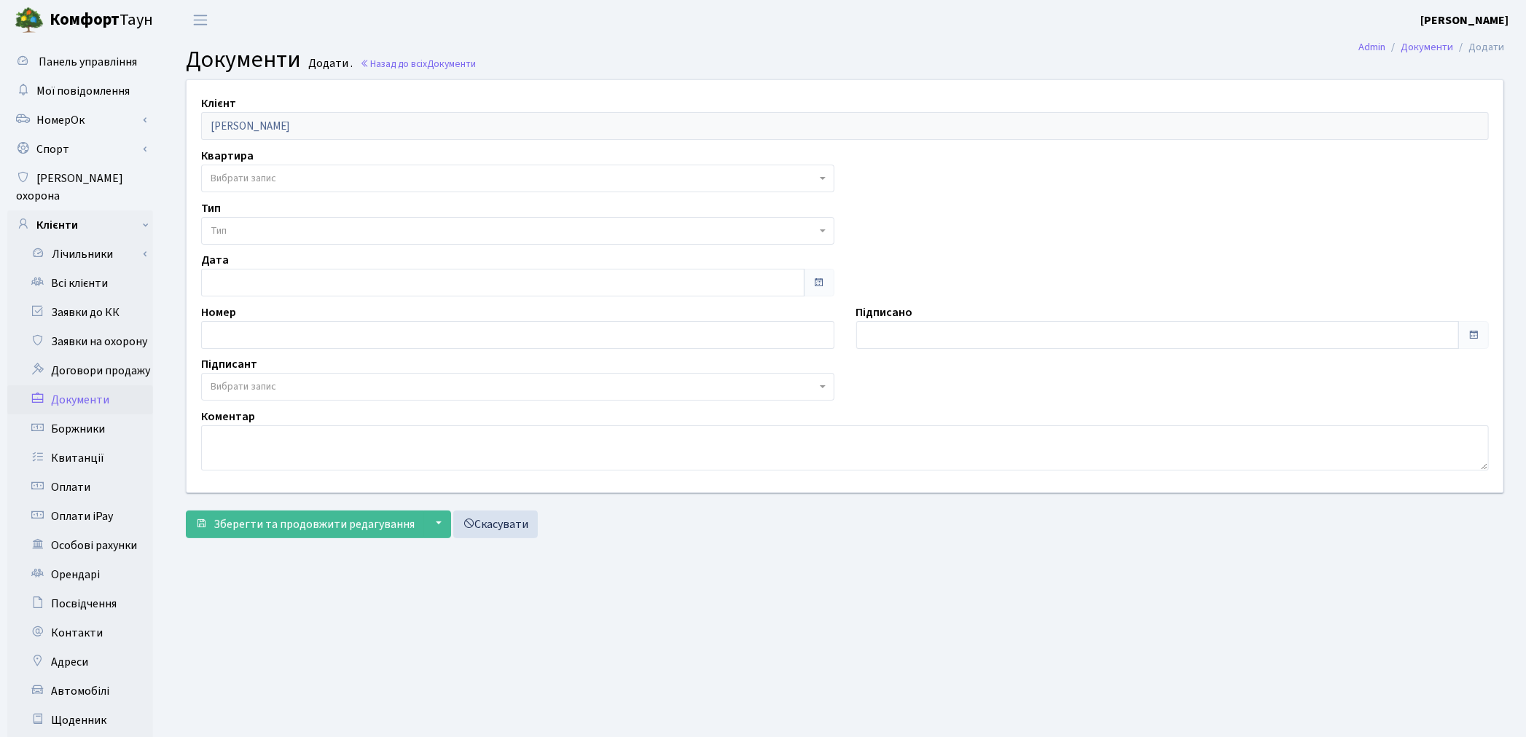
click at [302, 184] on span "Вибрати запис" at bounding box center [513, 178] width 605 height 15
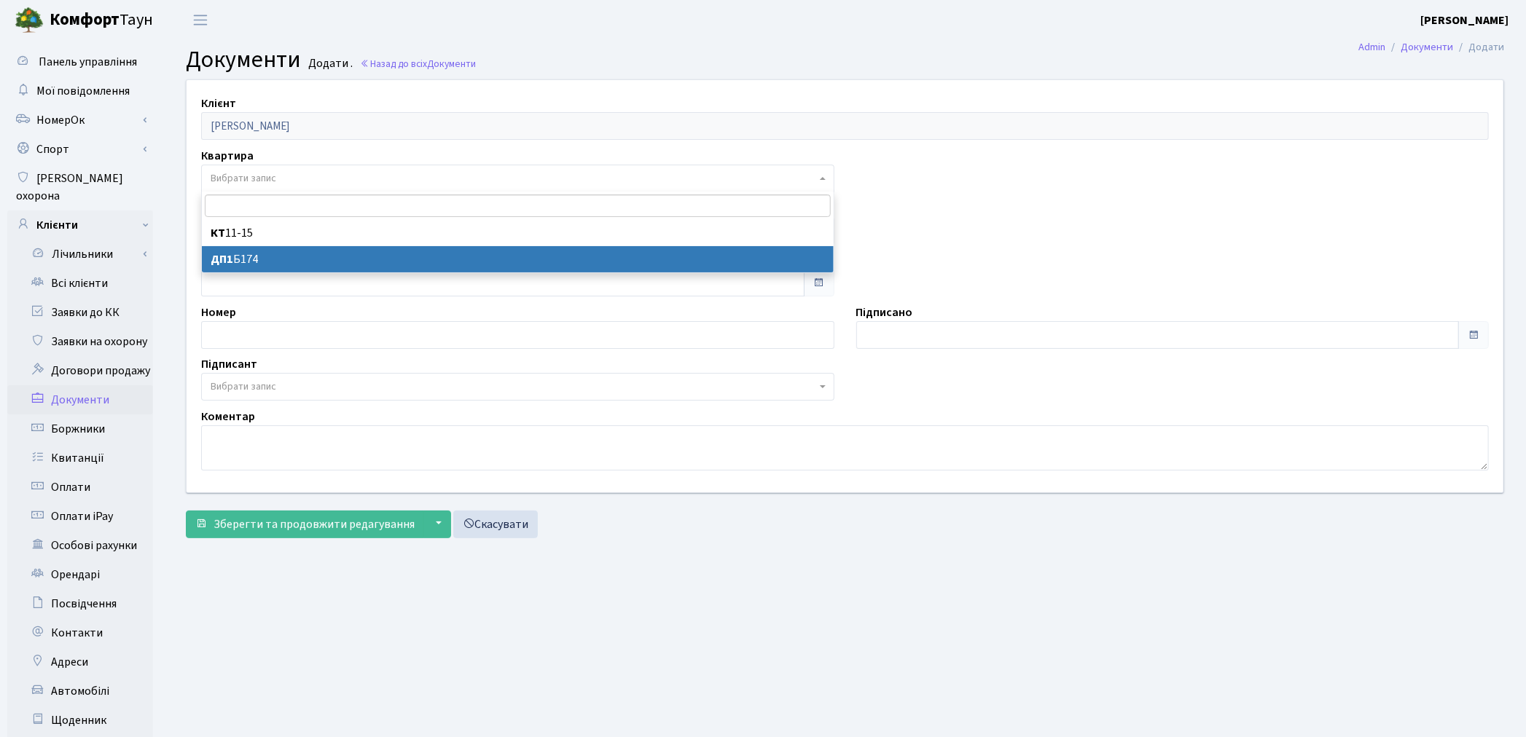
select select "178626"
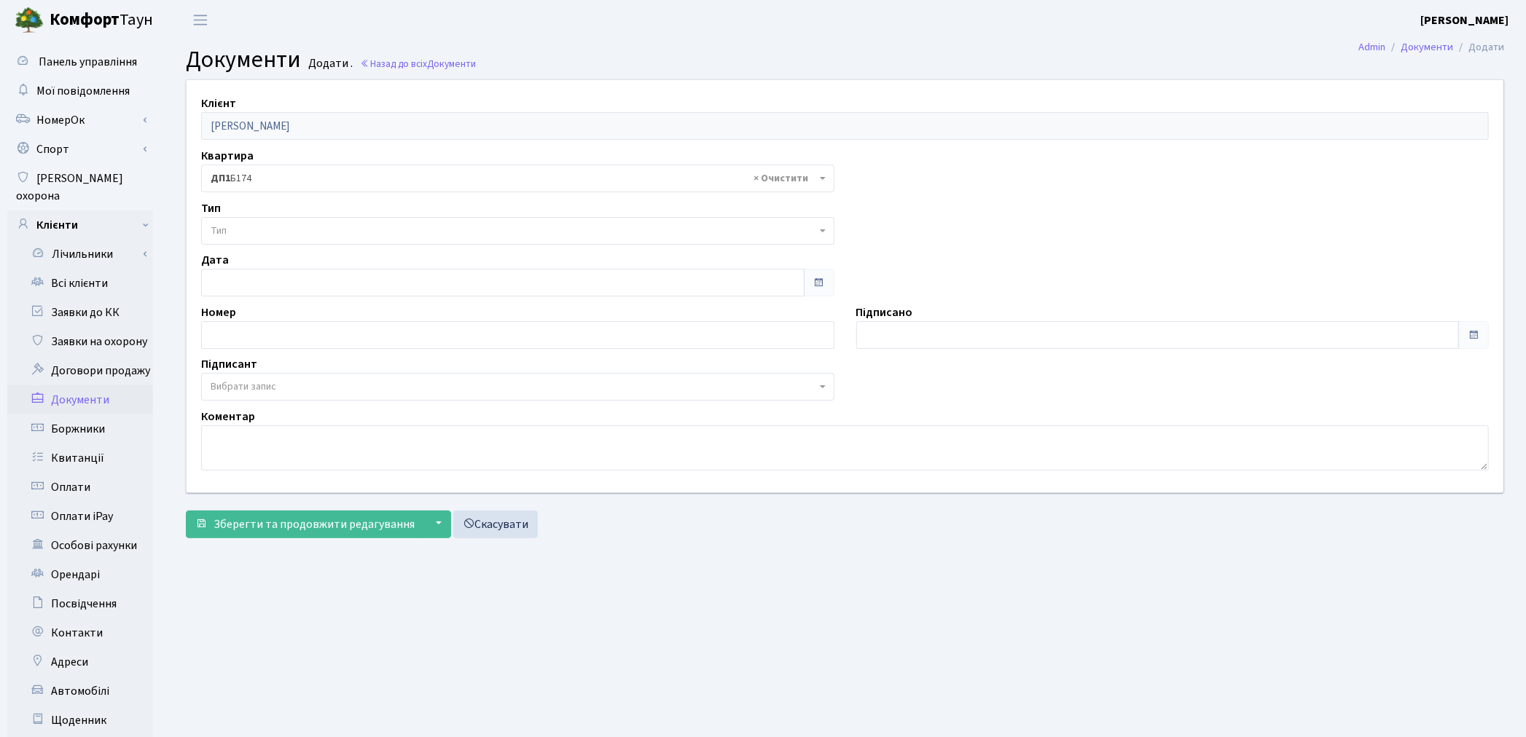
click at [287, 224] on span "Тип" at bounding box center [513, 231] width 605 height 15
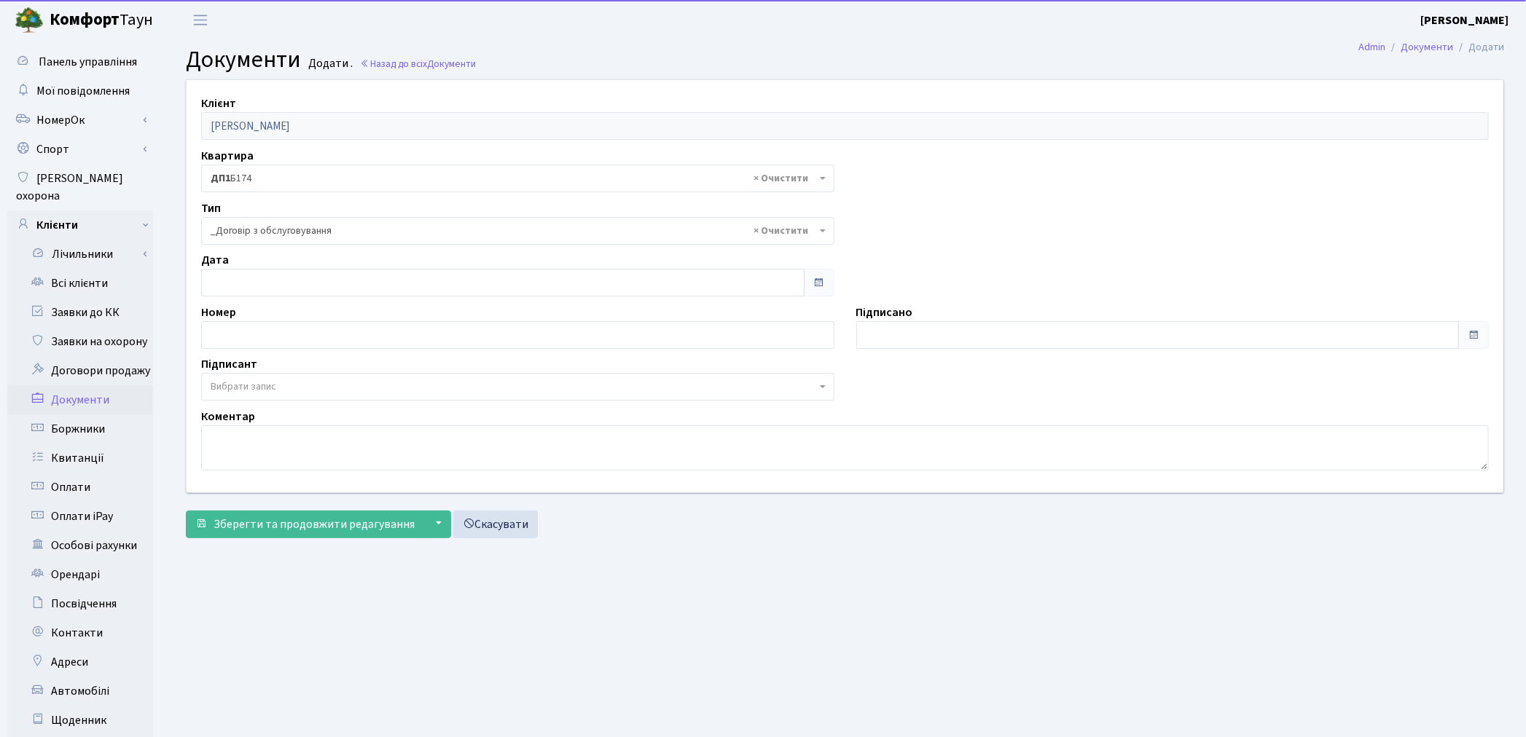
select select "289"
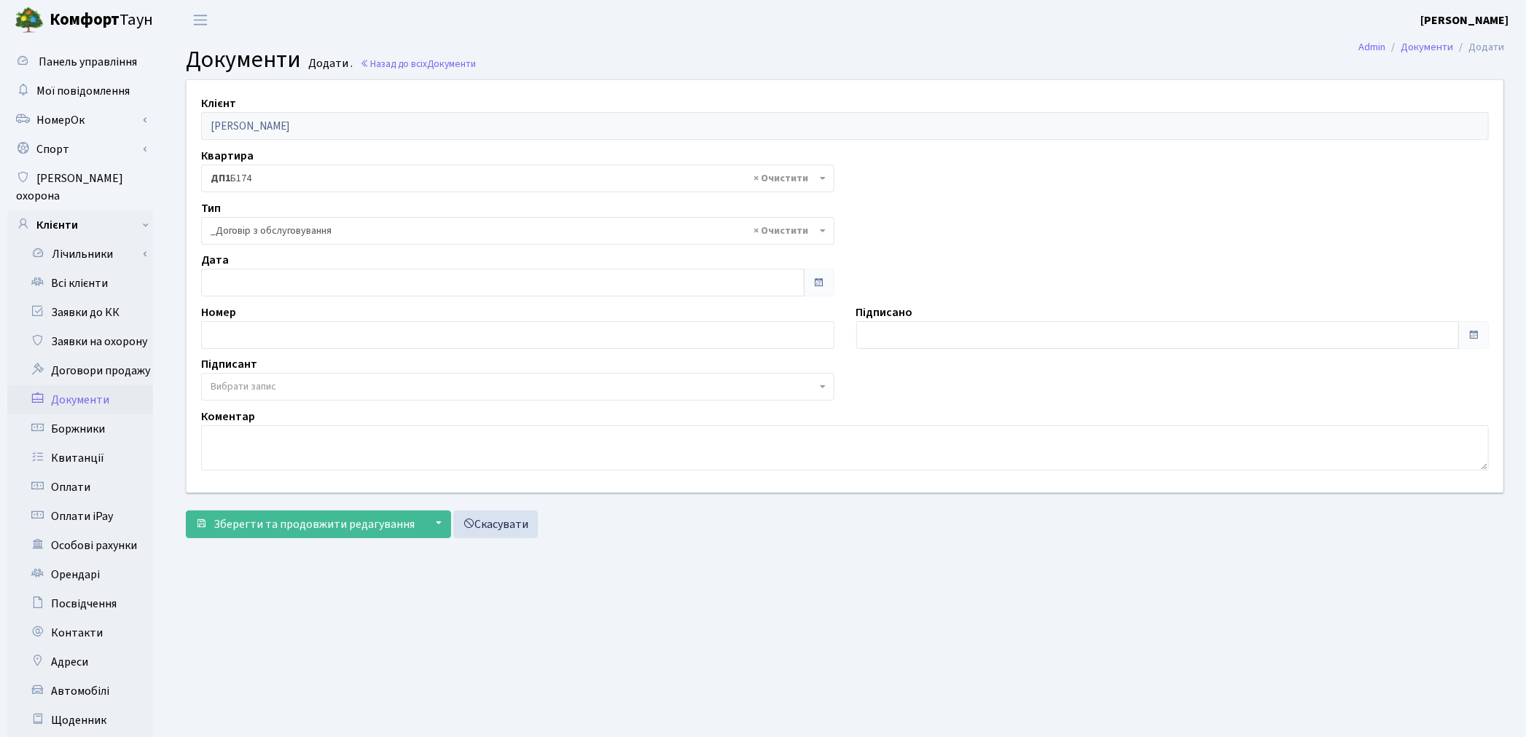
click at [284, 389] on span "Вибрати запис" at bounding box center [513, 387] width 605 height 15
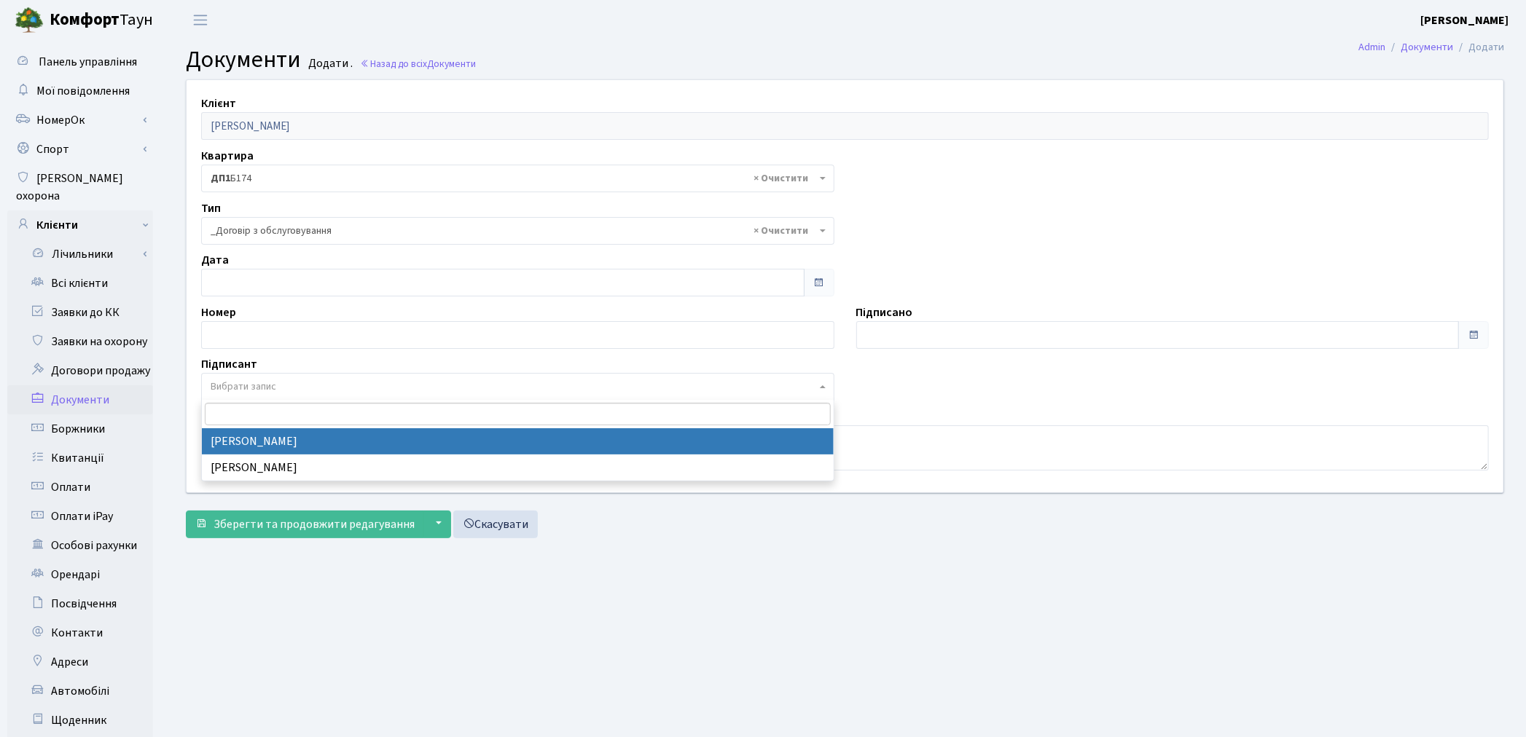
select select "74"
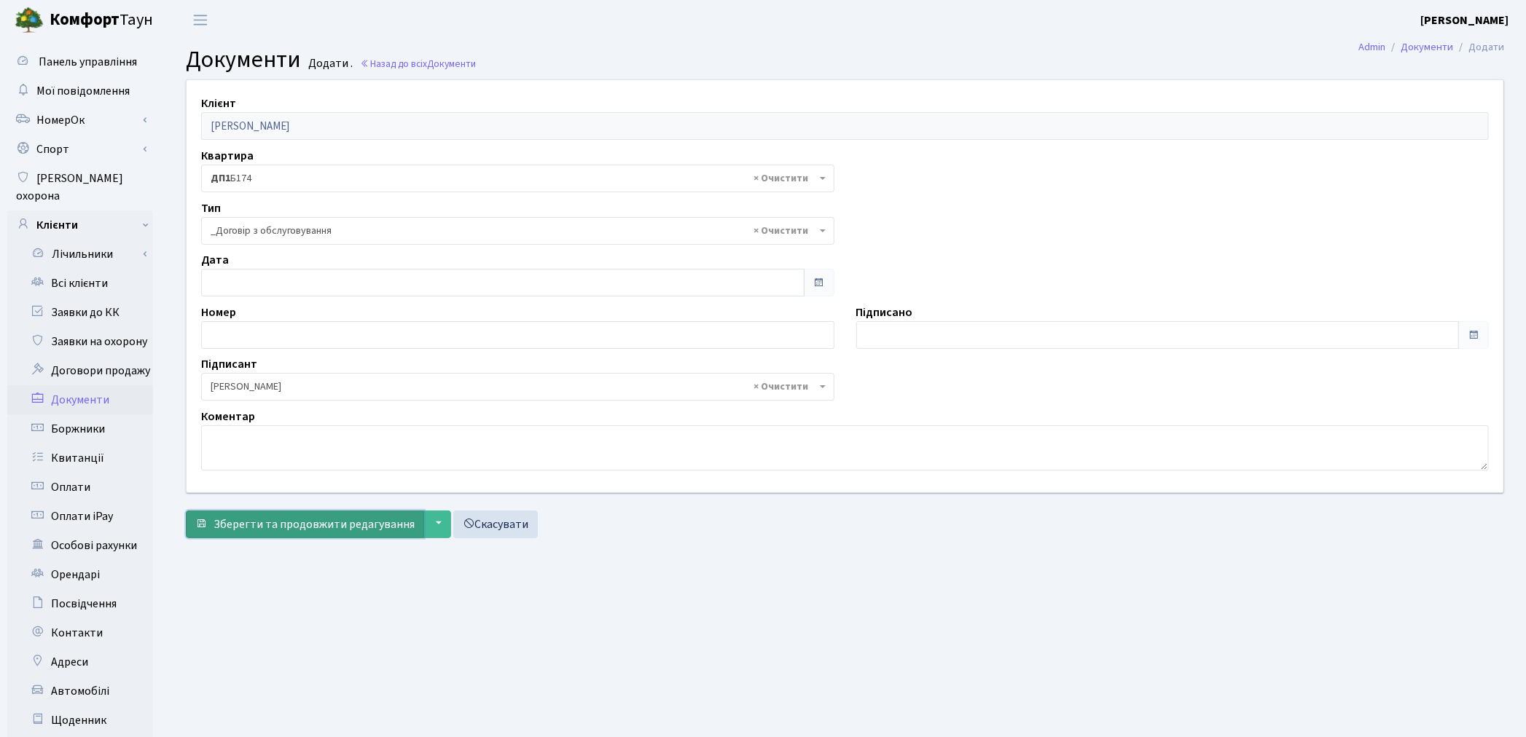
click at [262, 533] on span "Зберегти та продовжити редагування" at bounding box center [313, 525] width 201 height 16
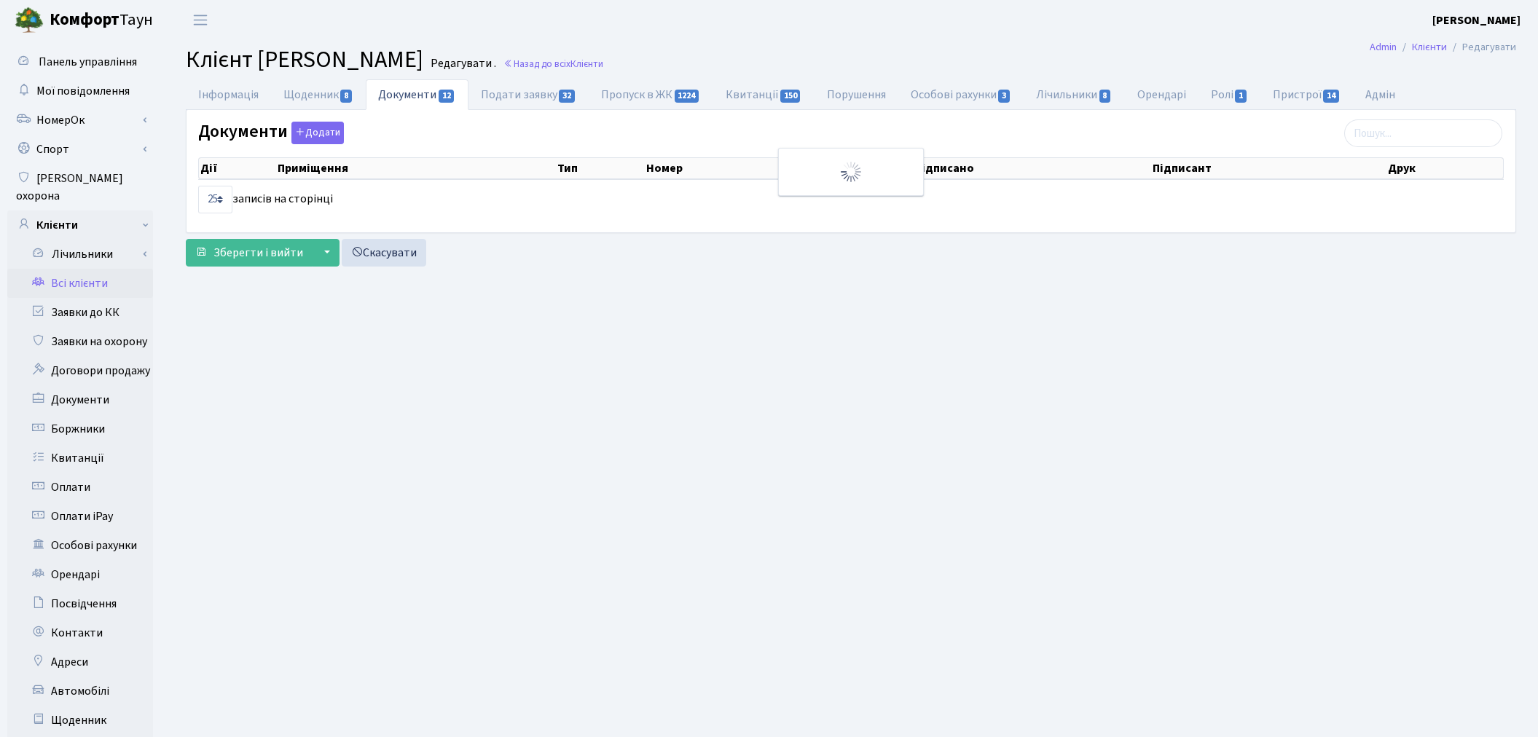
select select "25"
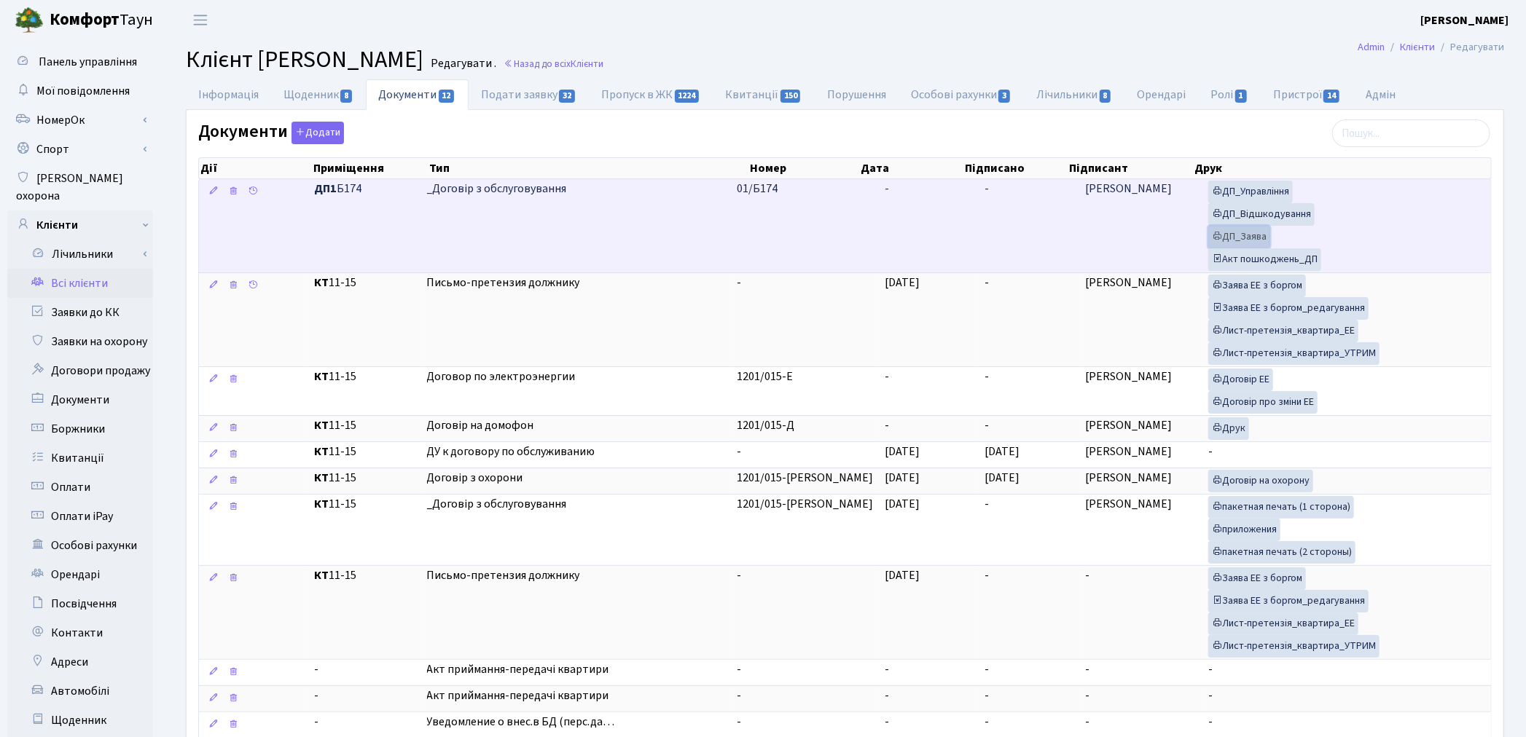
click at [1239, 235] on link "ДП_Заява" at bounding box center [1239, 237] width 62 height 23
click at [1252, 217] on link "ДП_Відшкодування" at bounding box center [1261, 214] width 106 height 23
click at [1229, 190] on link "ДП_Управління" at bounding box center [1250, 192] width 85 height 23
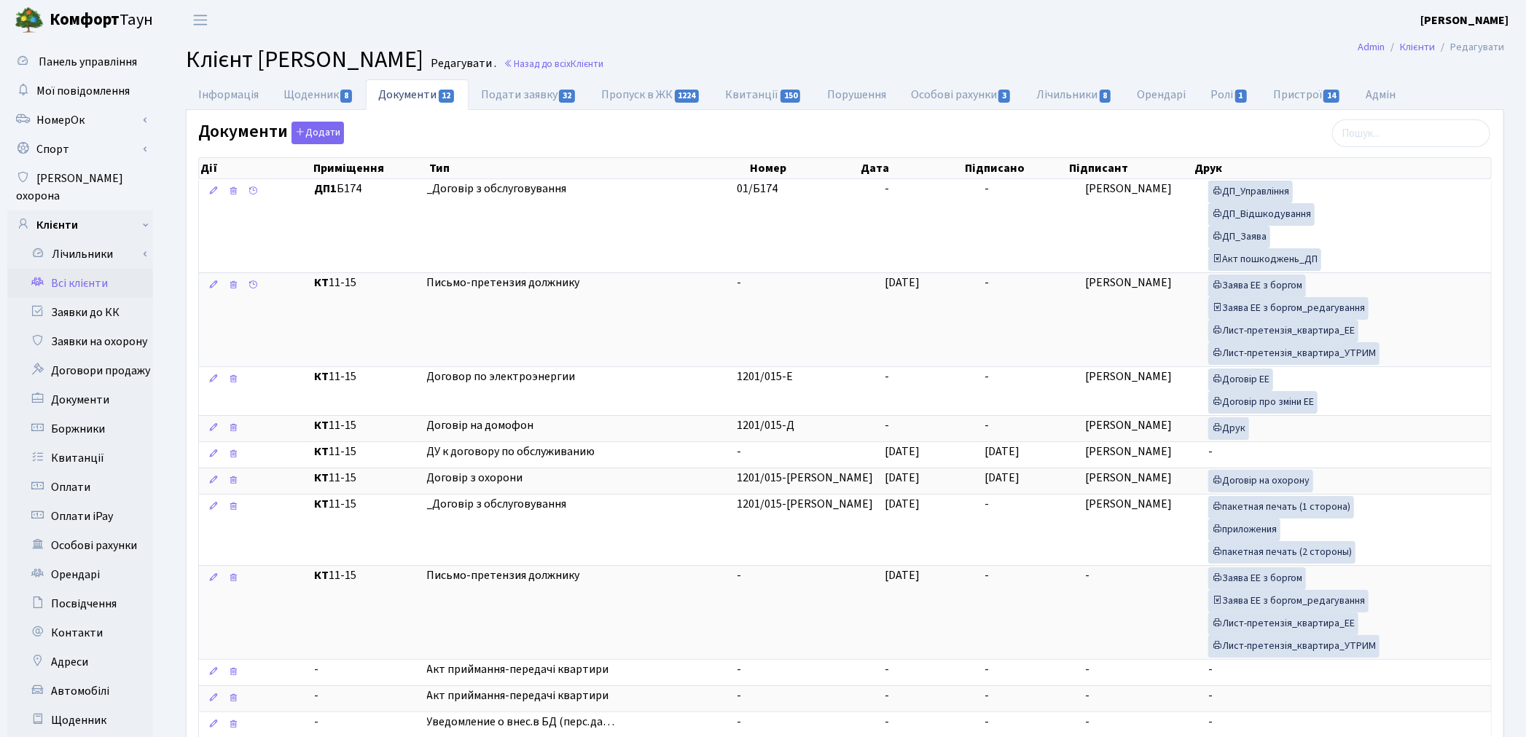
click at [67, 269] on link "Всі клієнти" at bounding box center [80, 283] width 146 height 29
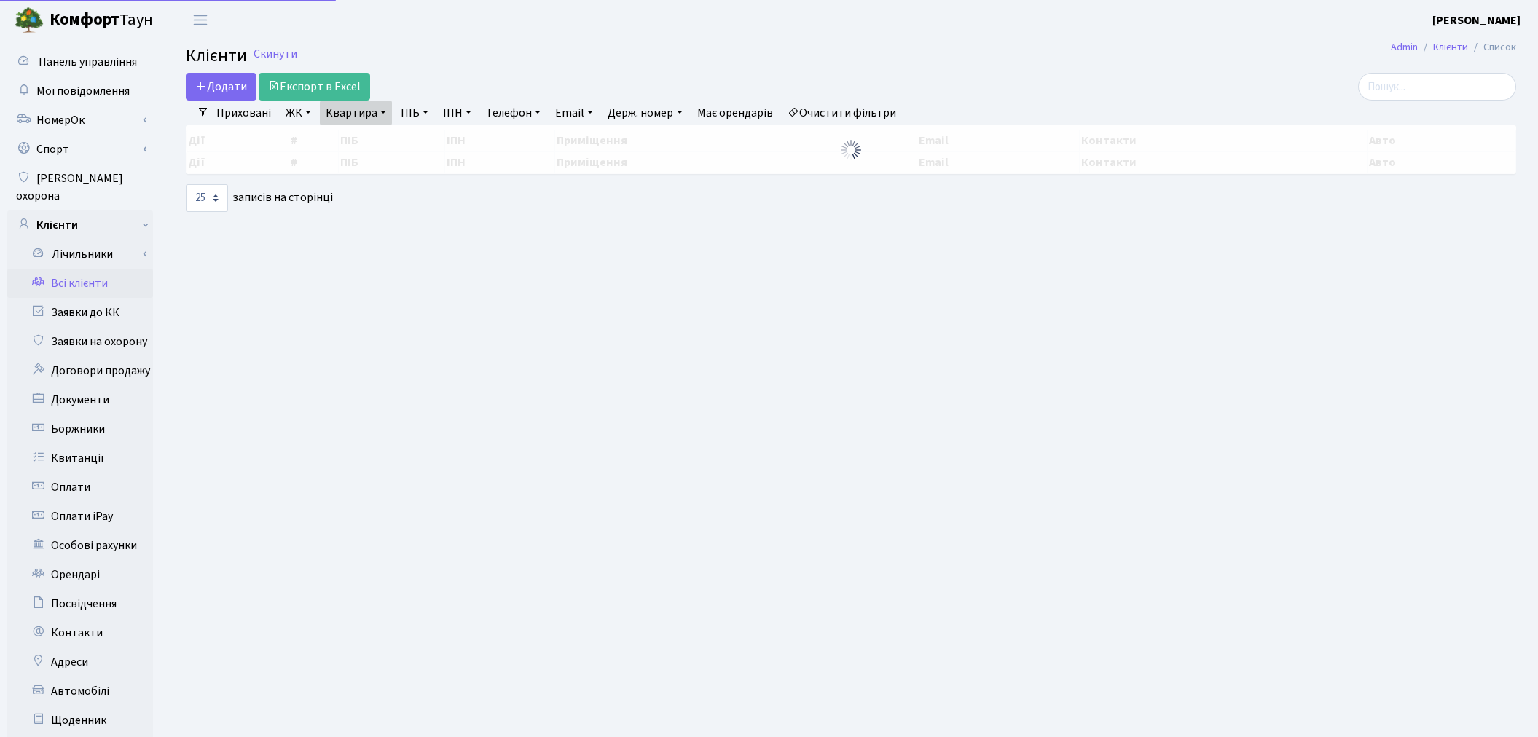
select select "25"
click at [367, 108] on link "Квартира" at bounding box center [356, 113] width 72 height 25
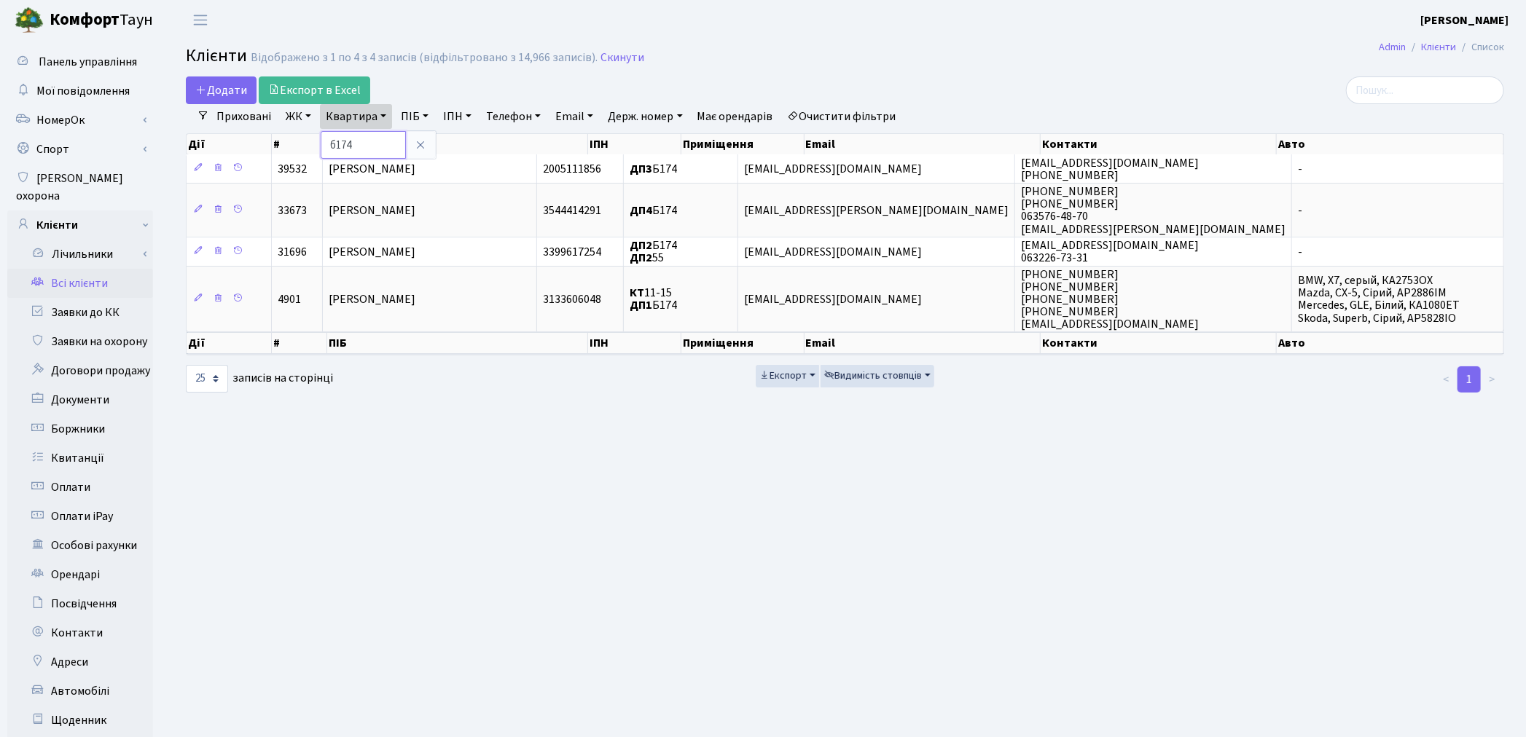
click at [363, 142] on input "б174" at bounding box center [363, 145] width 85 height 28
type input "б"
type input "35"
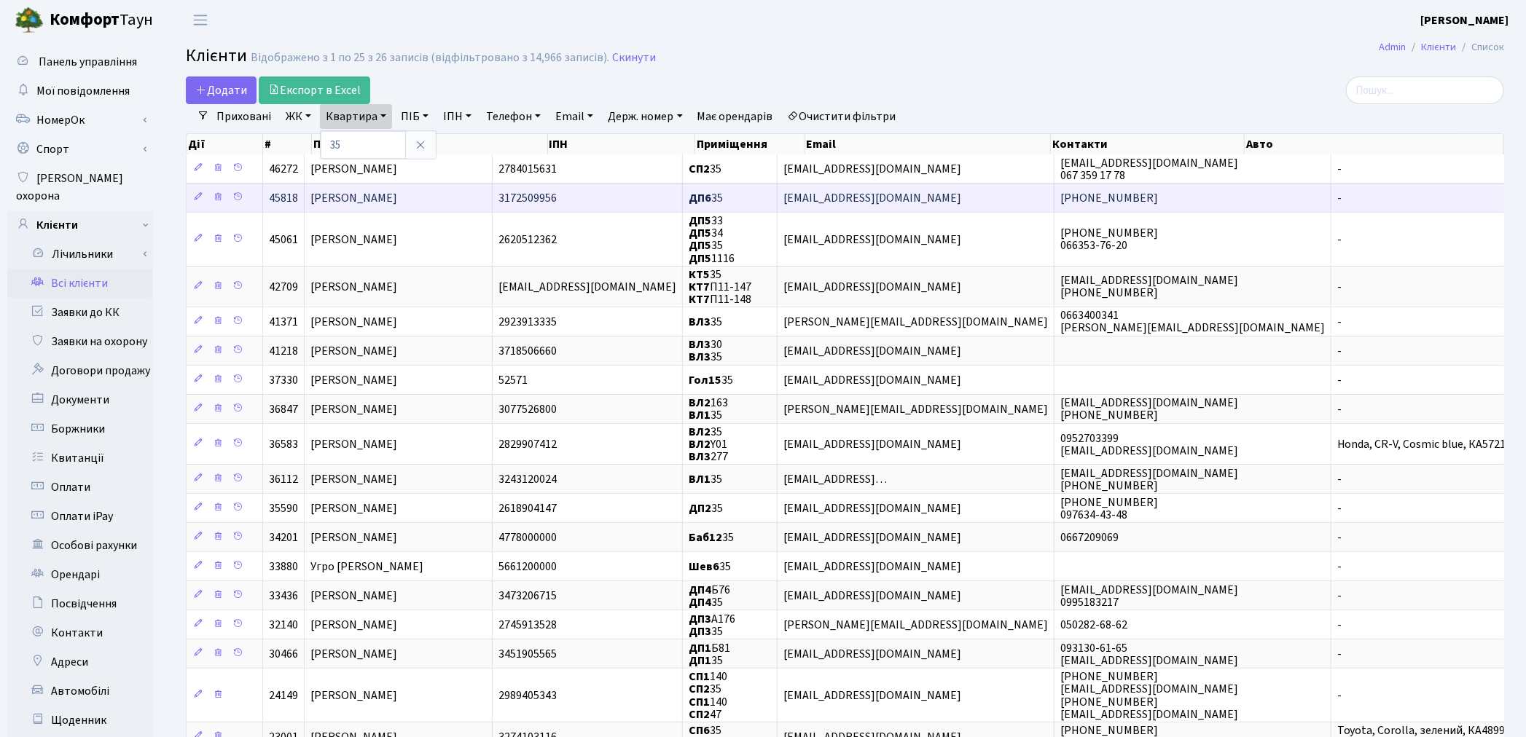
click at [374, 197] on span "[PERSON_NAME]" at bounding box center [353, 198] width 87 height 16
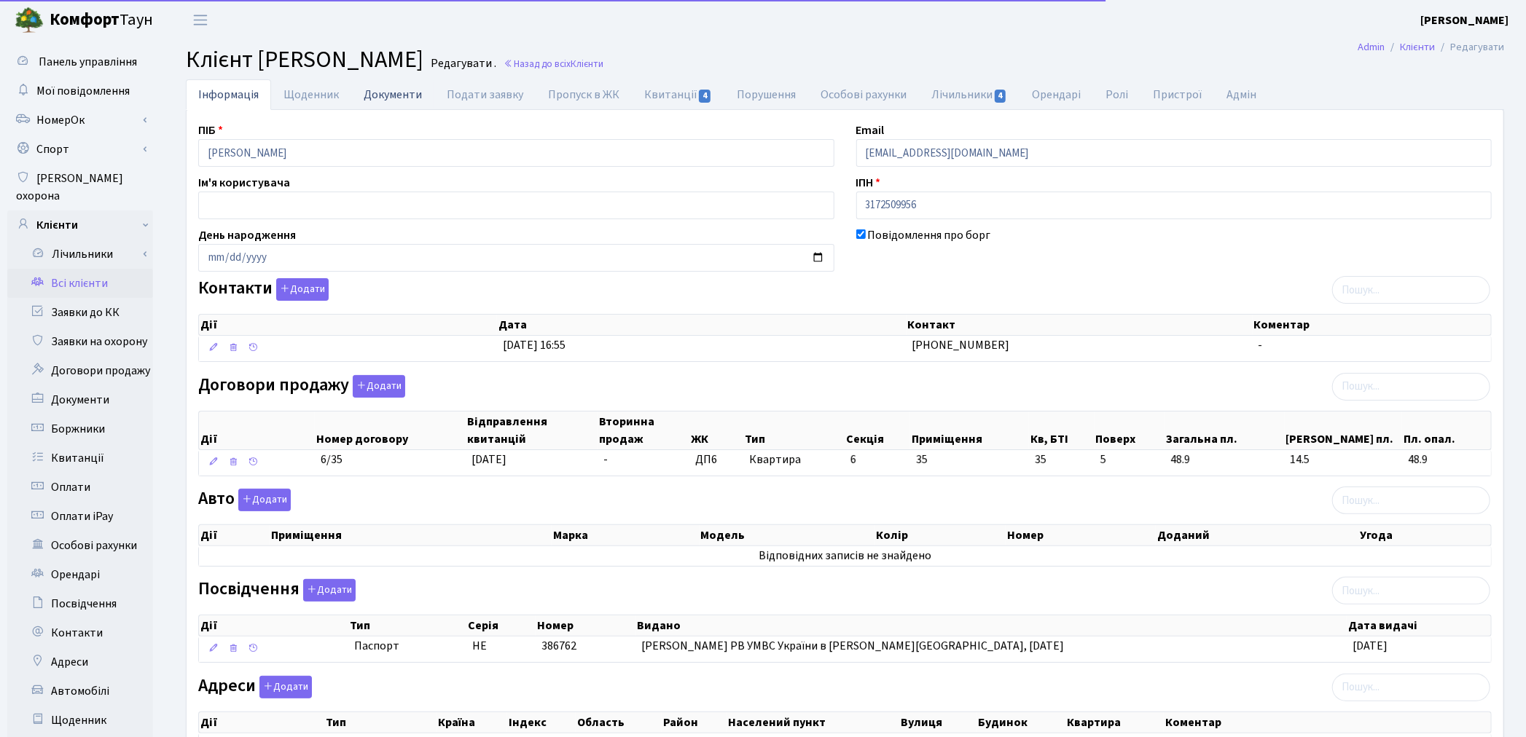
click at [380, 95] on link "Документи" at bounding box center [392, 94] width 83 height 30
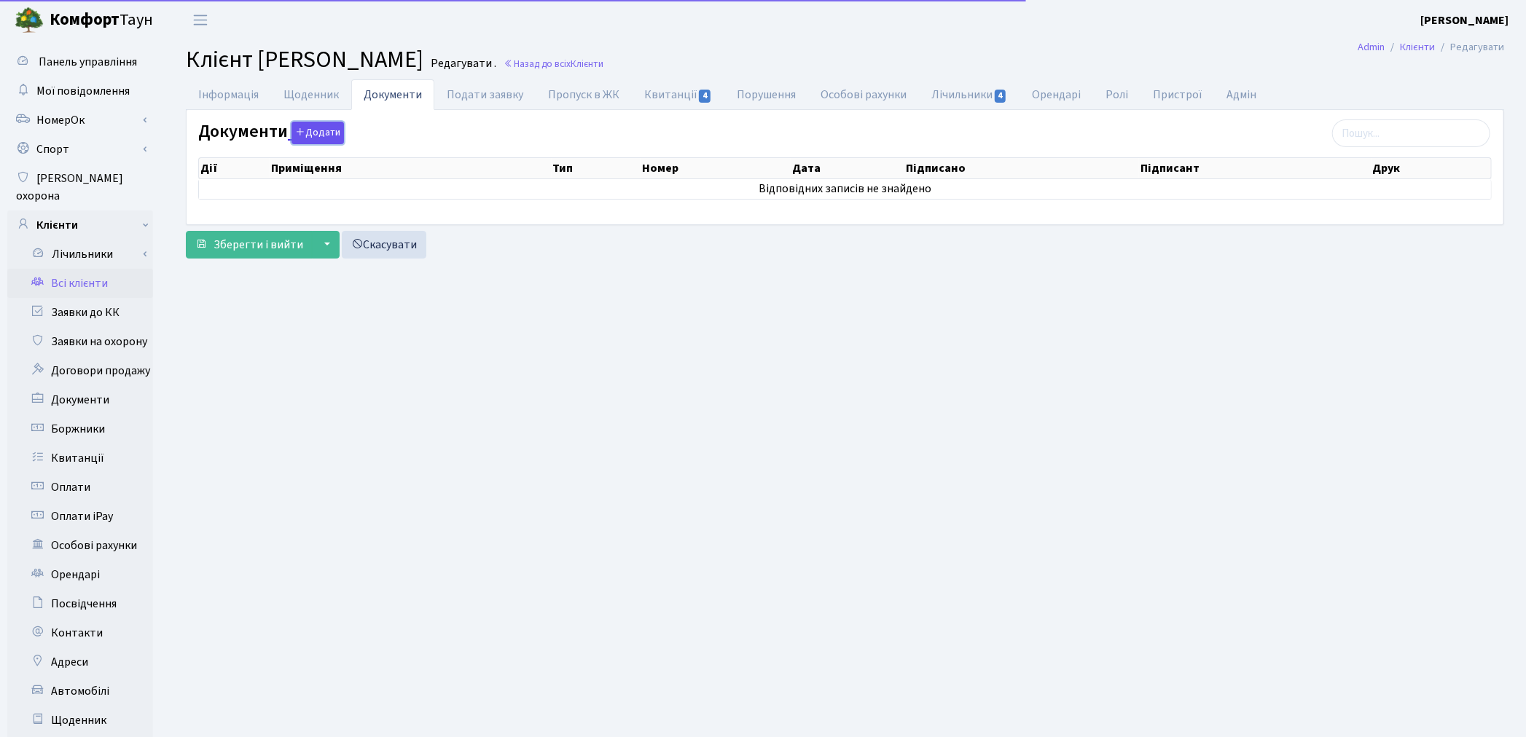
click at [326, 136] on button "Додати" at bounding box center [317, 133] width 52 height 23
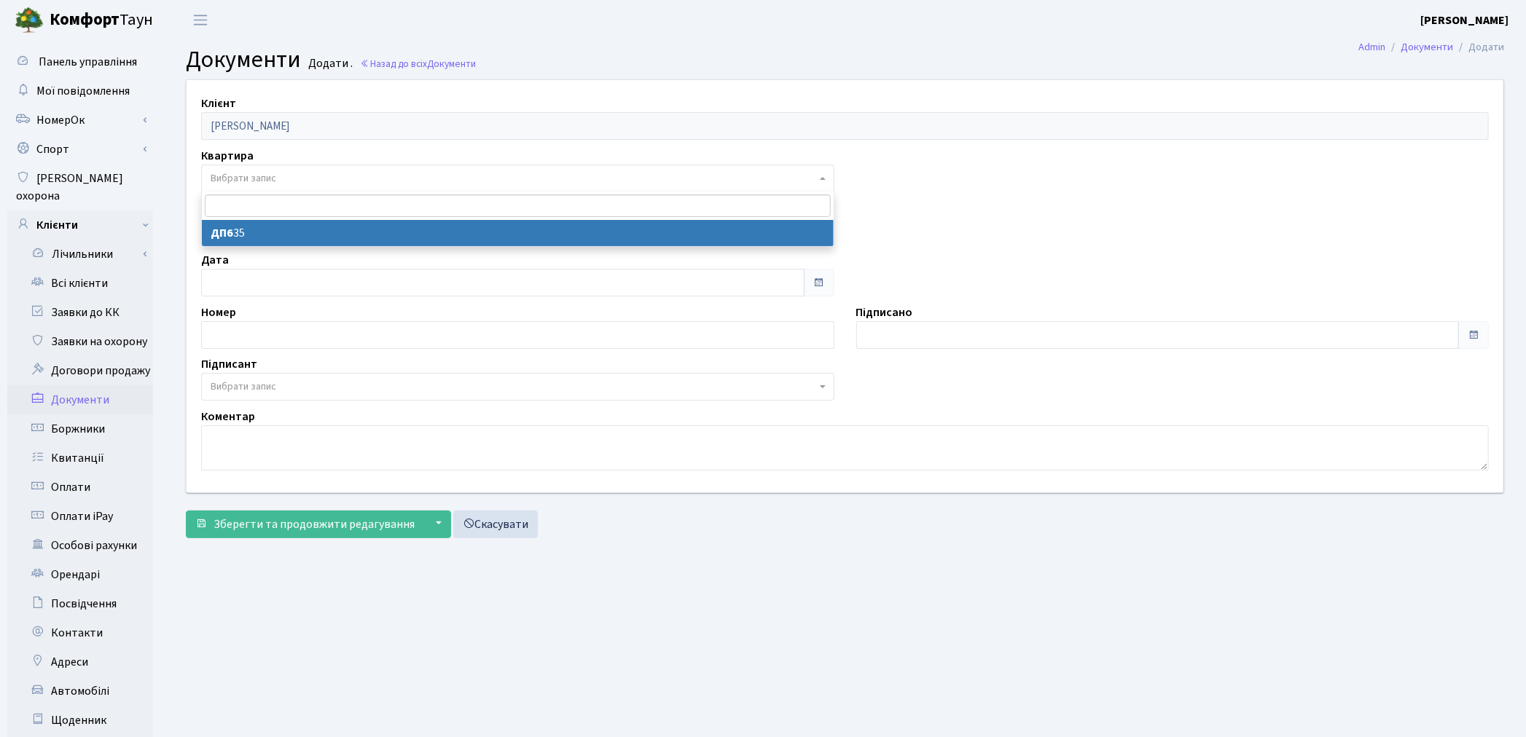
click at [254, 180] on span "Вибрати запис" at bounding box center [244, 178] width 66 height 15
select select "176838"
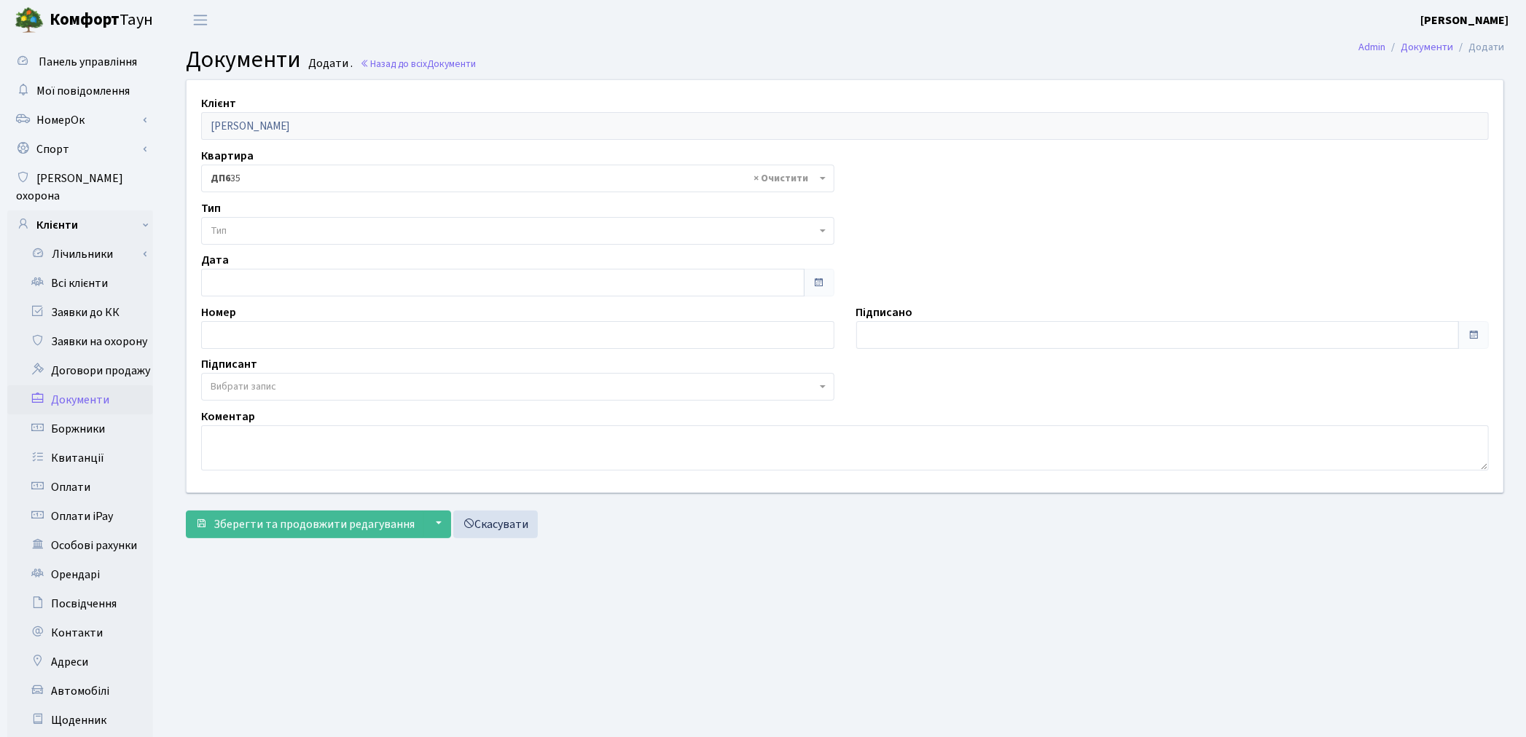
click at [271, 236] on span "Тип" at bounding box center [513, 231] width 605 height 15
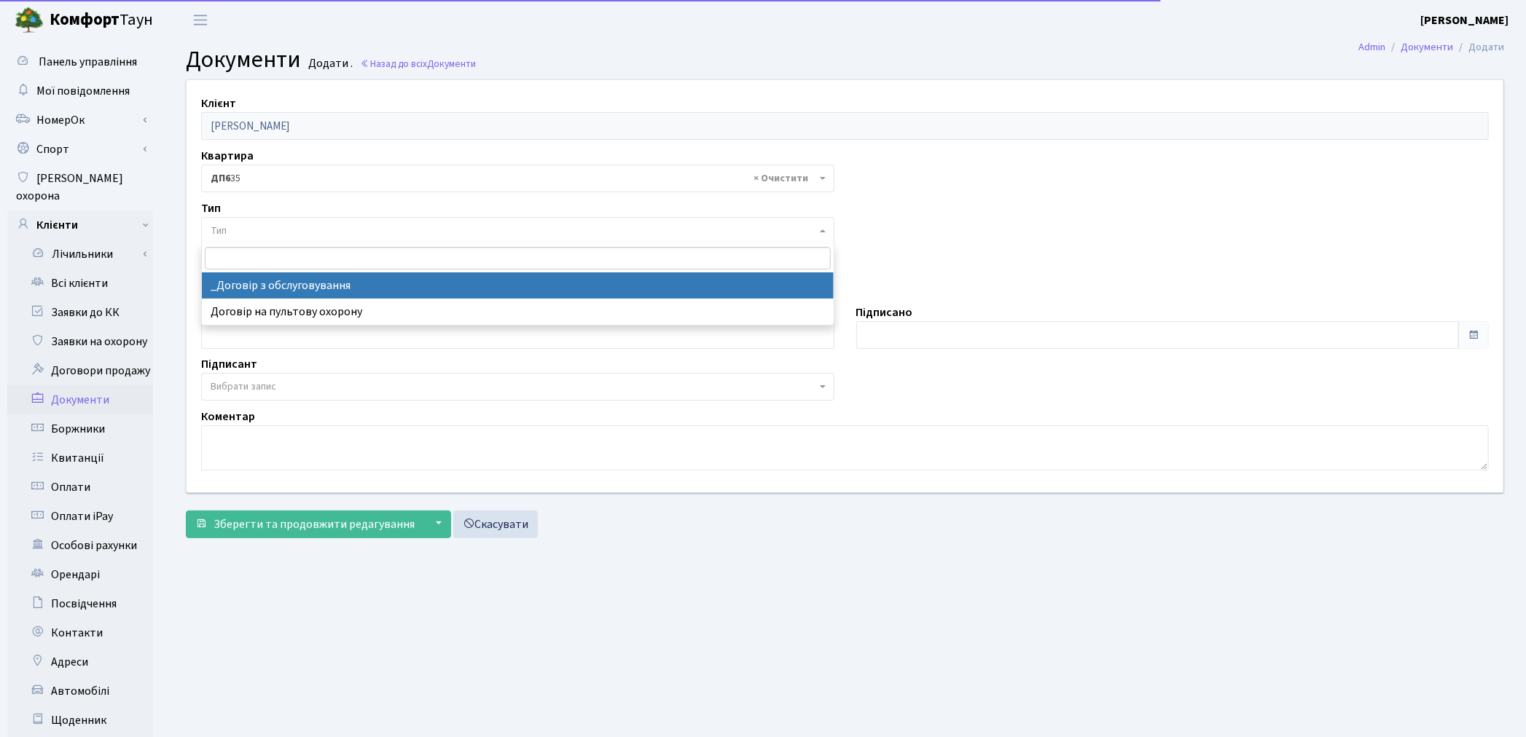
select select "289"
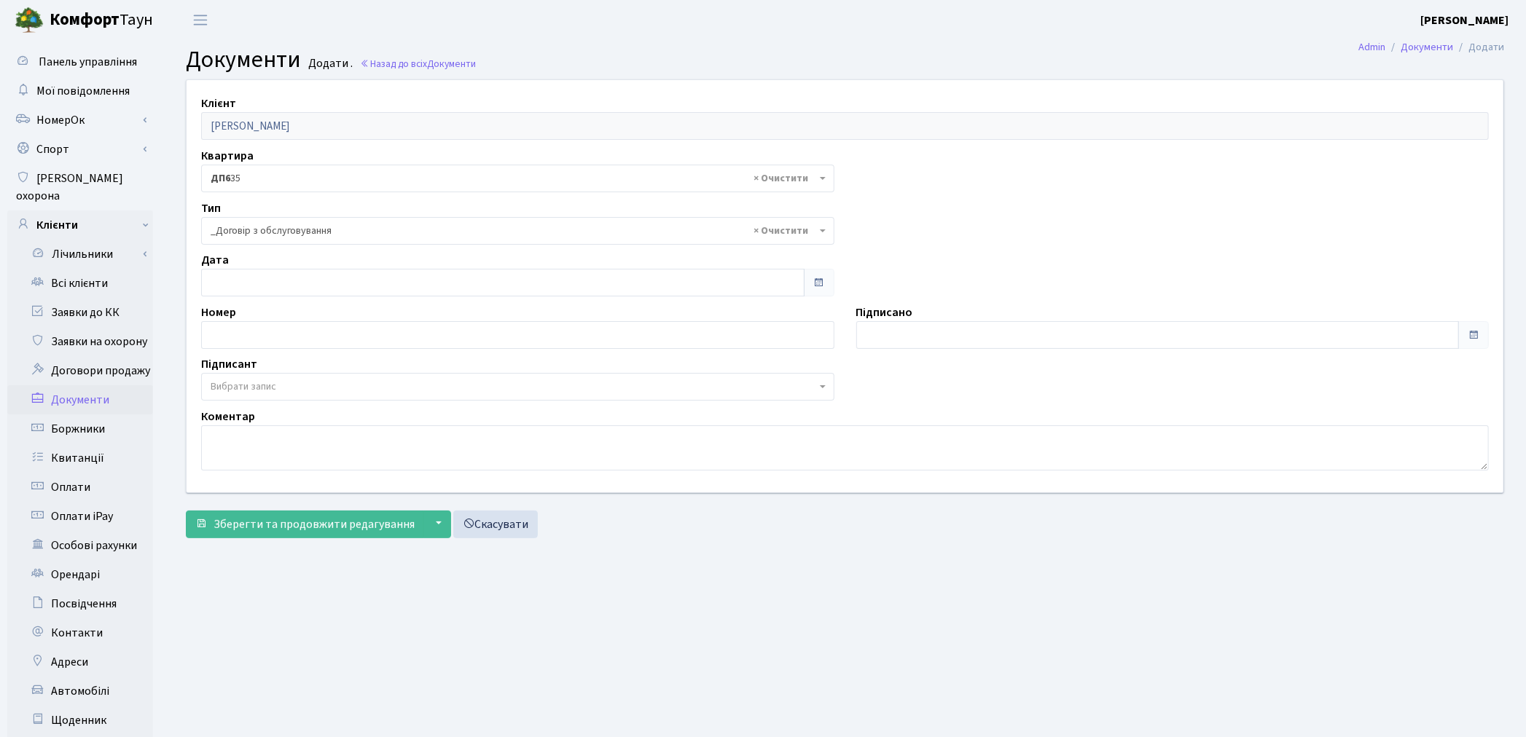
click at [263, 383] on span "Вибрати запис" at bounding box center [244, 387] width 66 height 15
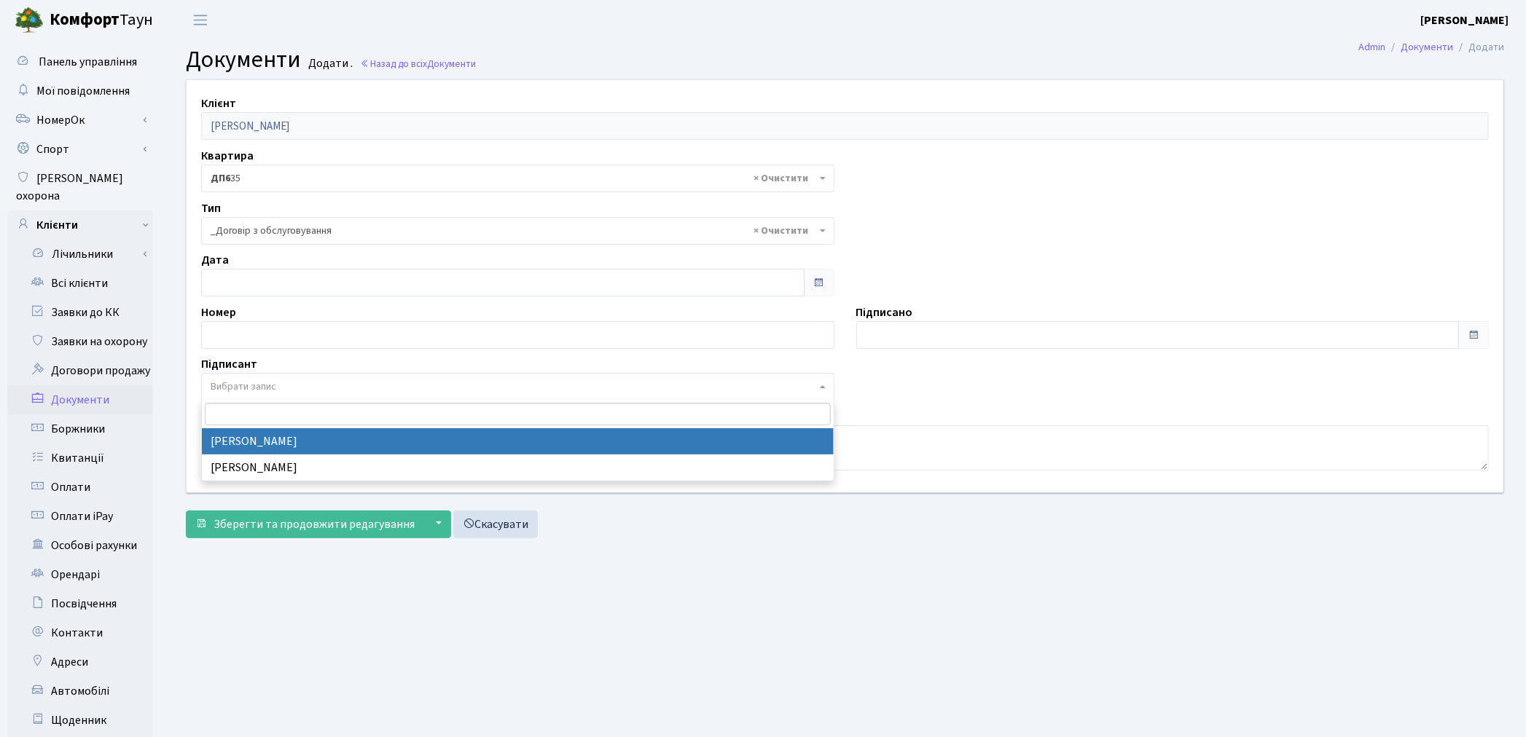
select select "74"
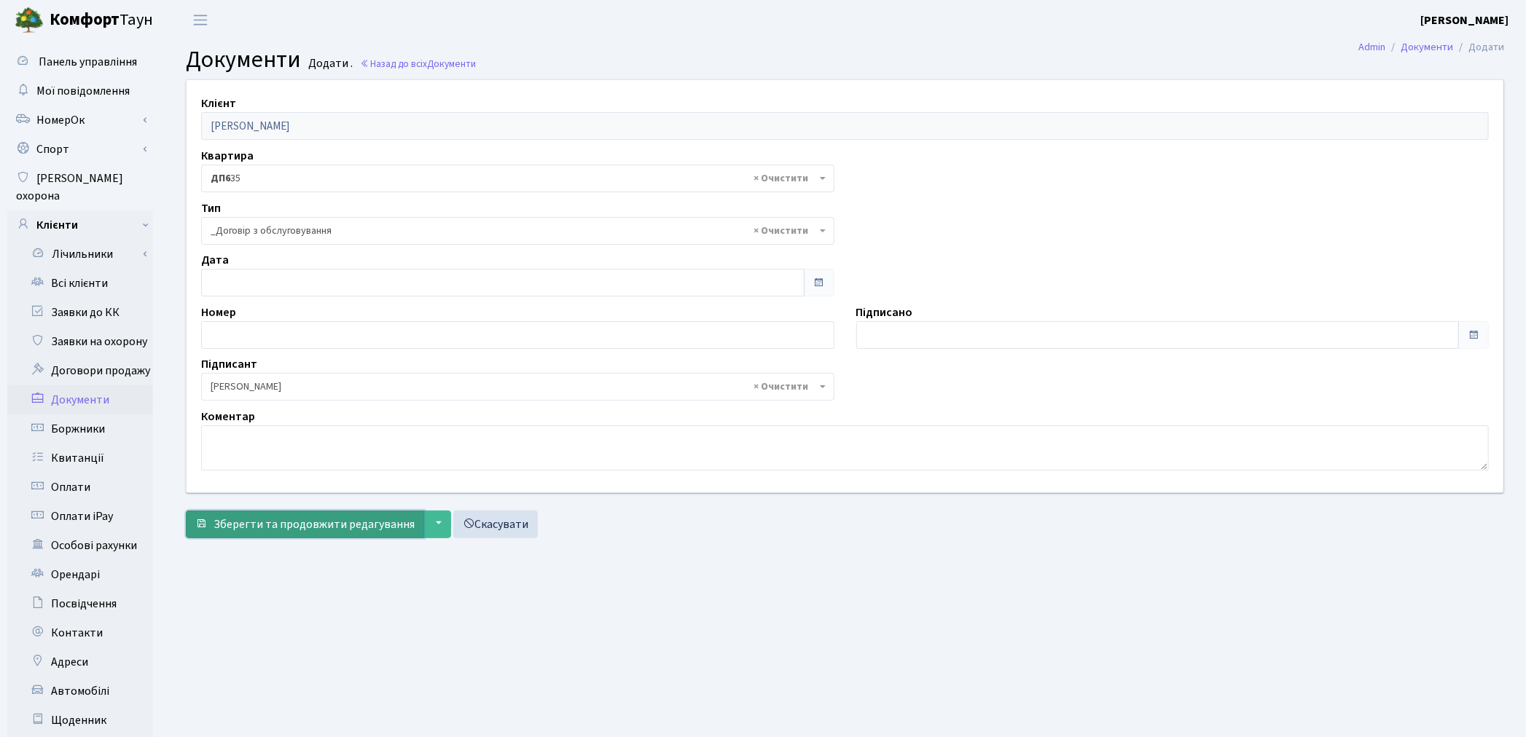
click at [270, 526] on span "Зберегти та продовжити редагування" at bounding box center [313, 525] width 201 height 16
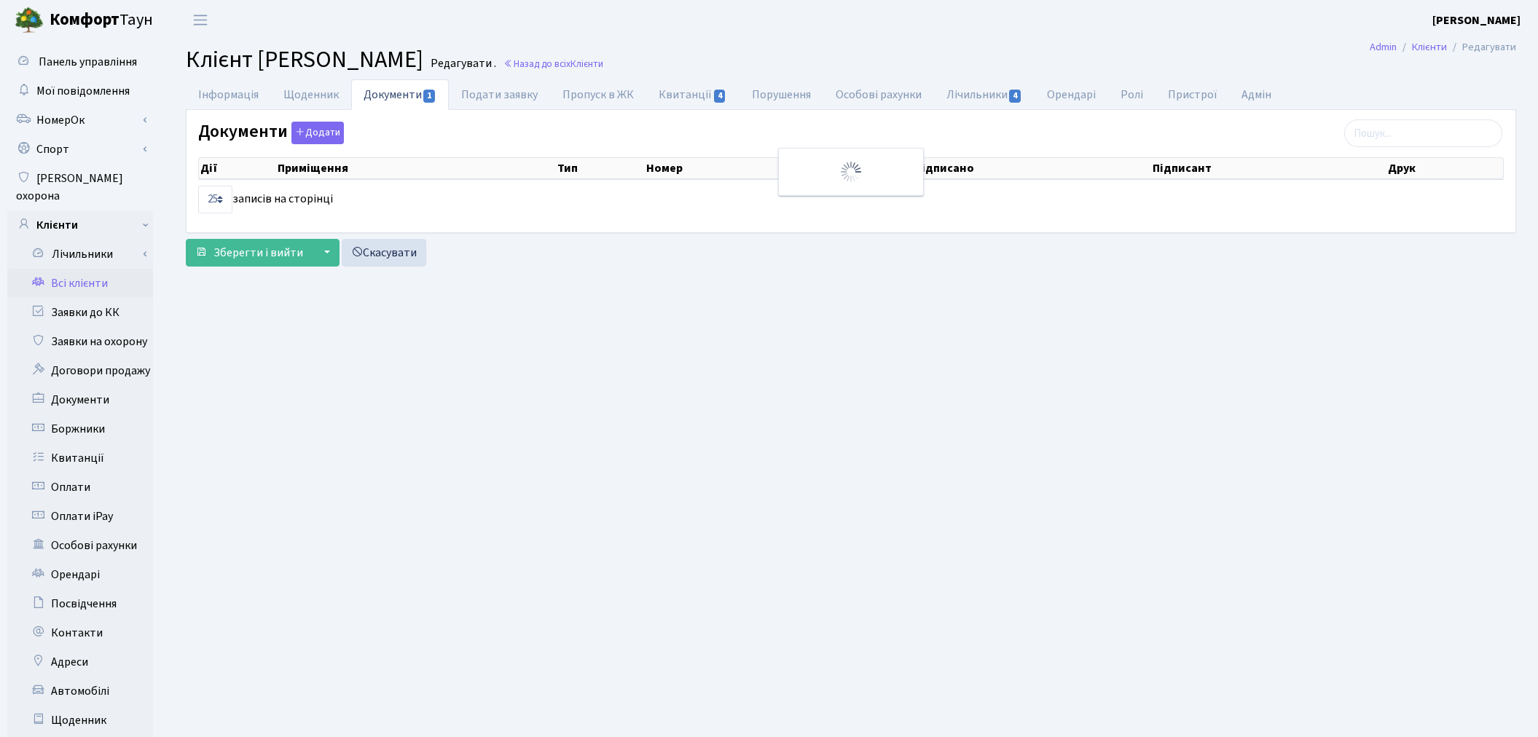
select select "25"
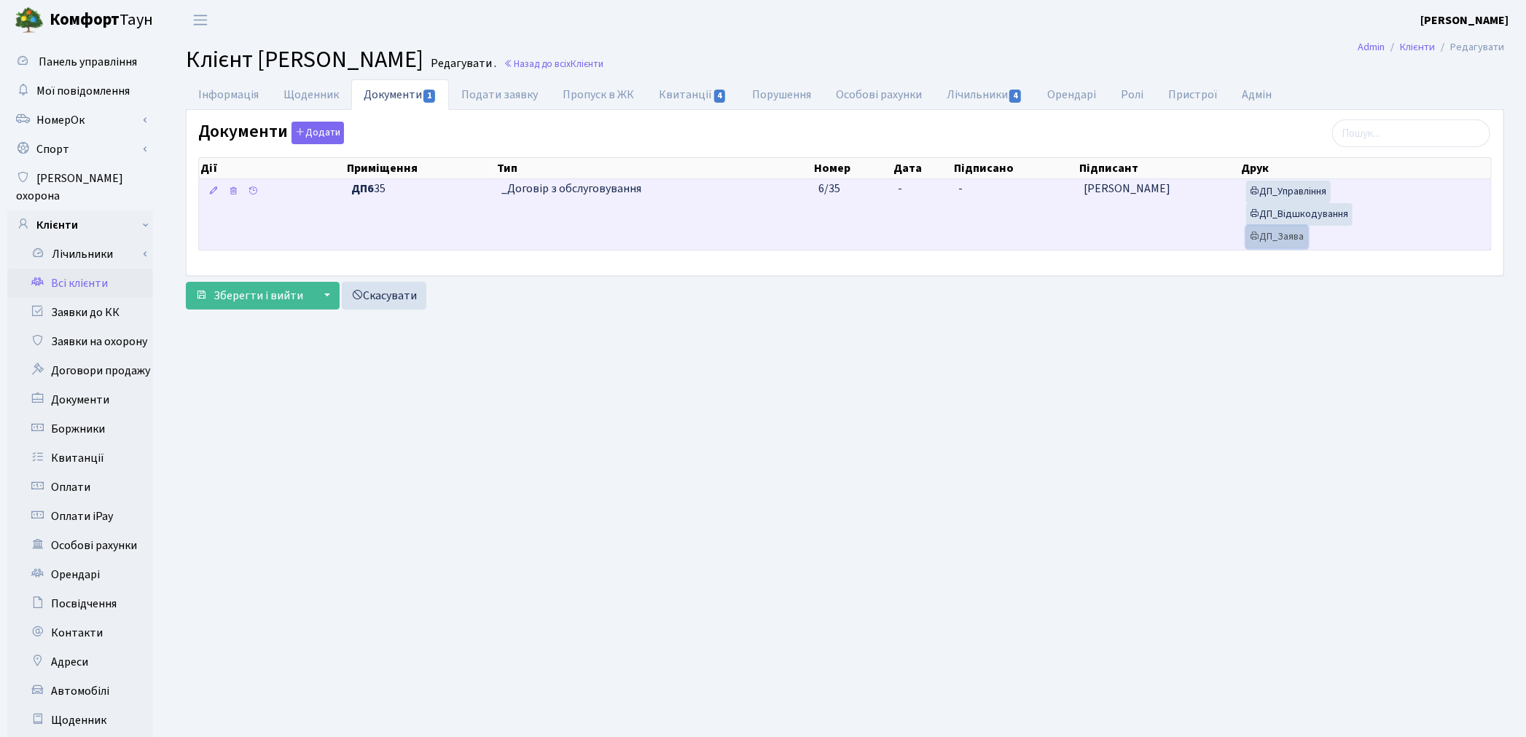
click at [1275, 234] on link "ДП_Заява" at bounding box center [1277, 237] width 62 height 23
click at [1272, 216] on link "ДП_Відшкодування" at bounding box center [1299, 214] width 106 height 23
click at [1292, 192] on link "ДП_Управління" at bounding box center [1288, 192] width 85 height 23
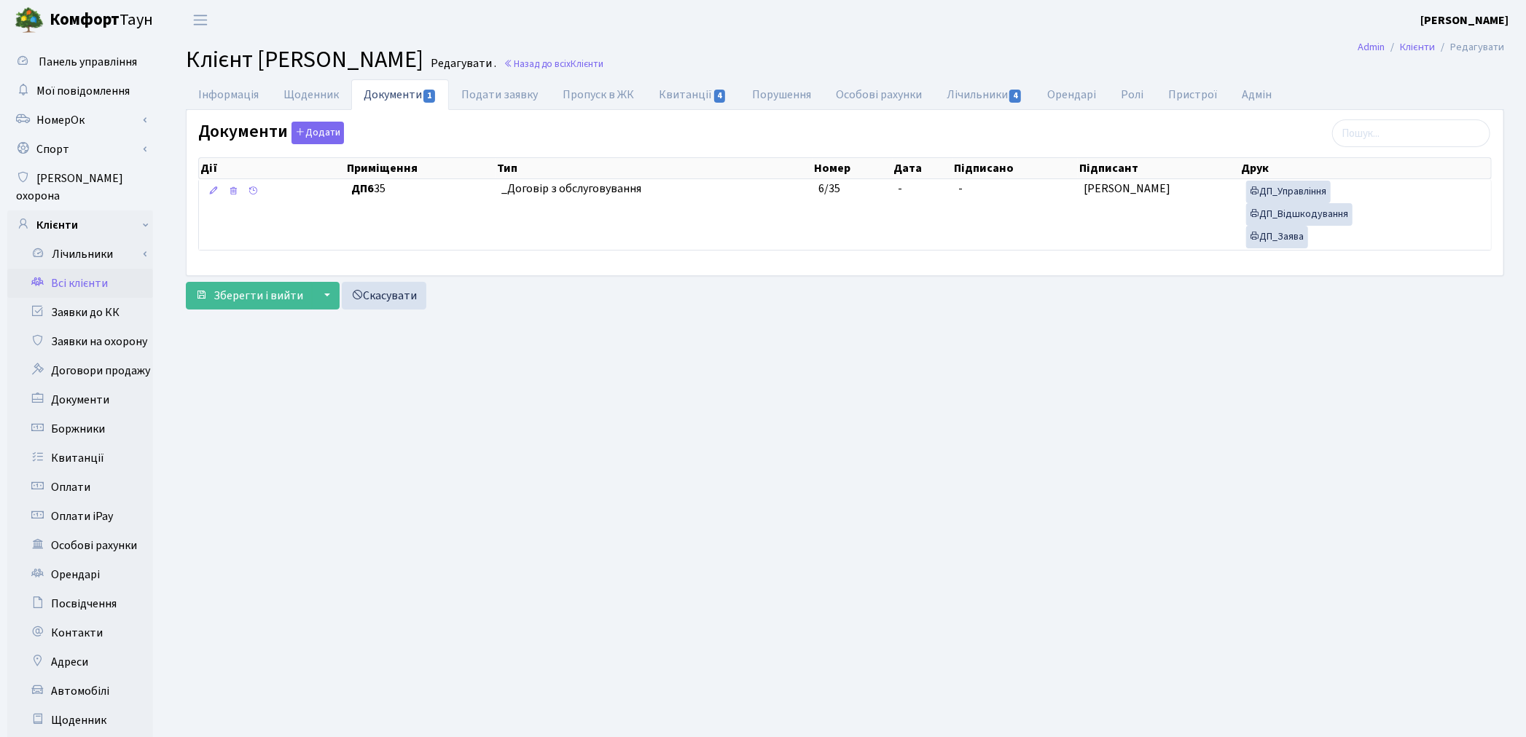
click at [63, 269] on link "Всі клієнти" at bounding box center [80, 283] width 146 height 29
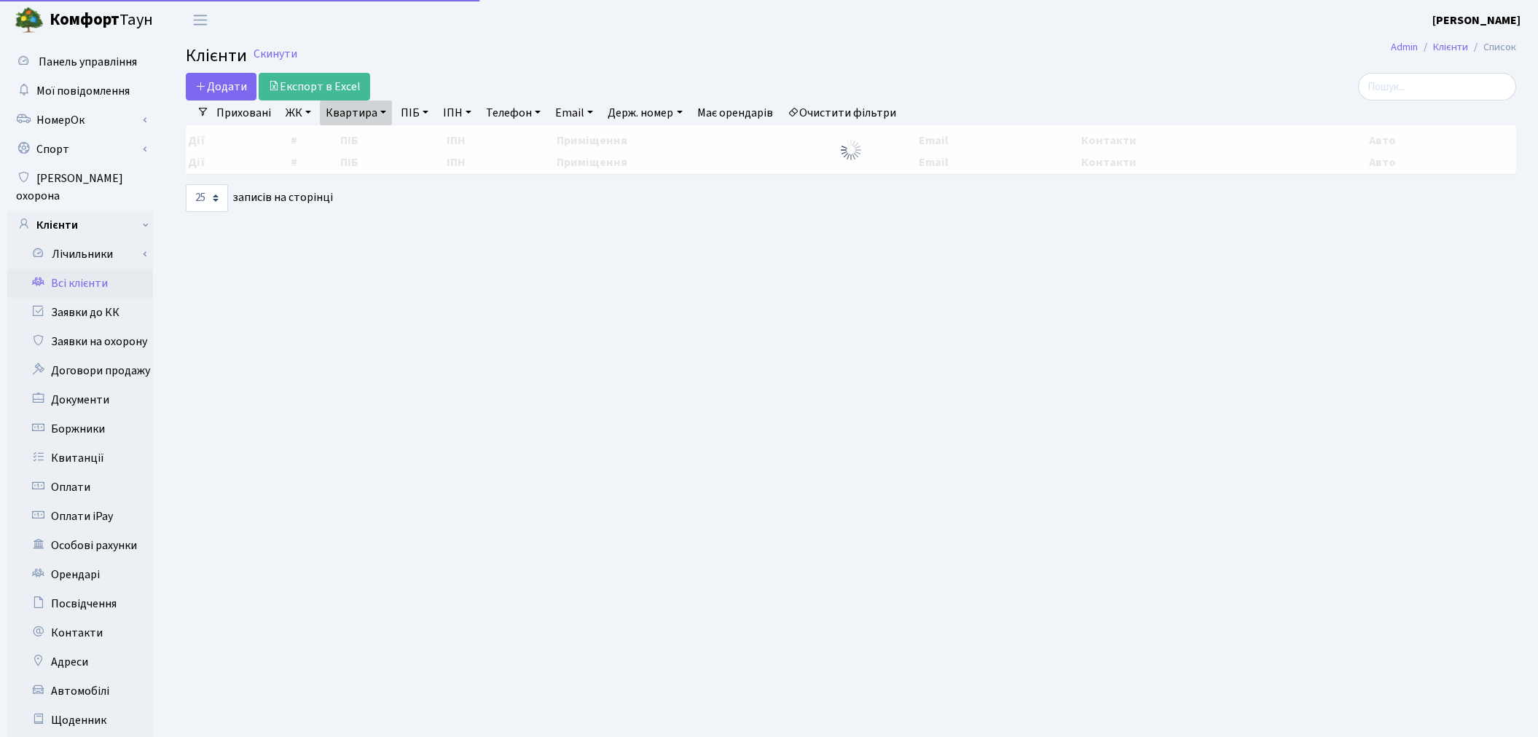
select select "25"
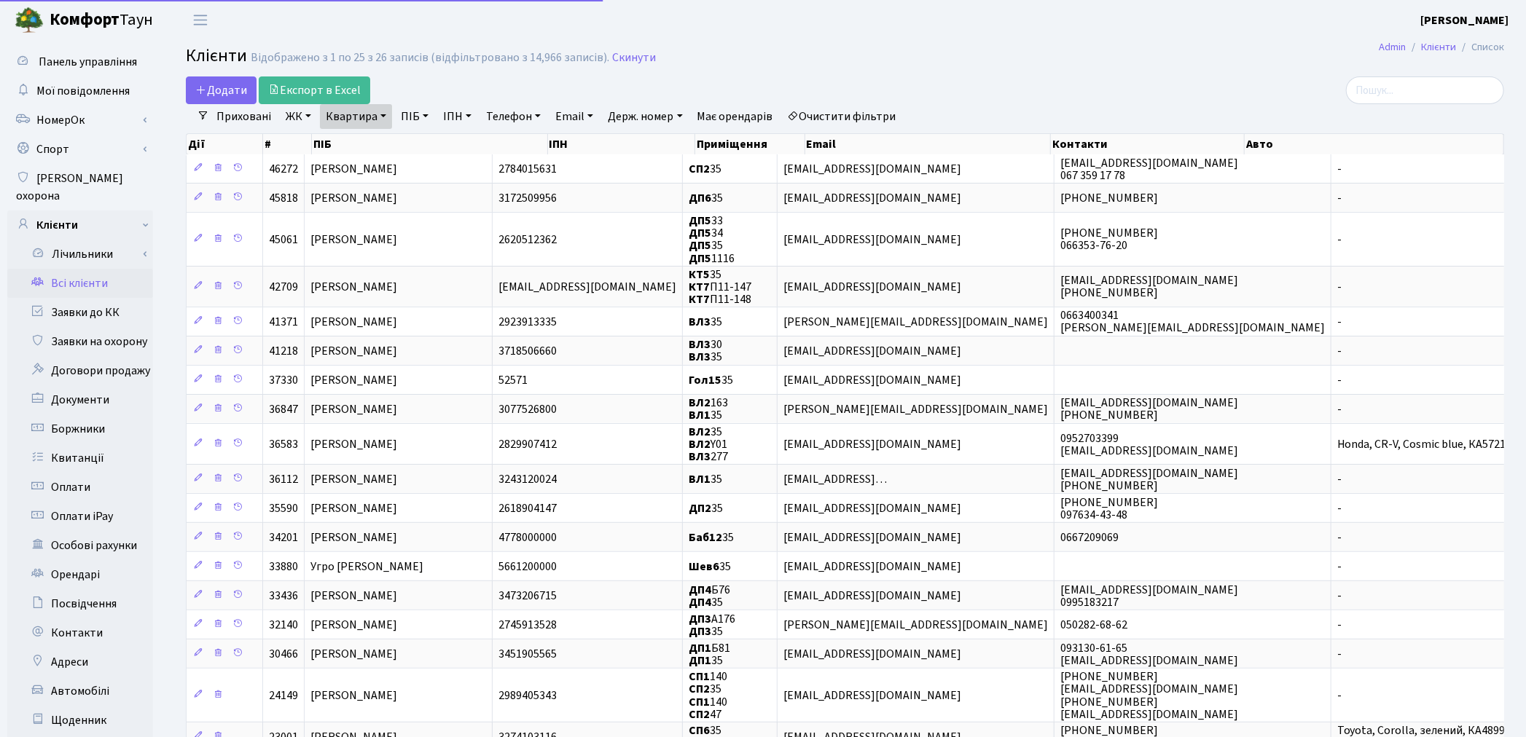
click at [343, 120] on link "Квартира" at bounding box center [356, 116] width 72 height 25
click at [355, 143] on input "35" at bounding box center [363, 145] width 85 height 28
type input "321"
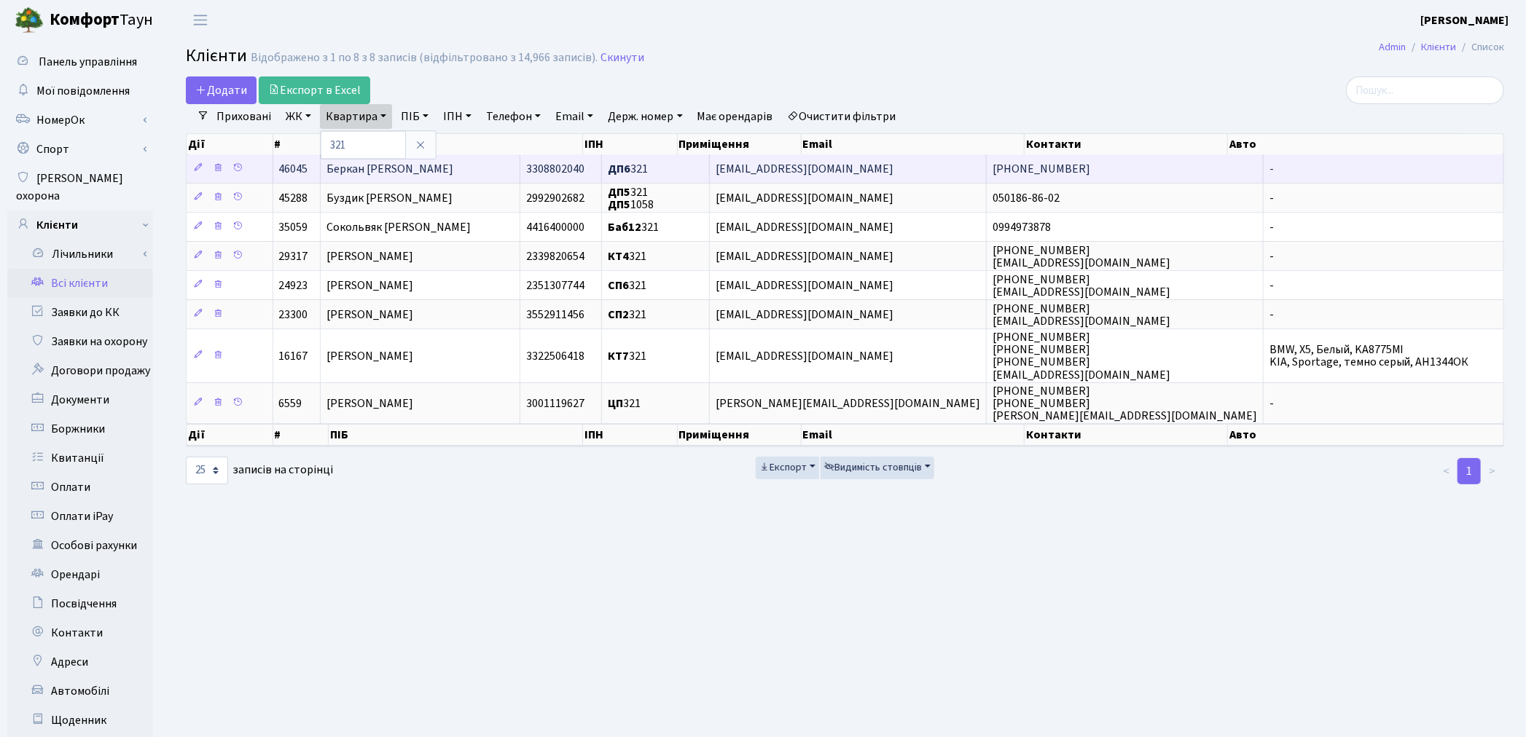
click at [358, 165] on span "Беркан Наталія Михайлівна" at bounding box center [389, 169] width 127 height 16
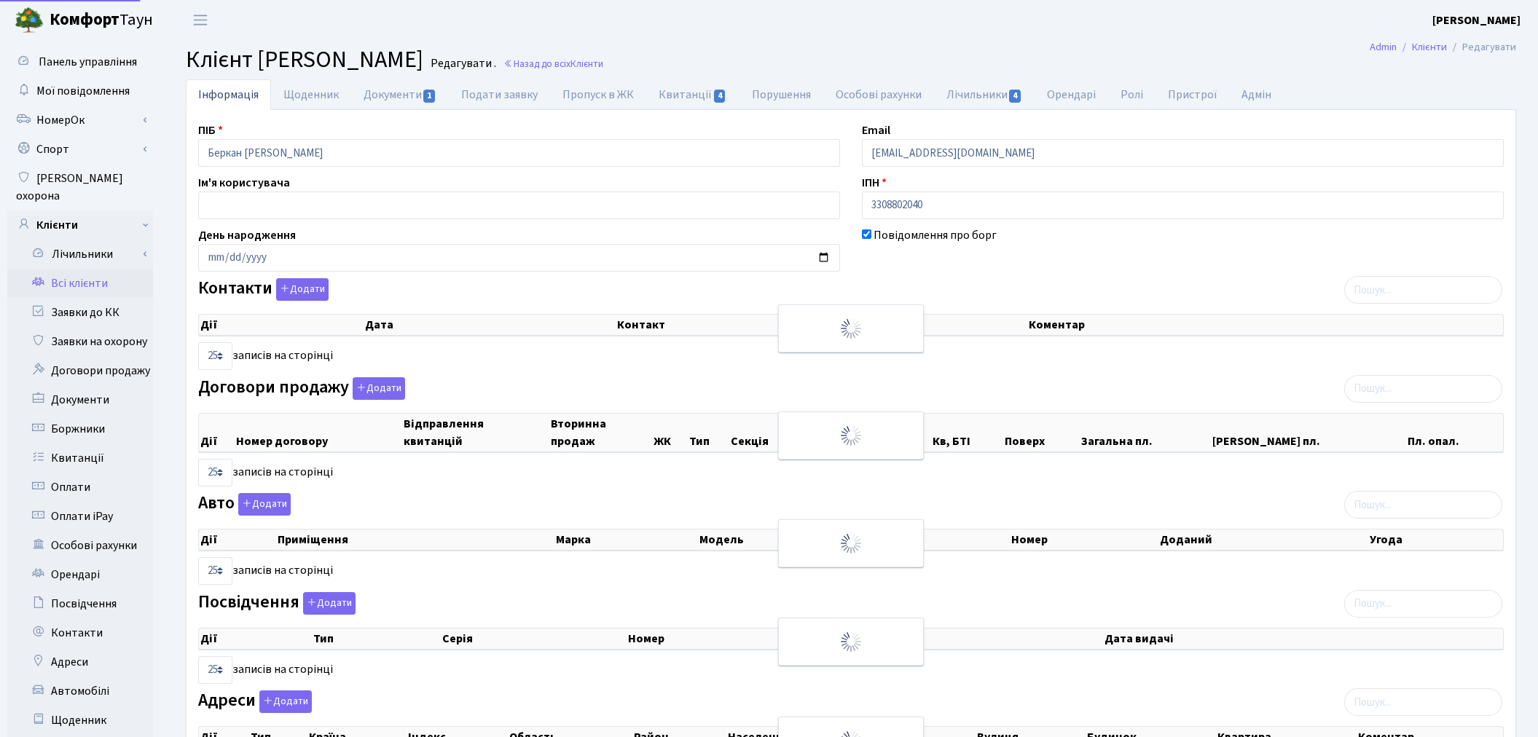
select select "25"
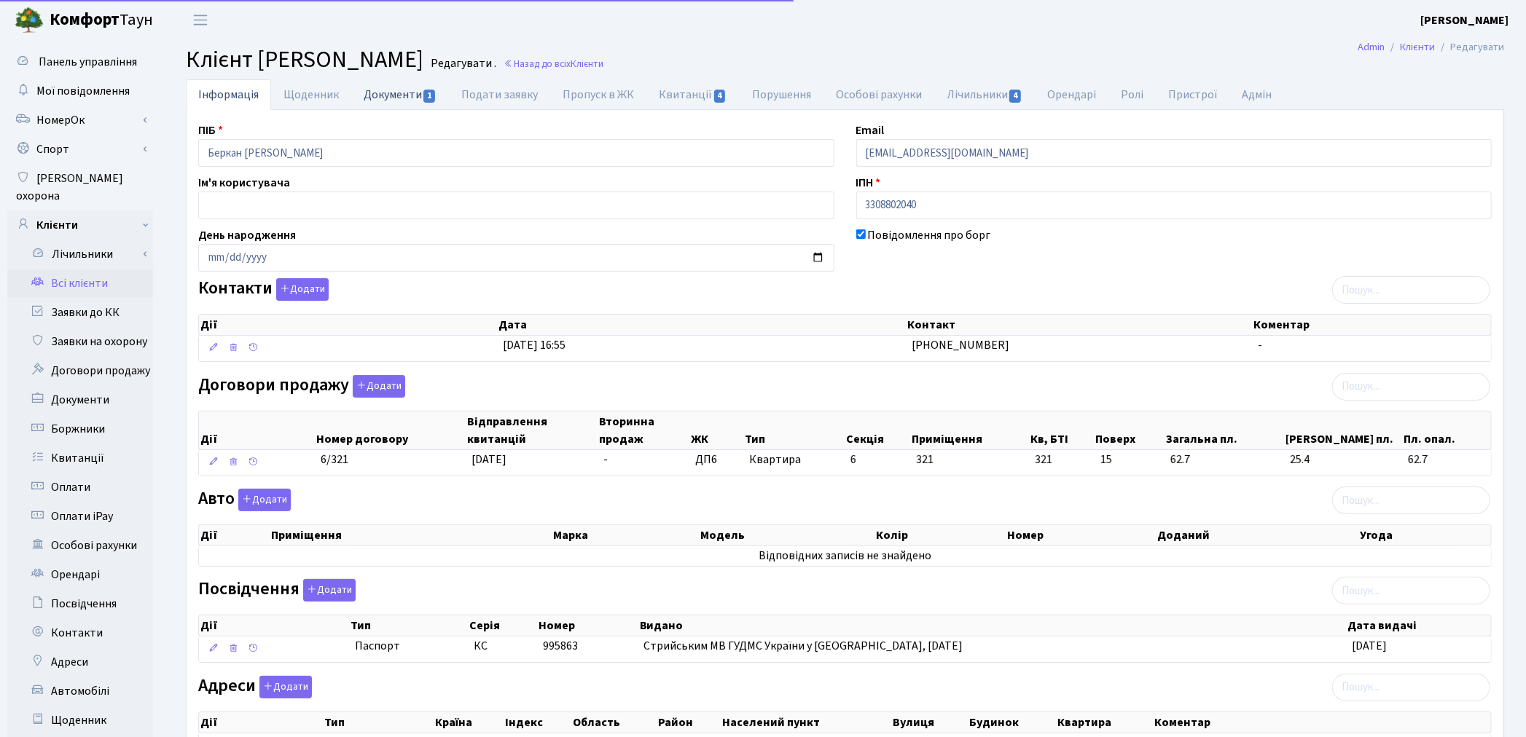
click at [384, 98] on link "Документи 1" at bounding box center [400, 94] width 98 height 30
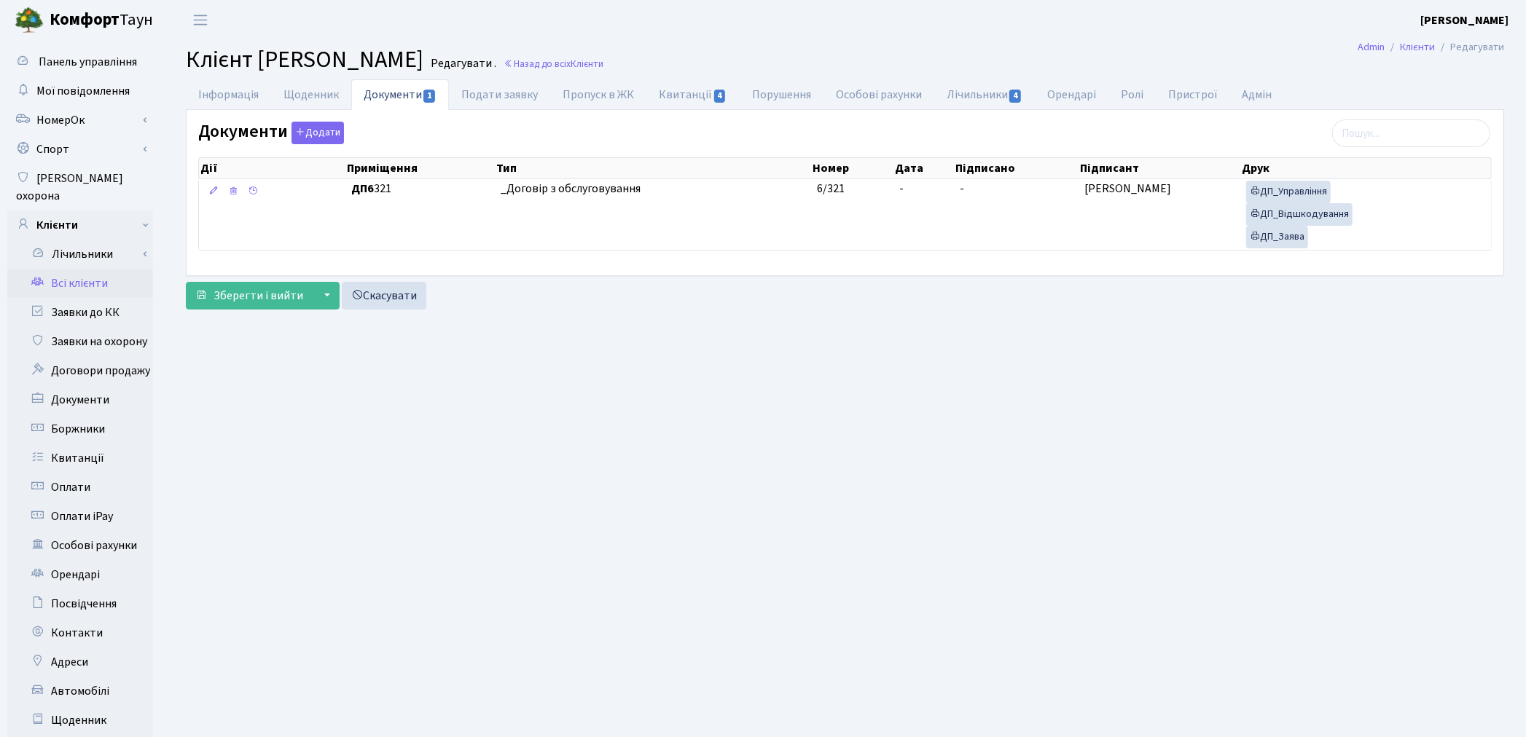
click at [62, 269] on link "Всі клієнти" at bounding box center [80, 283] width 146 height 29
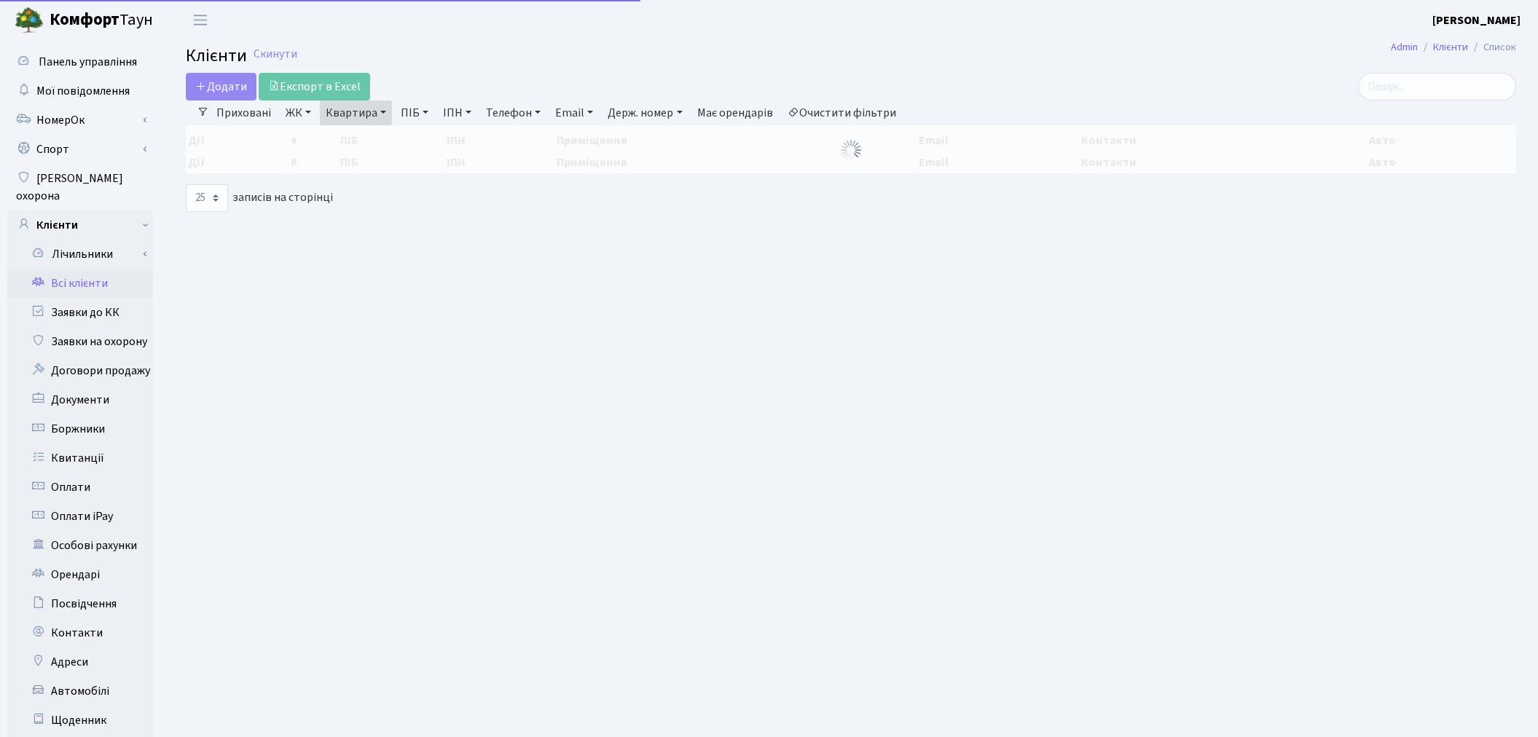
select select "25"
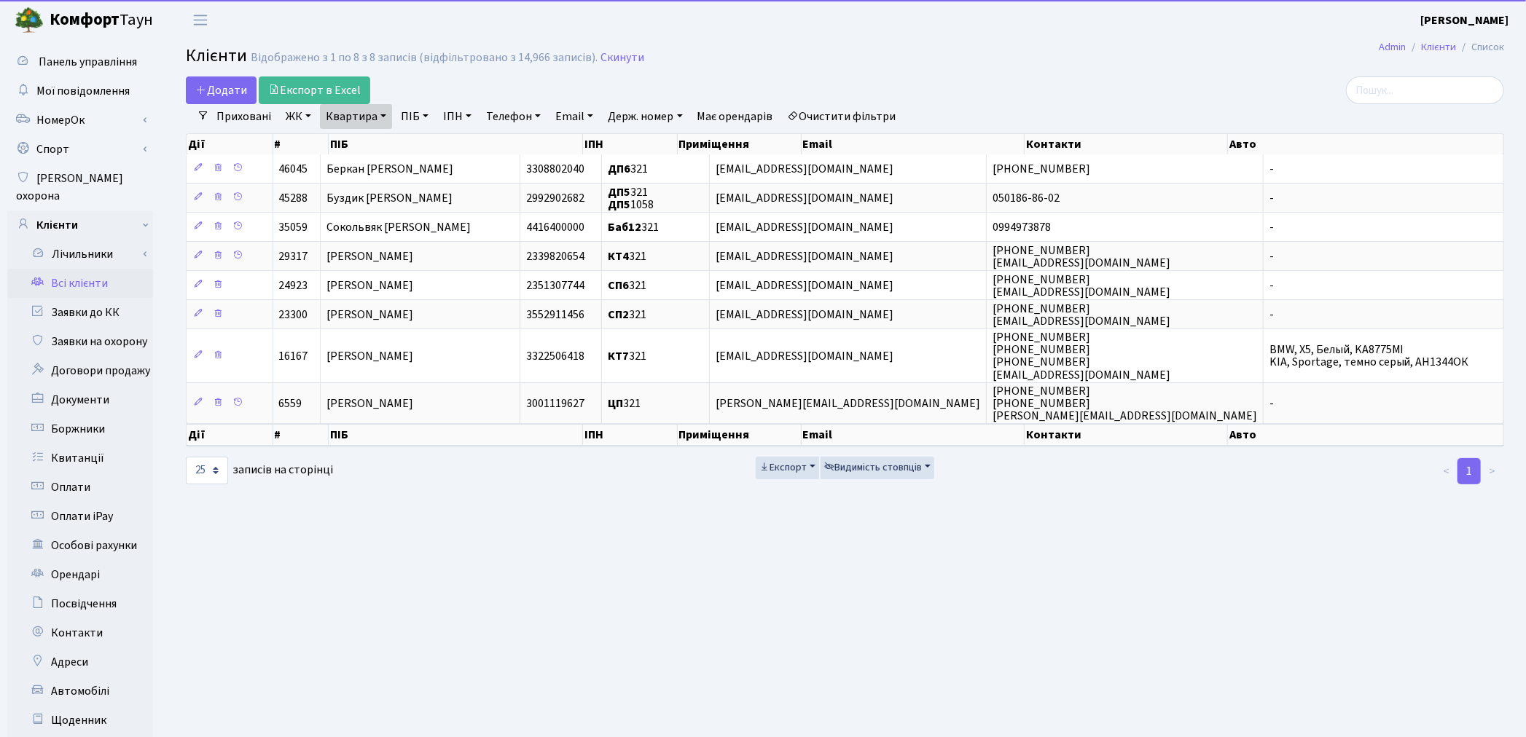
click at [359, 120] on link "Квартира" at bounding box center [356, 116] width 72 height 25
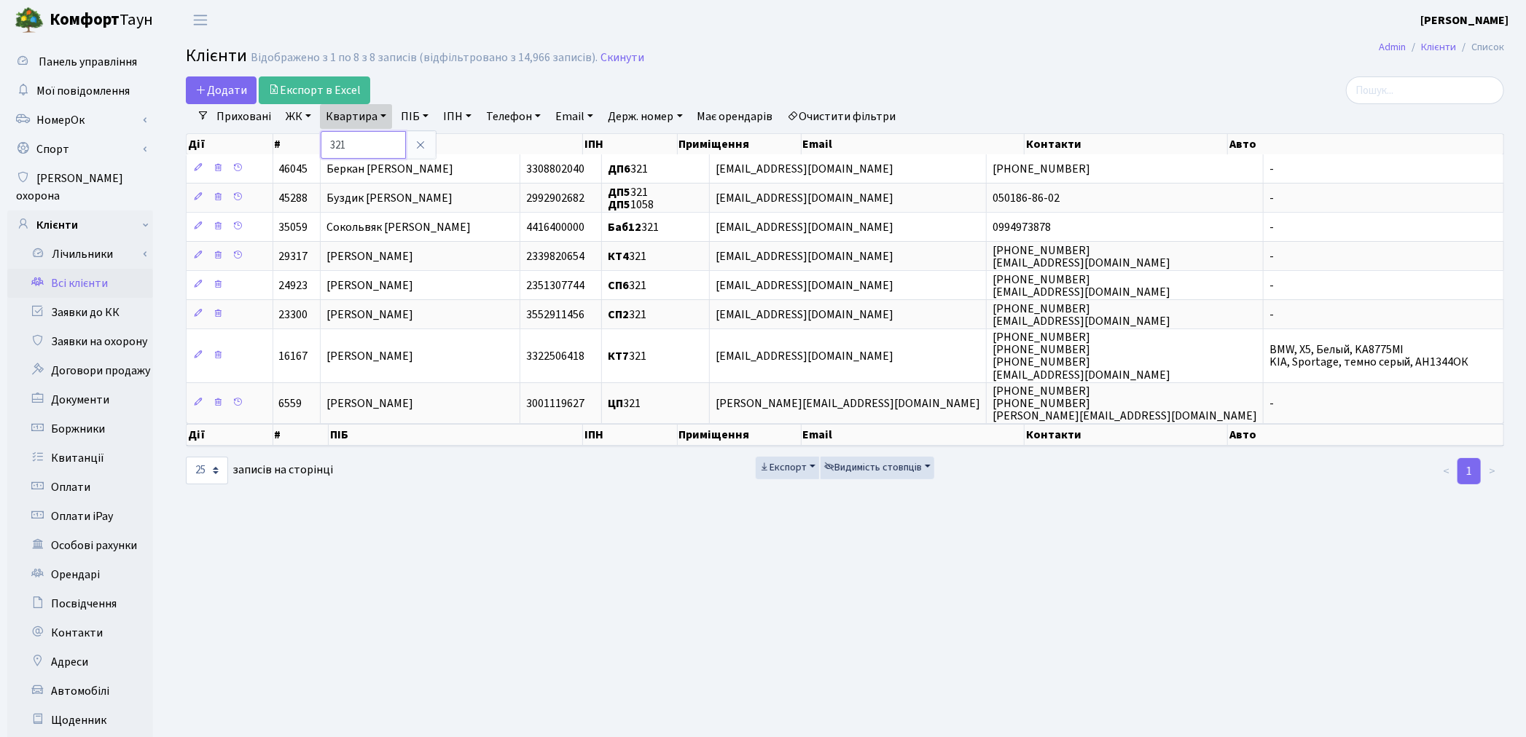
click at [366, 153] on input "321" at bounding box center [363, 145] width 85 height 28
type input "3"
type input "168"
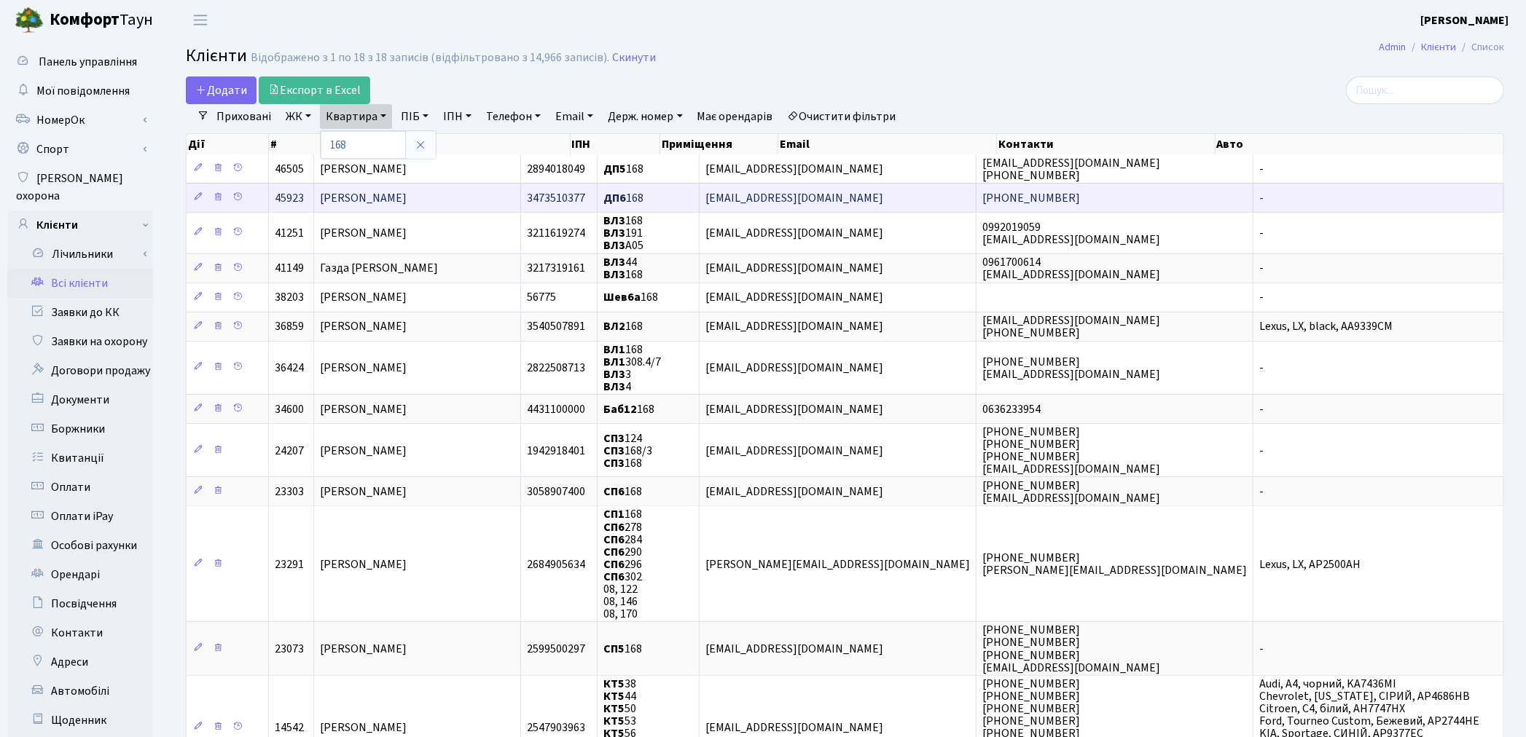
click at [384, 194] on span "[PERSON_NAME]" at bounding box center [363, 198] width 87 height 16
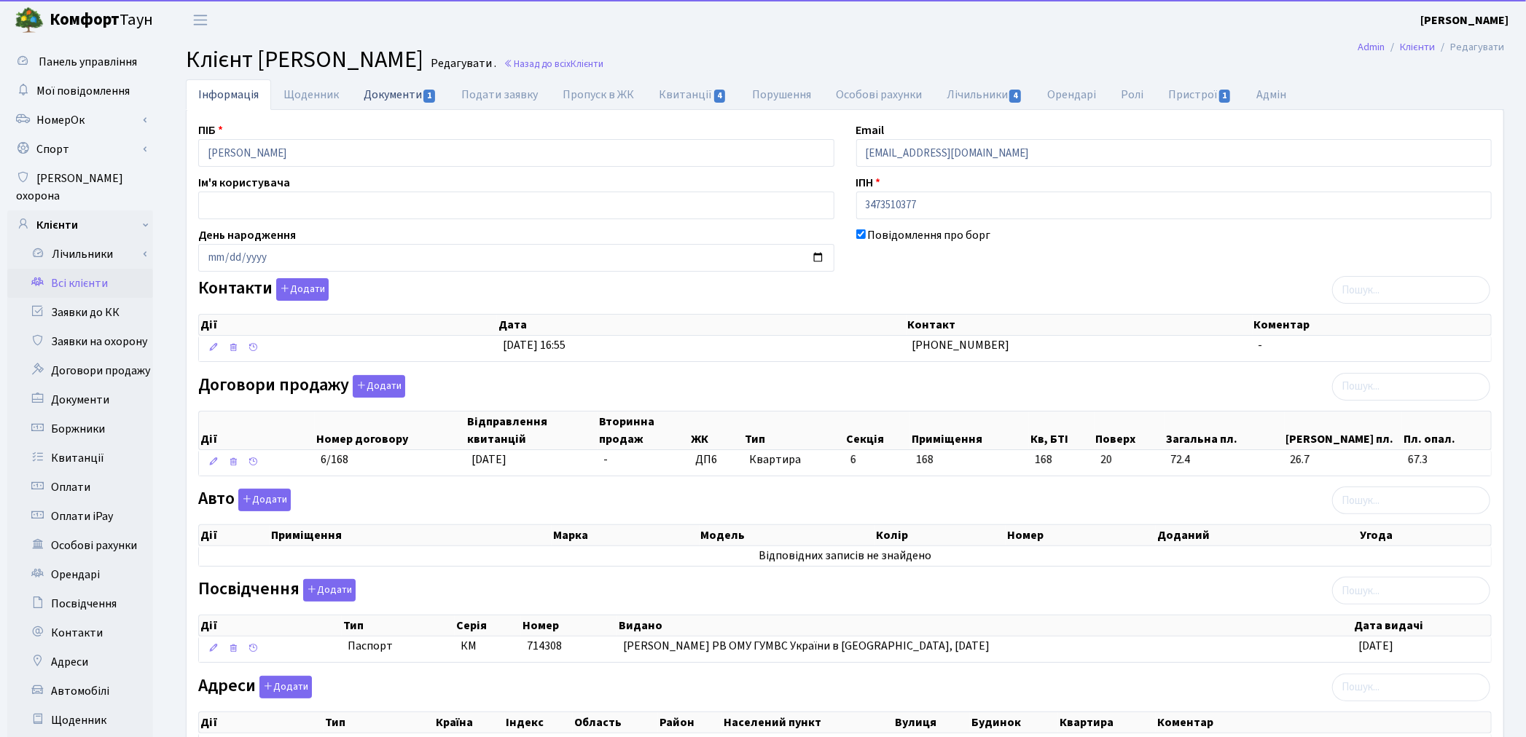
click at [393, 96] on link "Документи 1" at bounding box center [400, 94] width 98 height 30
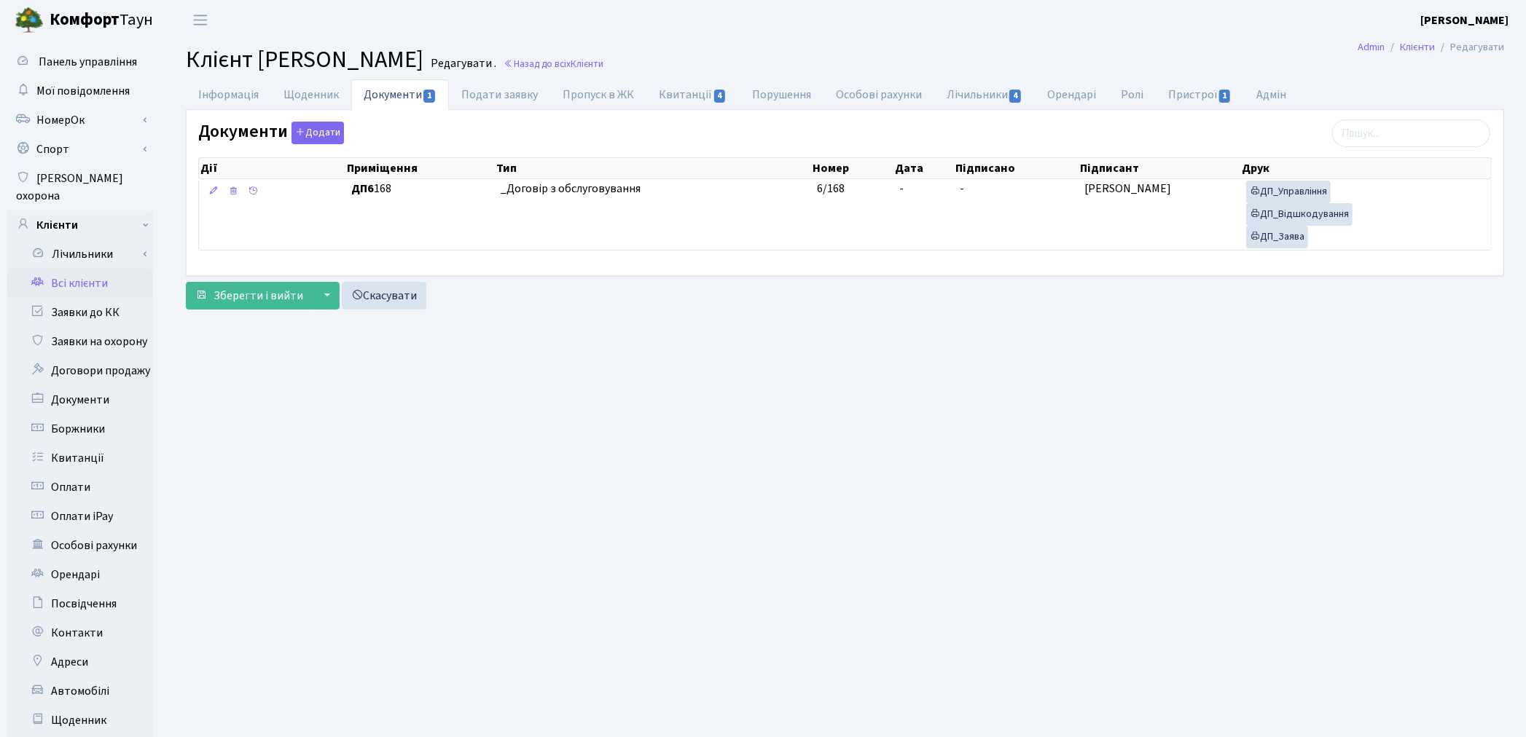
click at [73, 269] on link "Всі клієнти" at bounding box center [80, 283] width 146 height 29
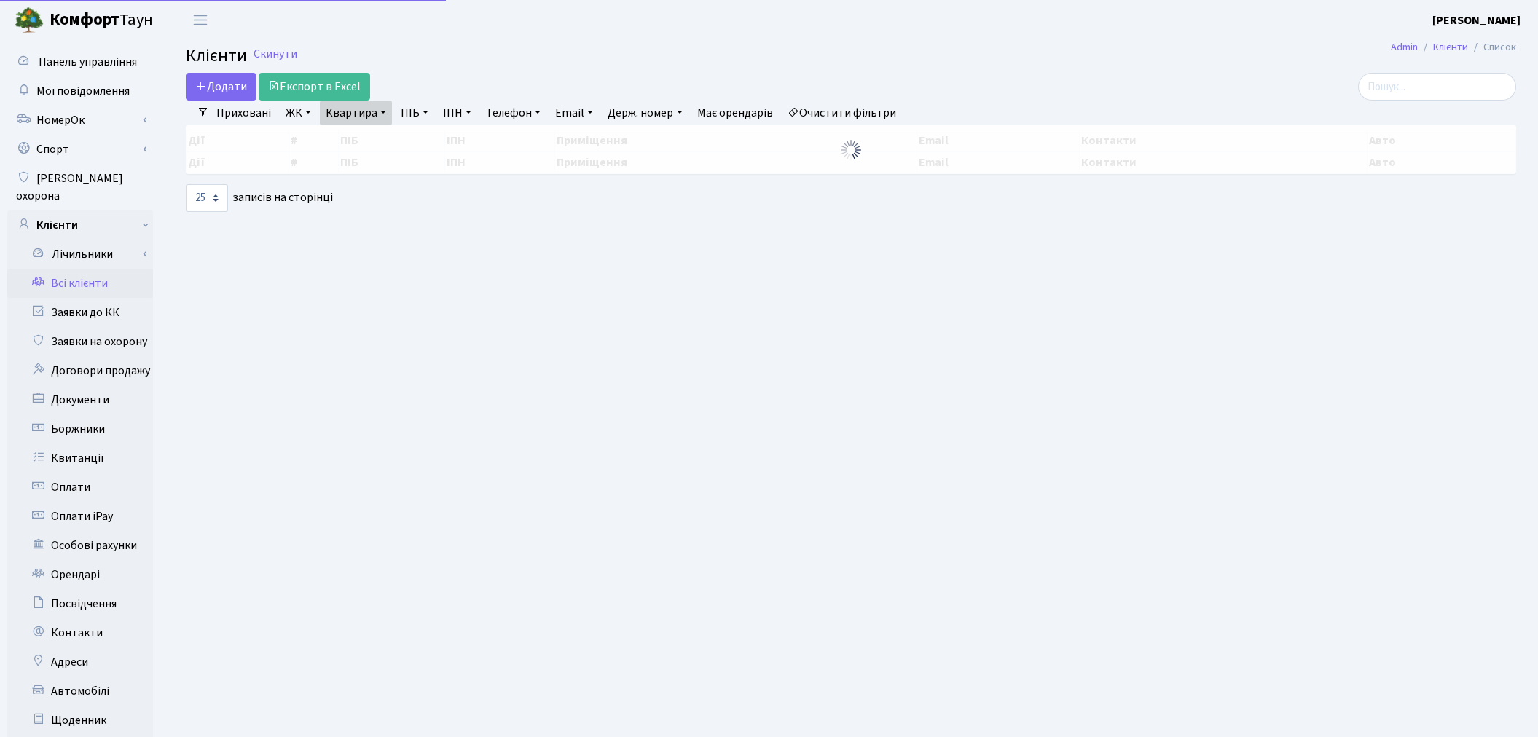
select select "25"
click at [365, 112] on link "Квартира" at bounding box center [356, 113] width 72 height 25
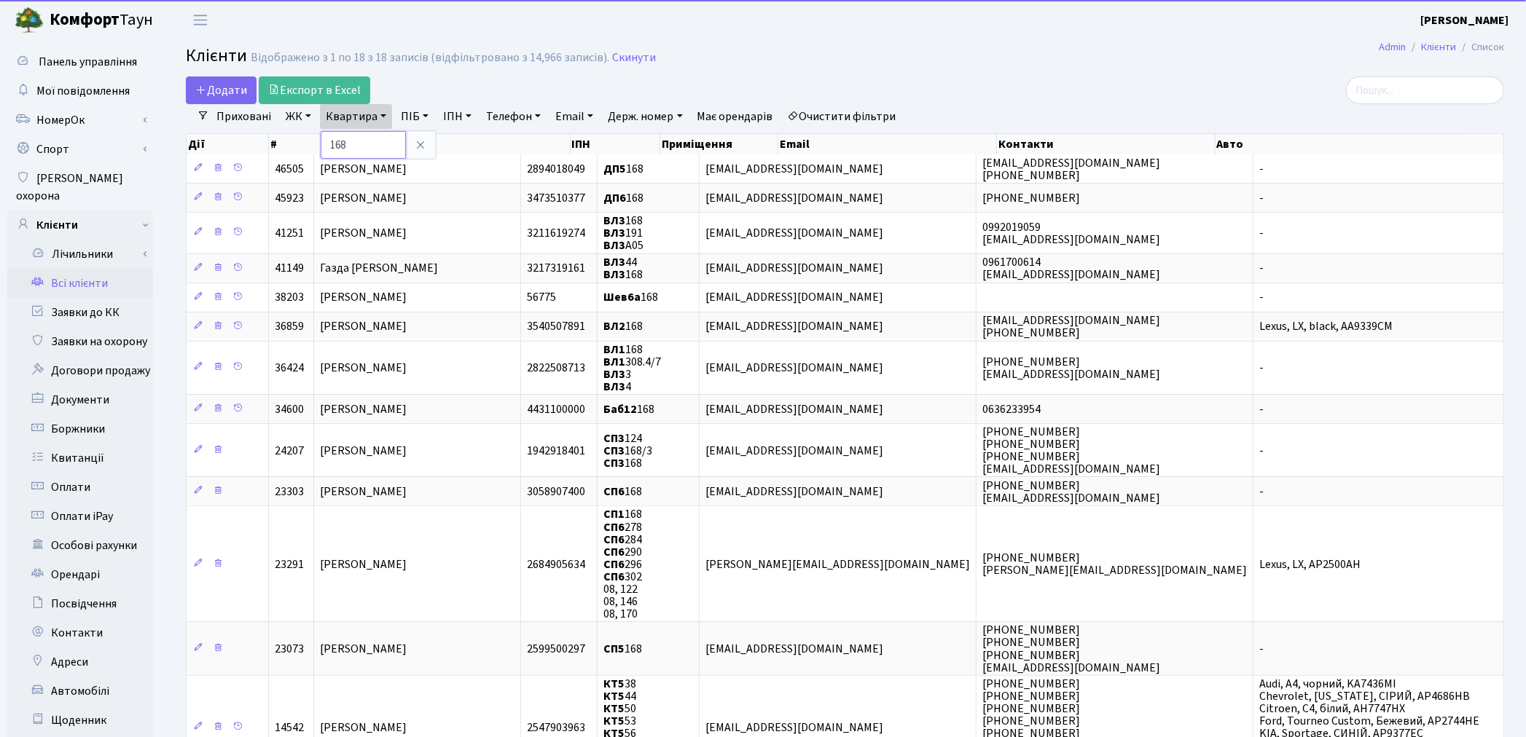
click at [366, 141] on input "168" at bounding box center [363, 145] width 85 height 28
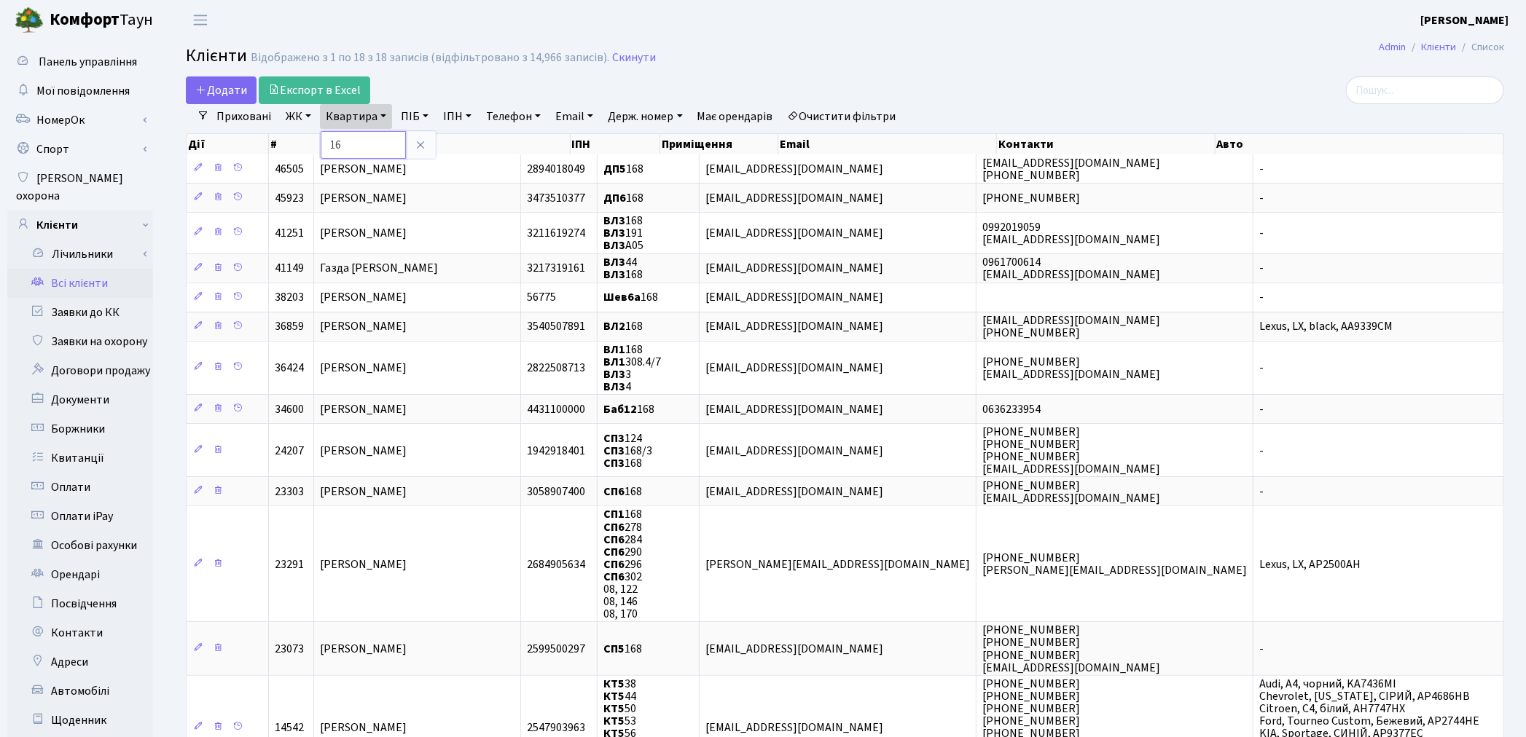
type input "1"
type input "227"
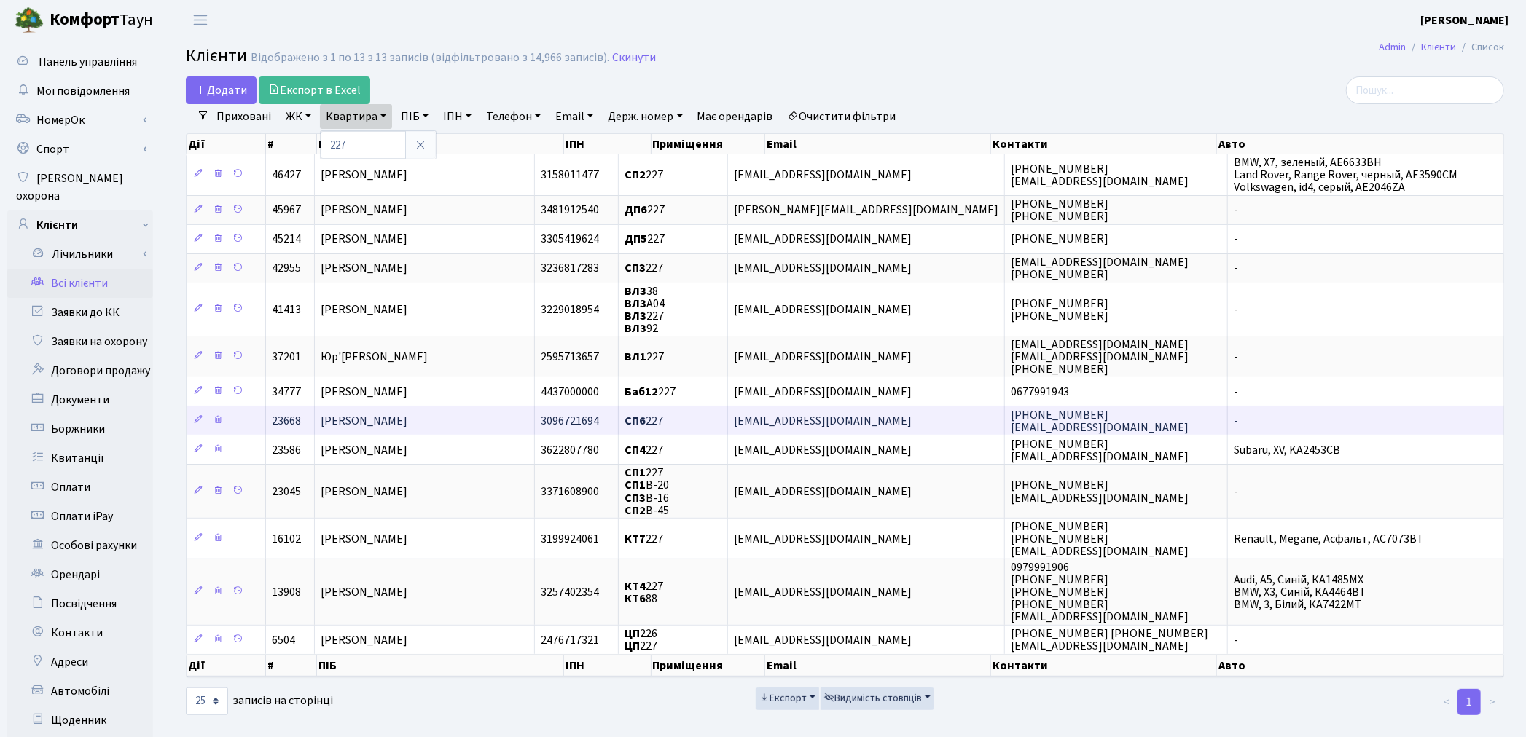
click at [401, 418] on span "[PERSON_NAME]" at bounding box center [364, 421] width 87 height 16
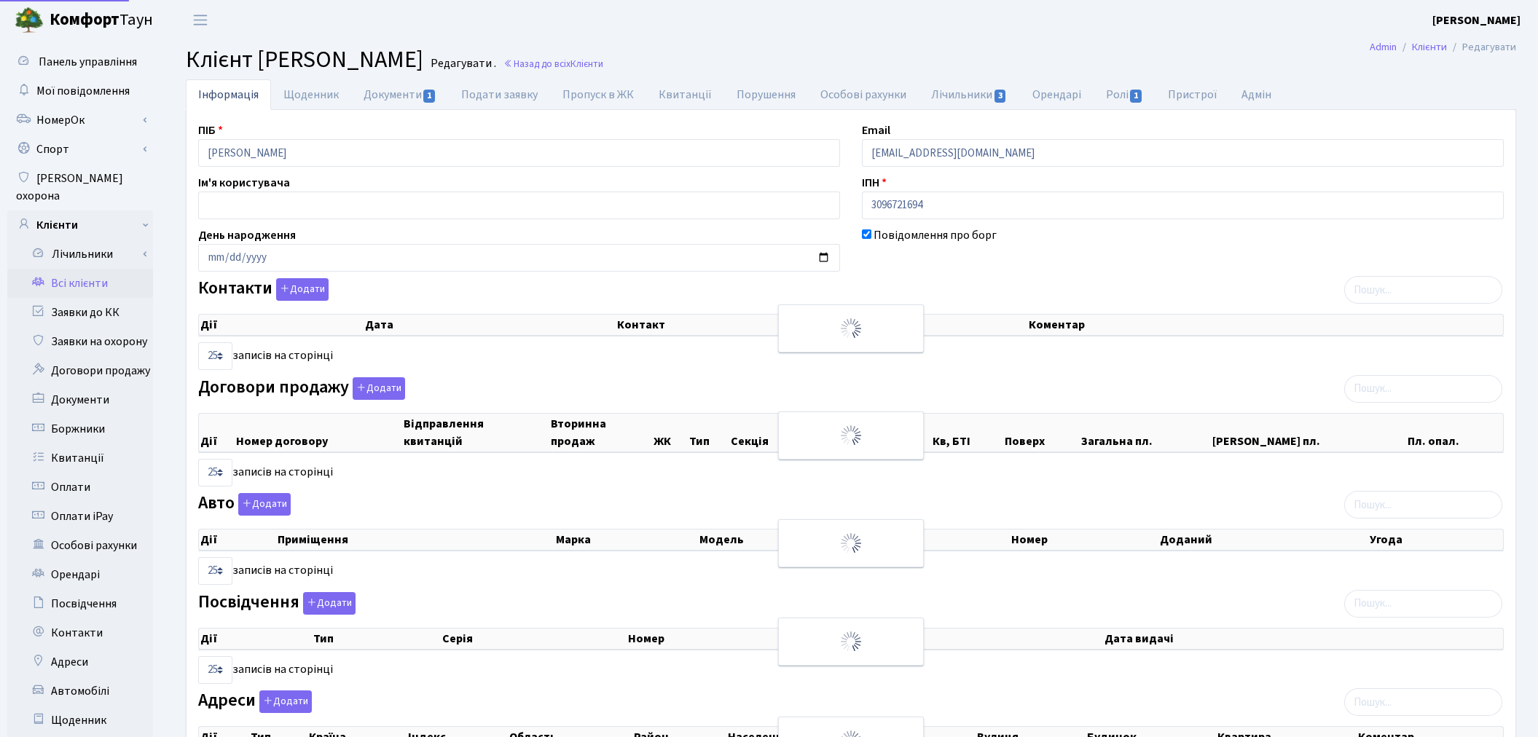
select select "25"
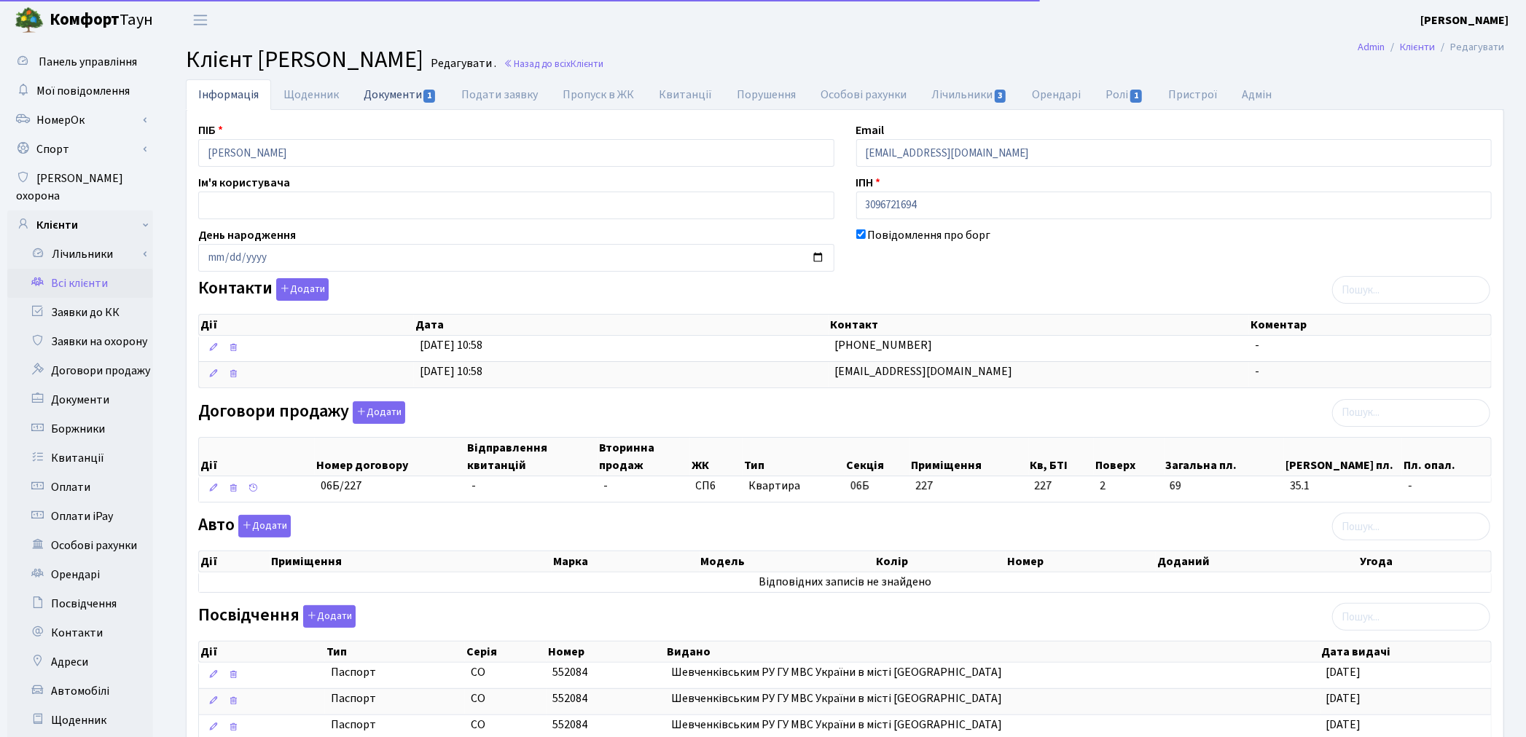
click at [407, 96] on link "Документи 1" at bounding box center [400, 94] width 98 height 30
